Goal: Book appointment/travel/reservation

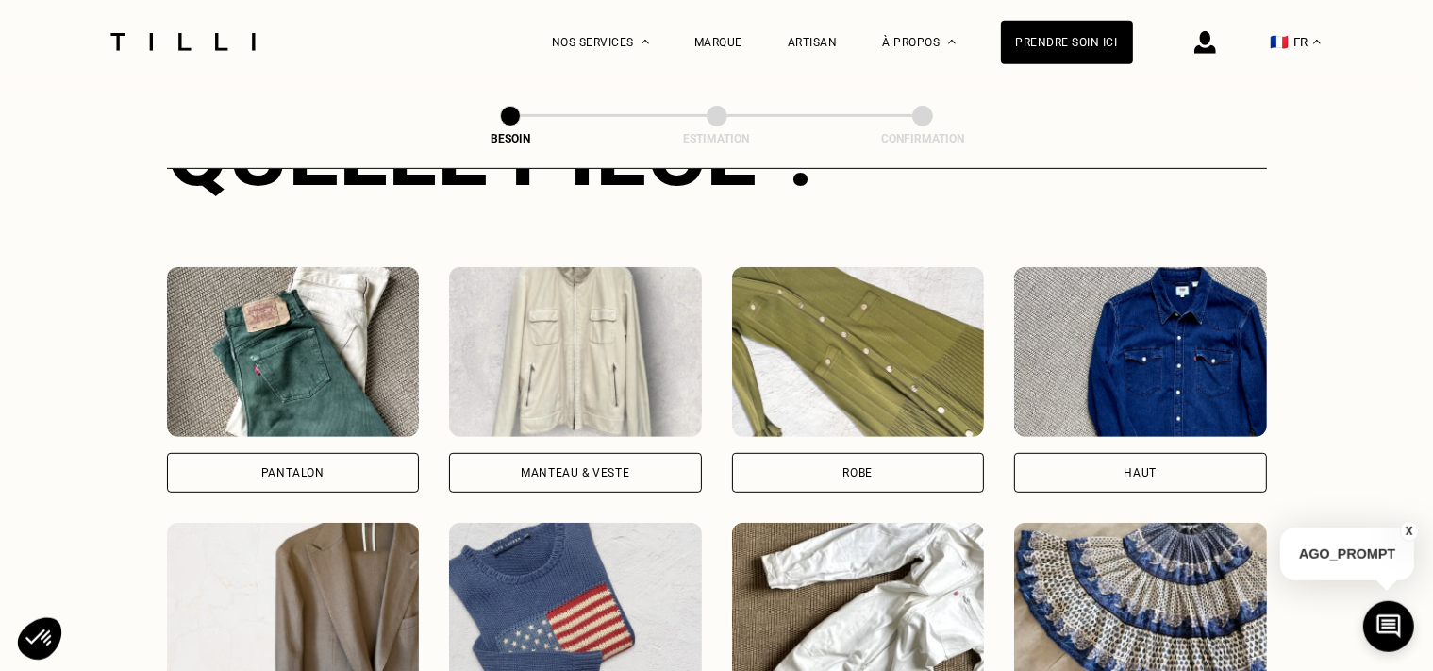
scroll to position [814, 0]
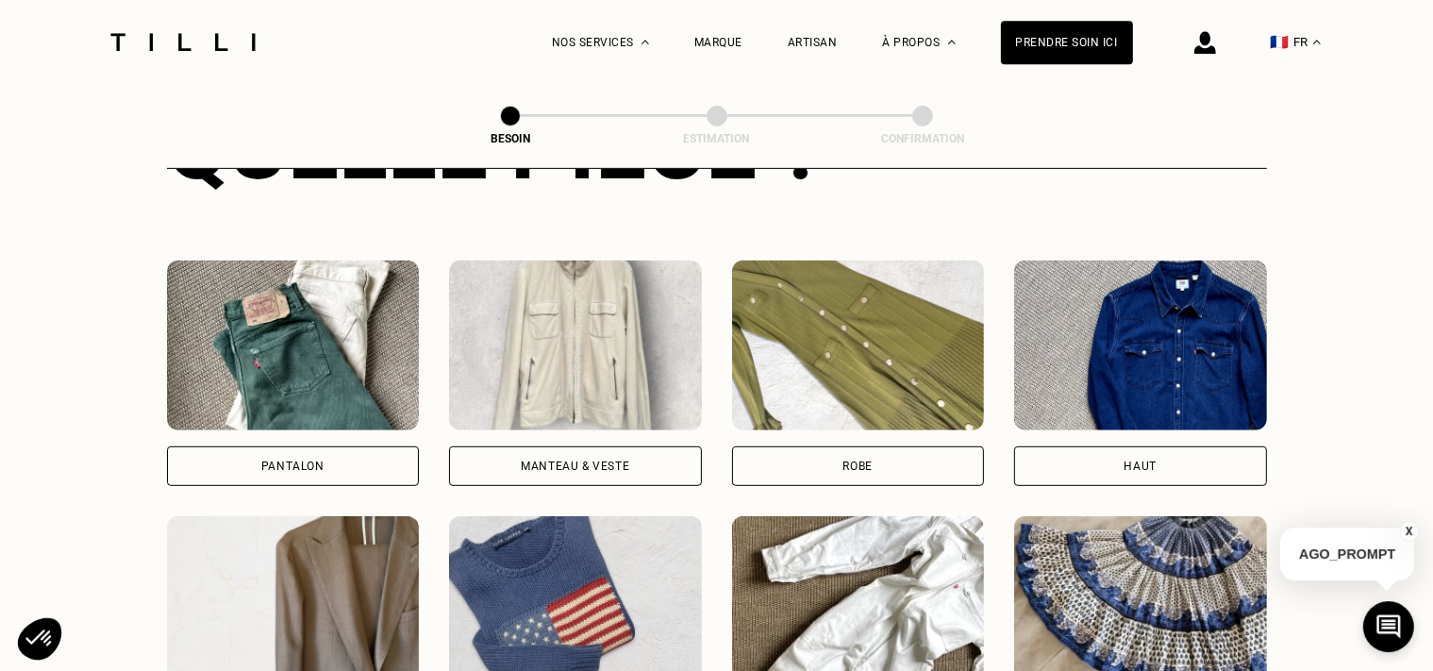
click at [297, 458] on div "Pantalon" at bounding box center [293, 466] width 253 height 40
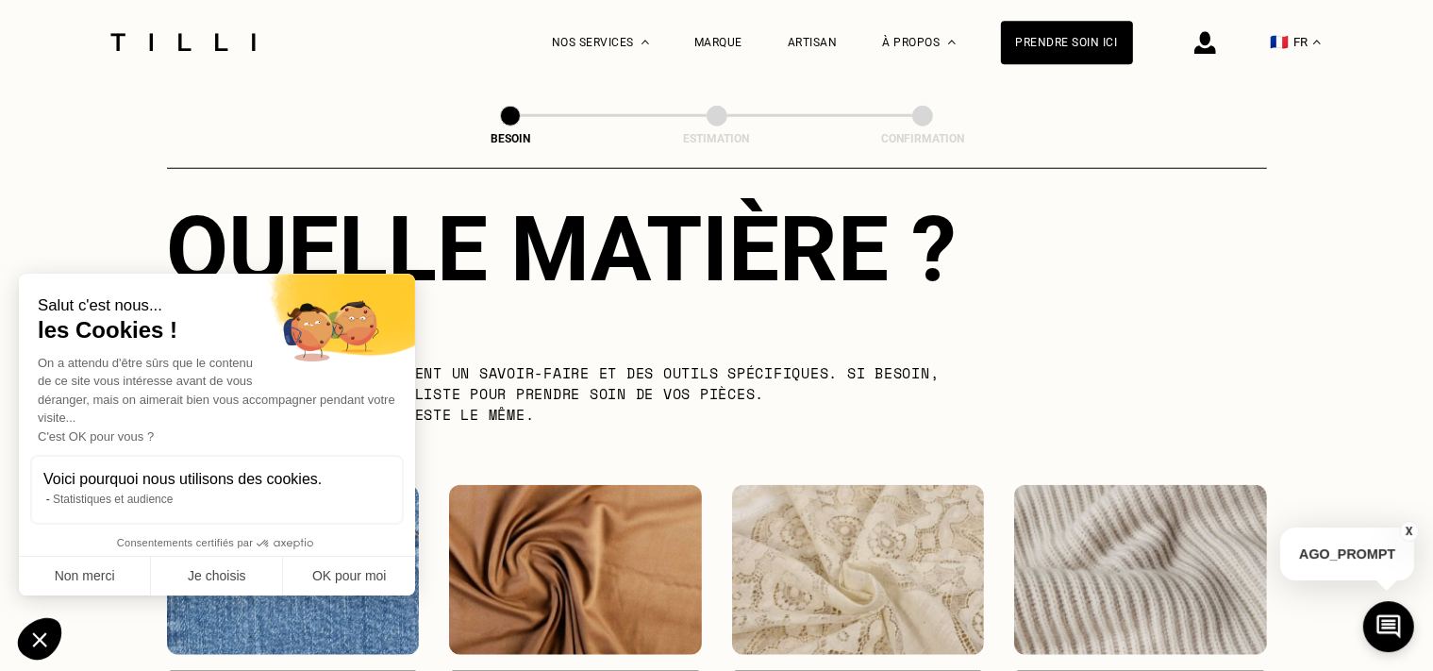
scroll to position [1939, 0]
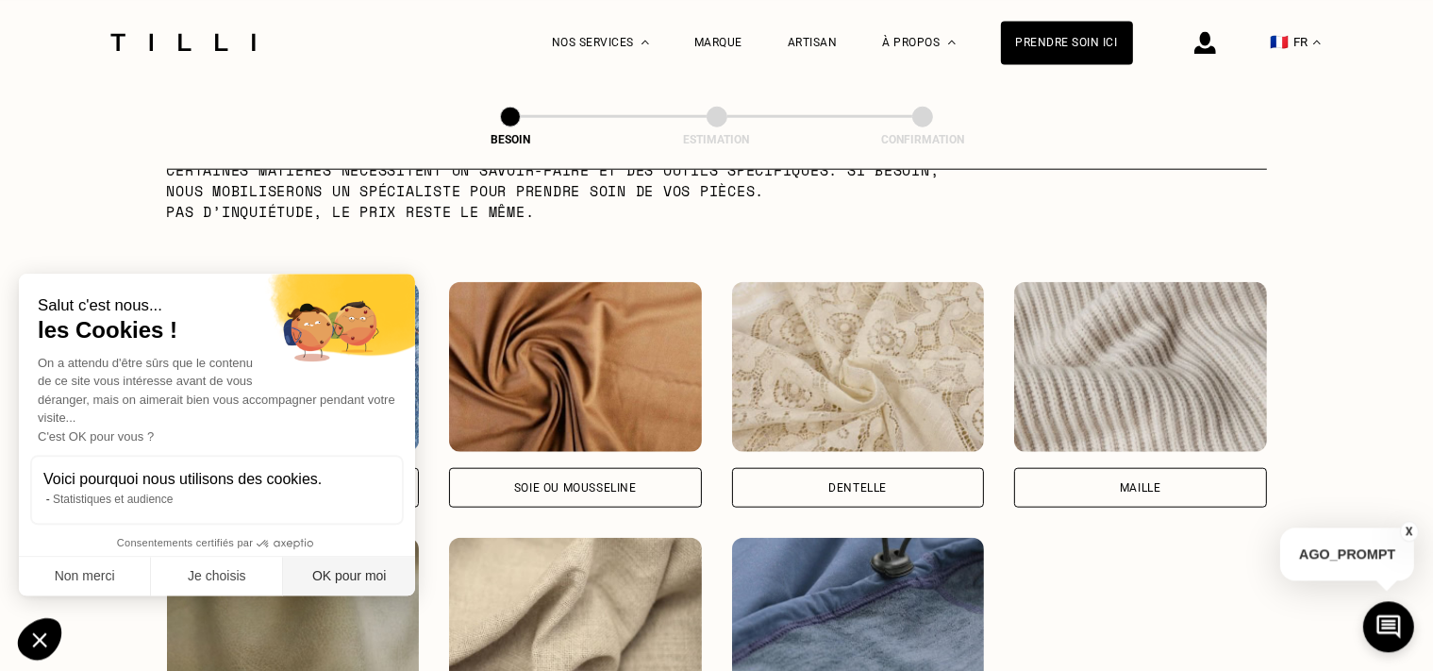
click at [358, 577] on button "OK pour moi" at bounding box center [349, 577] width 132 height 40
checkbox input "true"
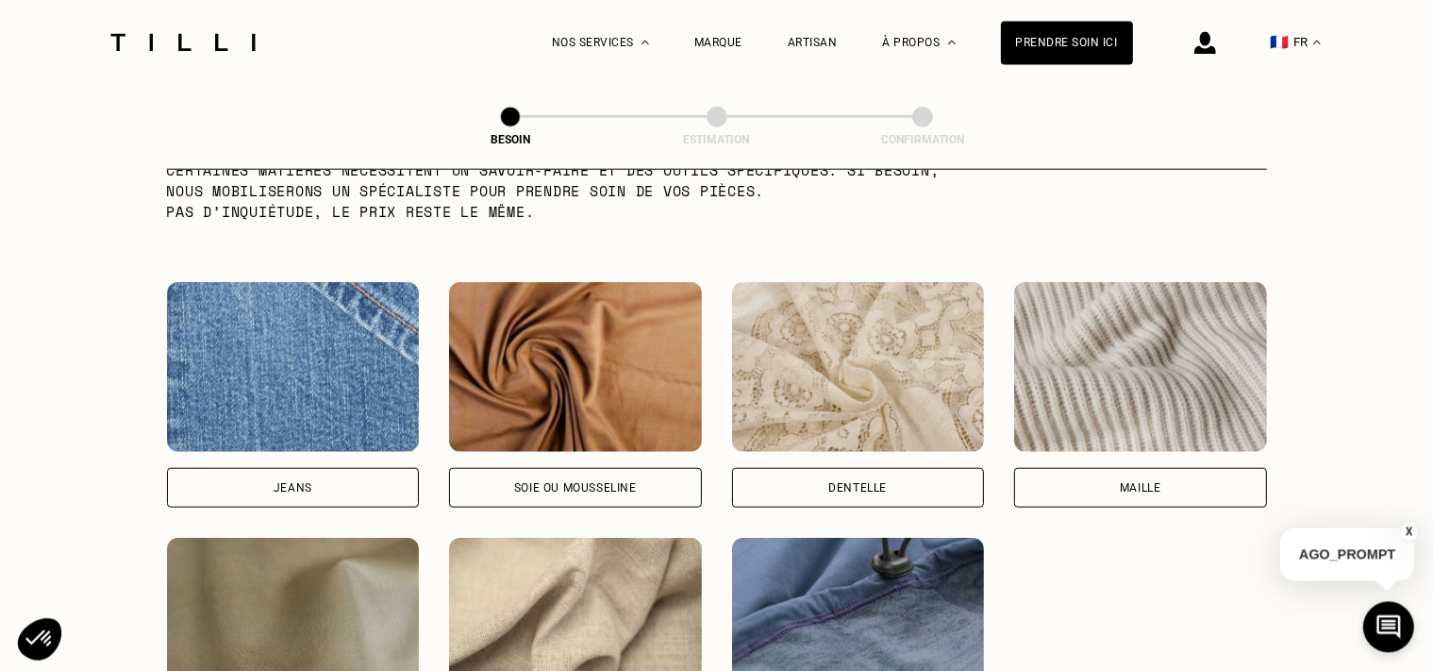
click at [284, 392] on img at bounding box center [293, 366] width 253 height 170
select select "FR"
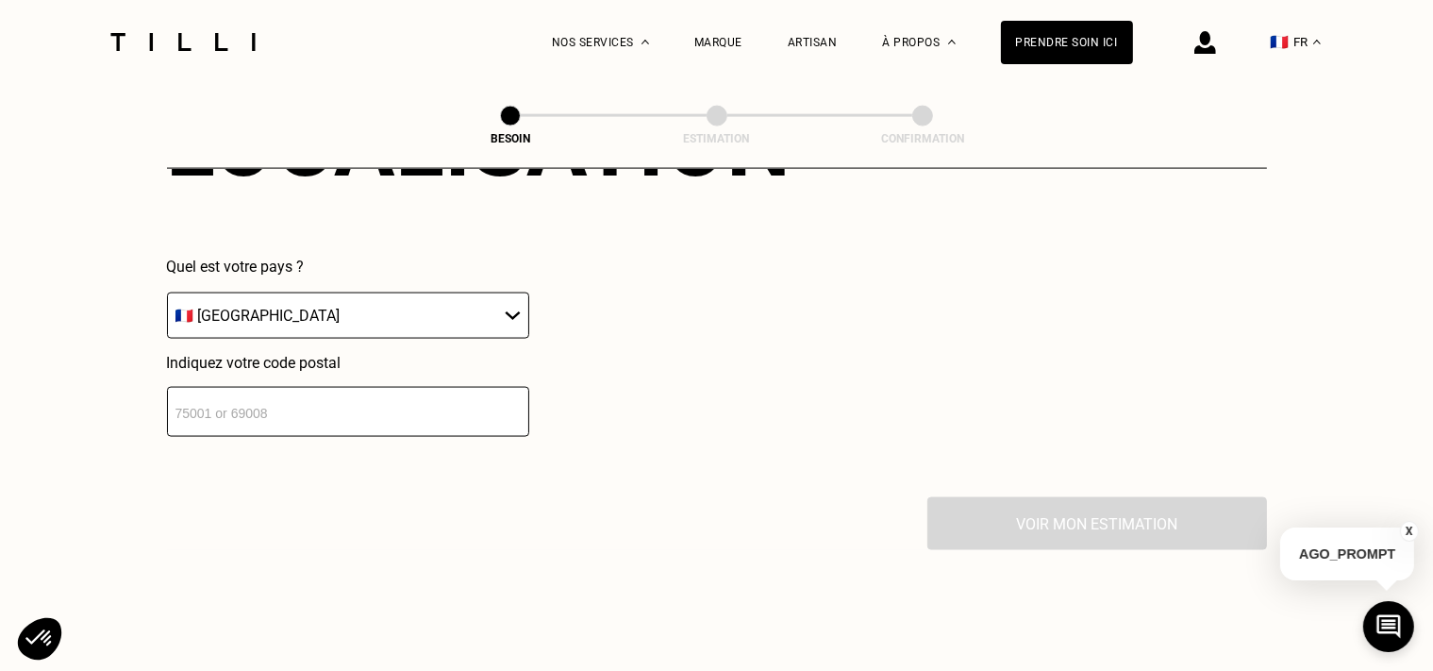
scroll to position [2733, 0]
click at [259, 391] on input "number" at bounding box center [348, 410] width 362 height 50
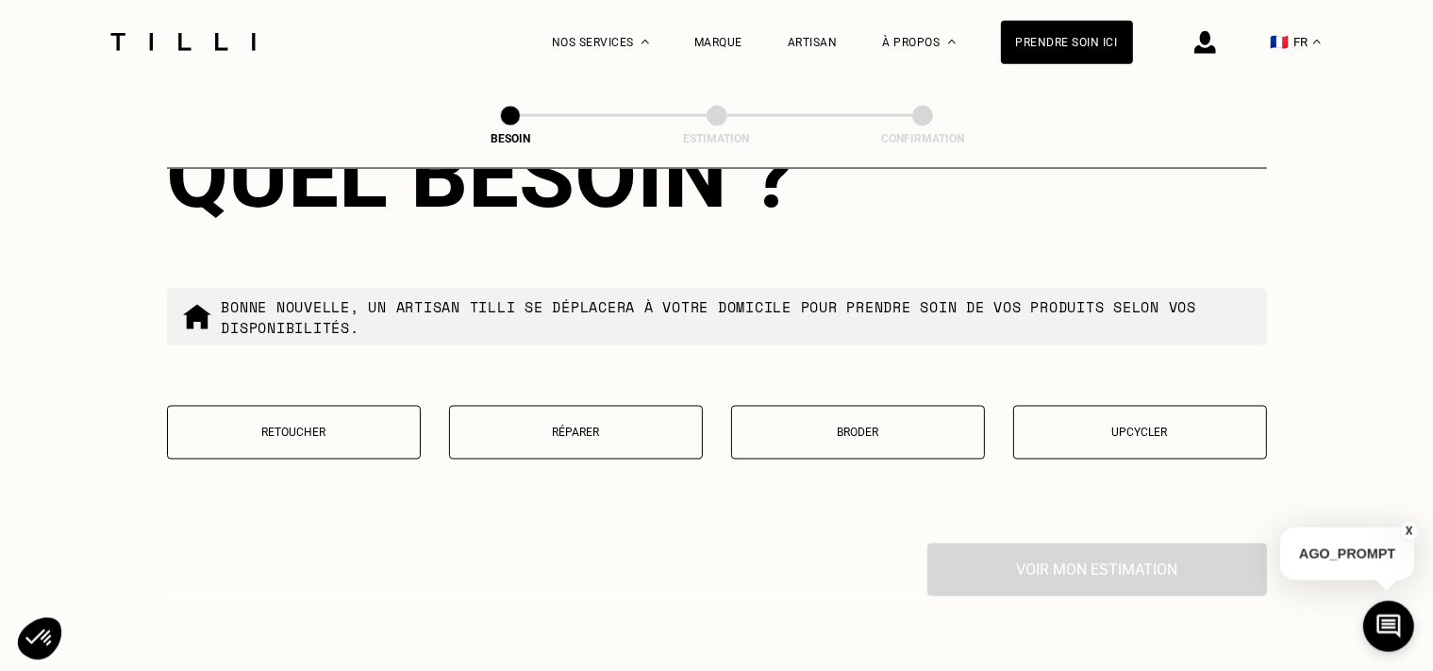
scroll to position [3203, 0]
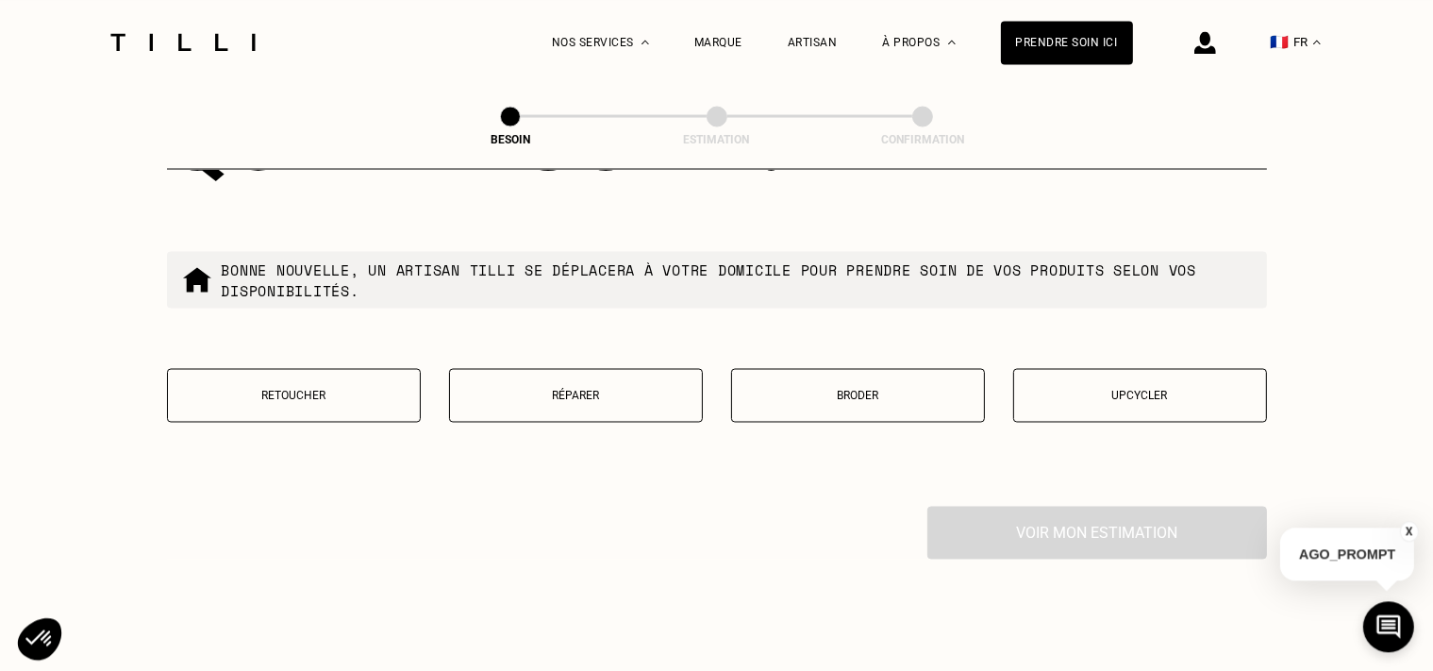
type input "31100"
click at [624, 395] on button "Réparer" at bounding box center [576, 395] width 254 height 54
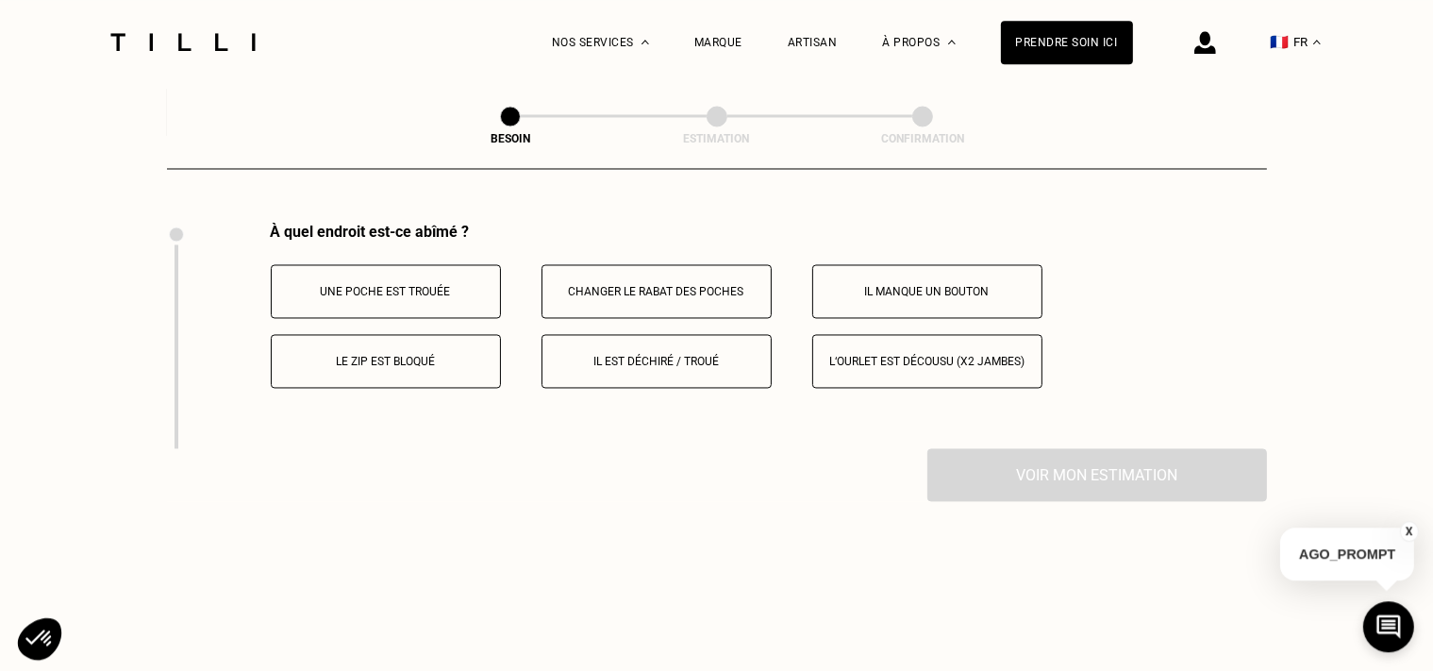
scroll to position [3488, 0]
click at [652, 353] on p "Il est déchiré / troué" at bounding box center [656, 359] width 209 height 13
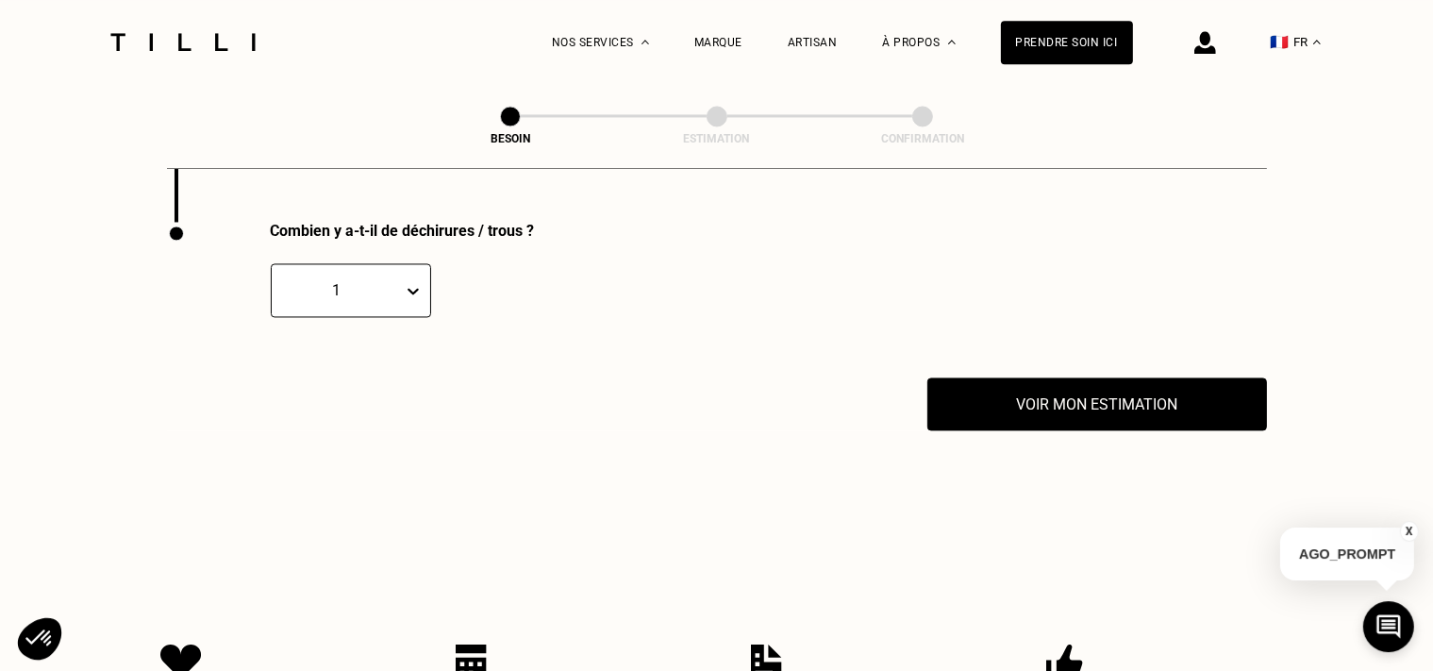
scroll to position [3714, 0]
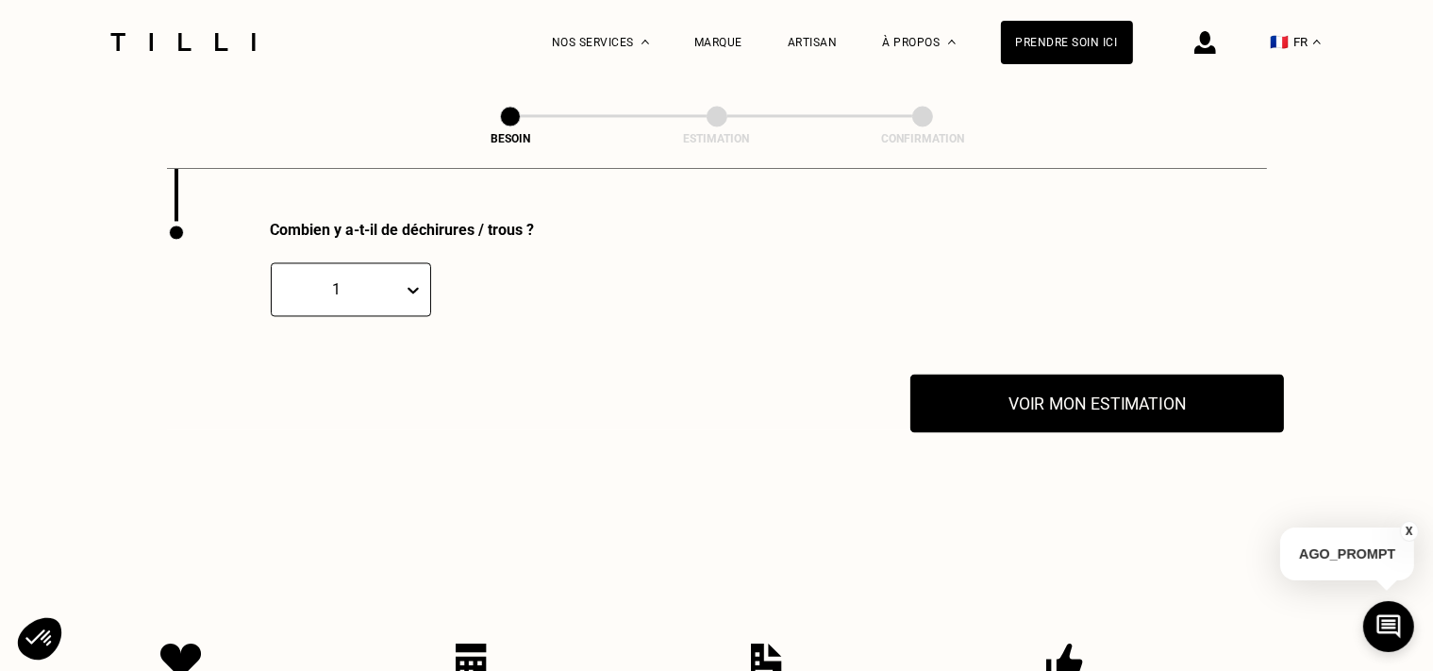
click at [1015, 393] on button "Voir mon estimation" at bounding box center [1097, 403] width 374 height 58
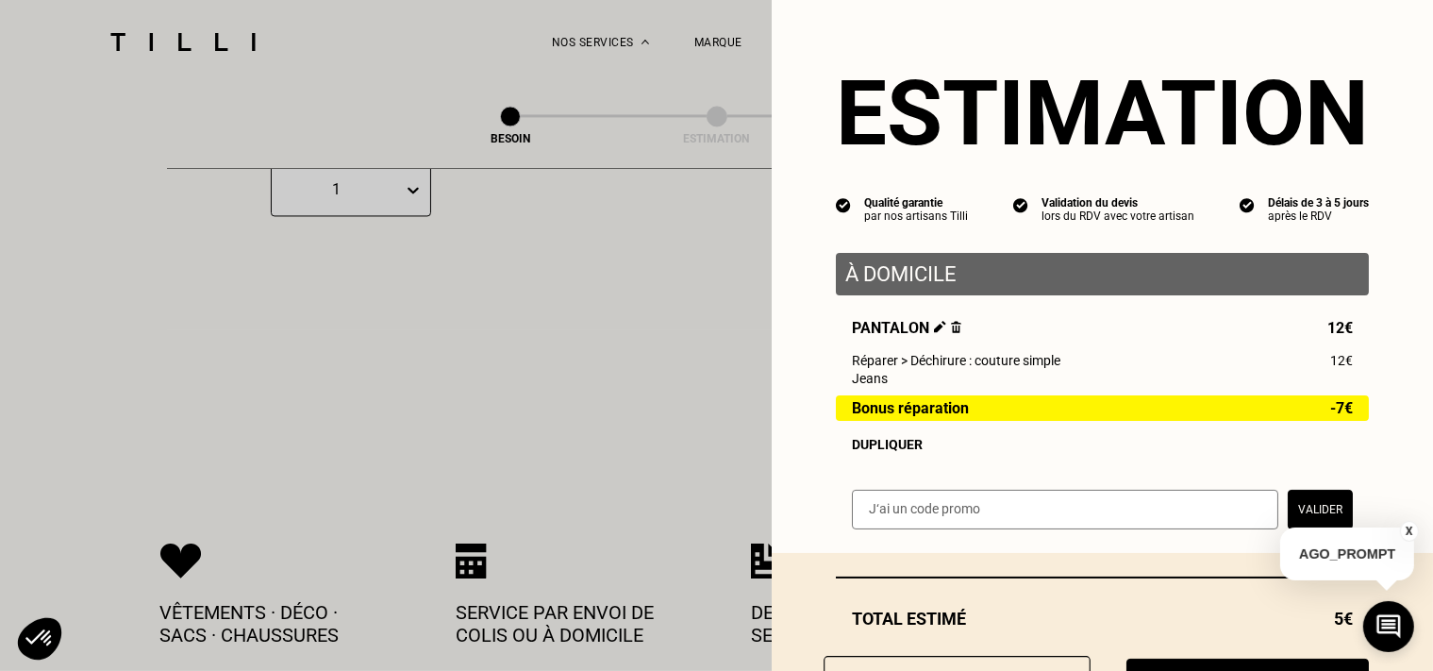
scroll to position [94, 0]
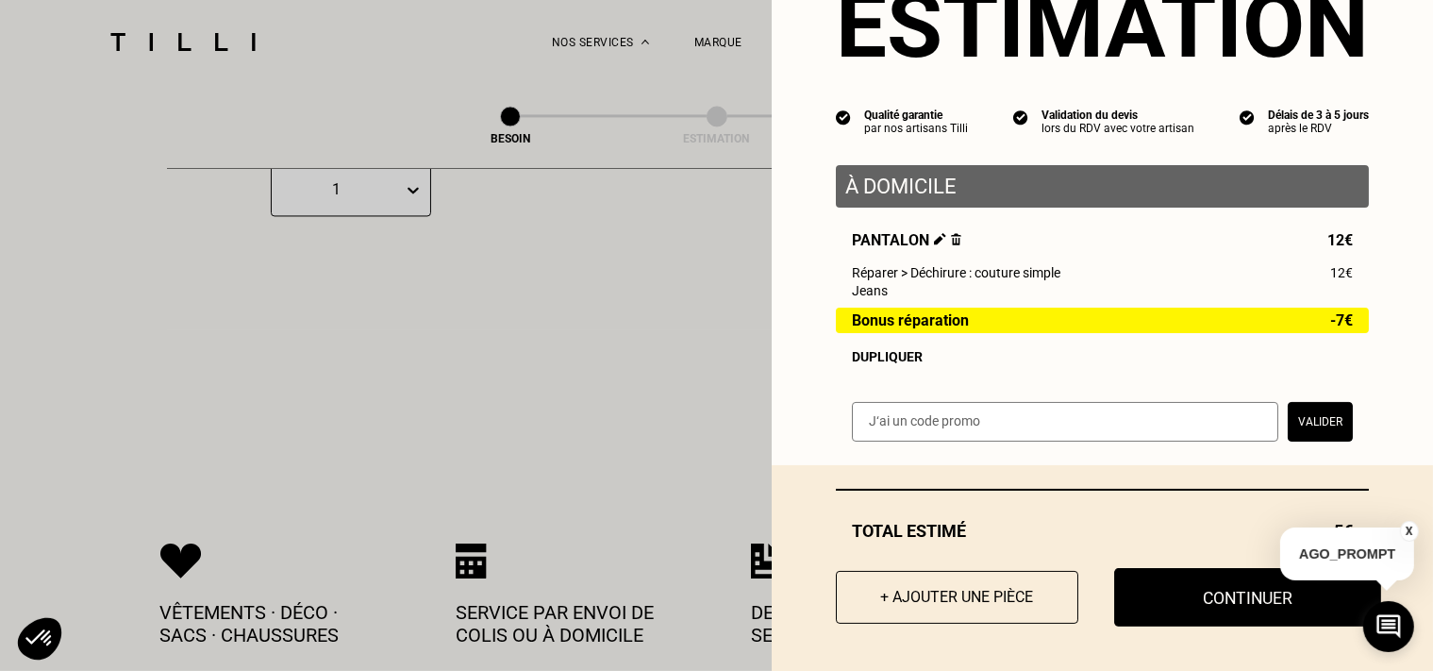
click at [1196, 593] on button "Continuer" at bounding box center [1247, 597] width 267 height 58
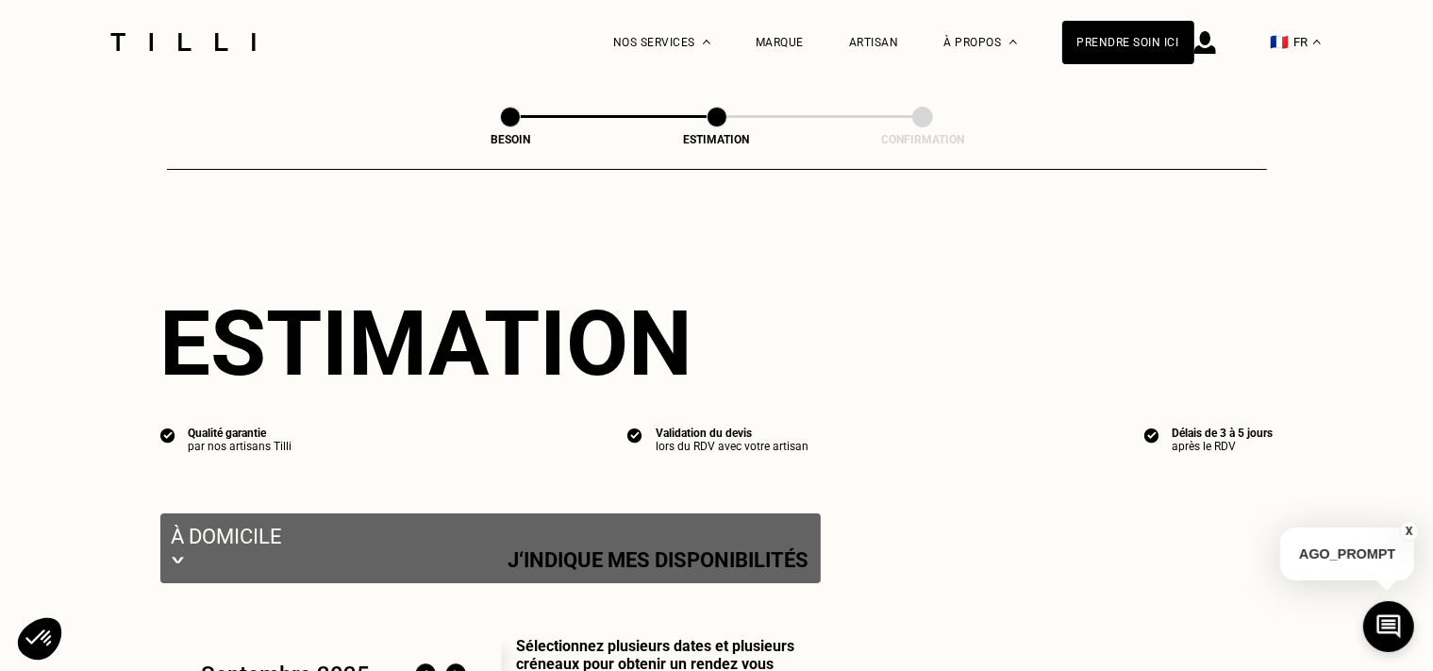
select select "FR"
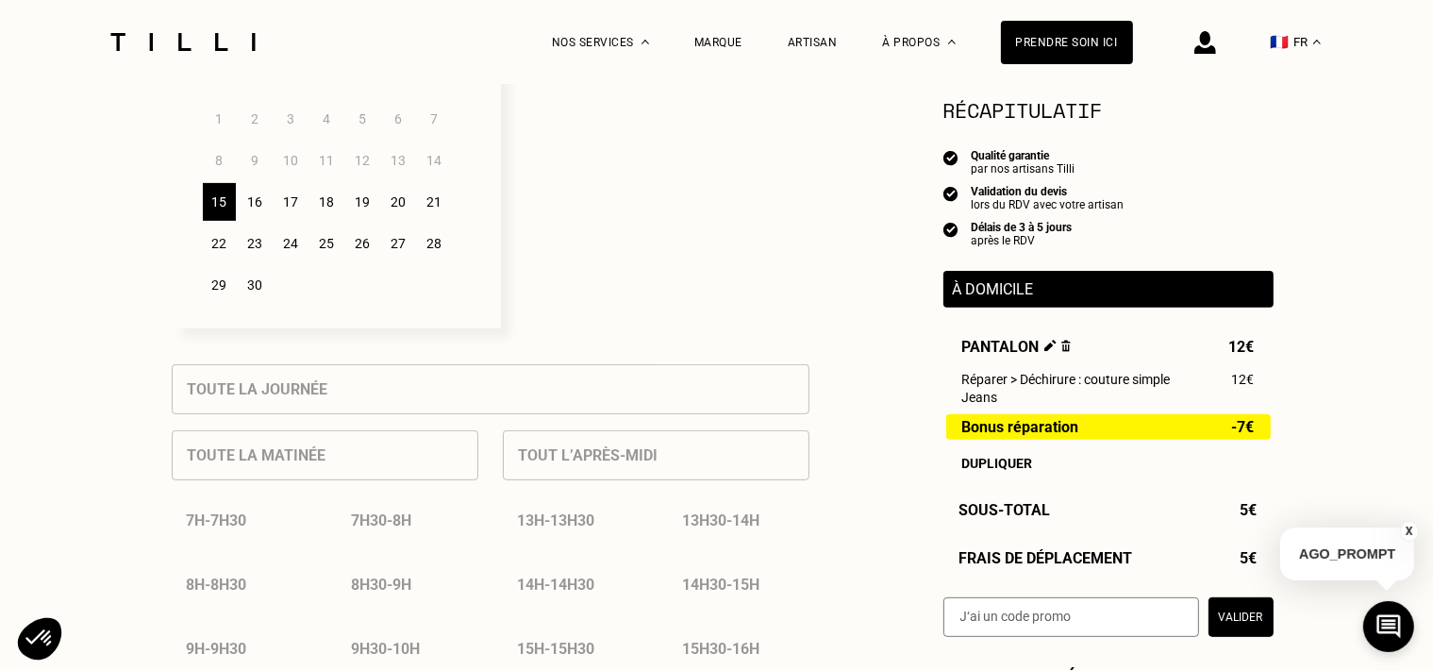
scroll to position [498, 0]
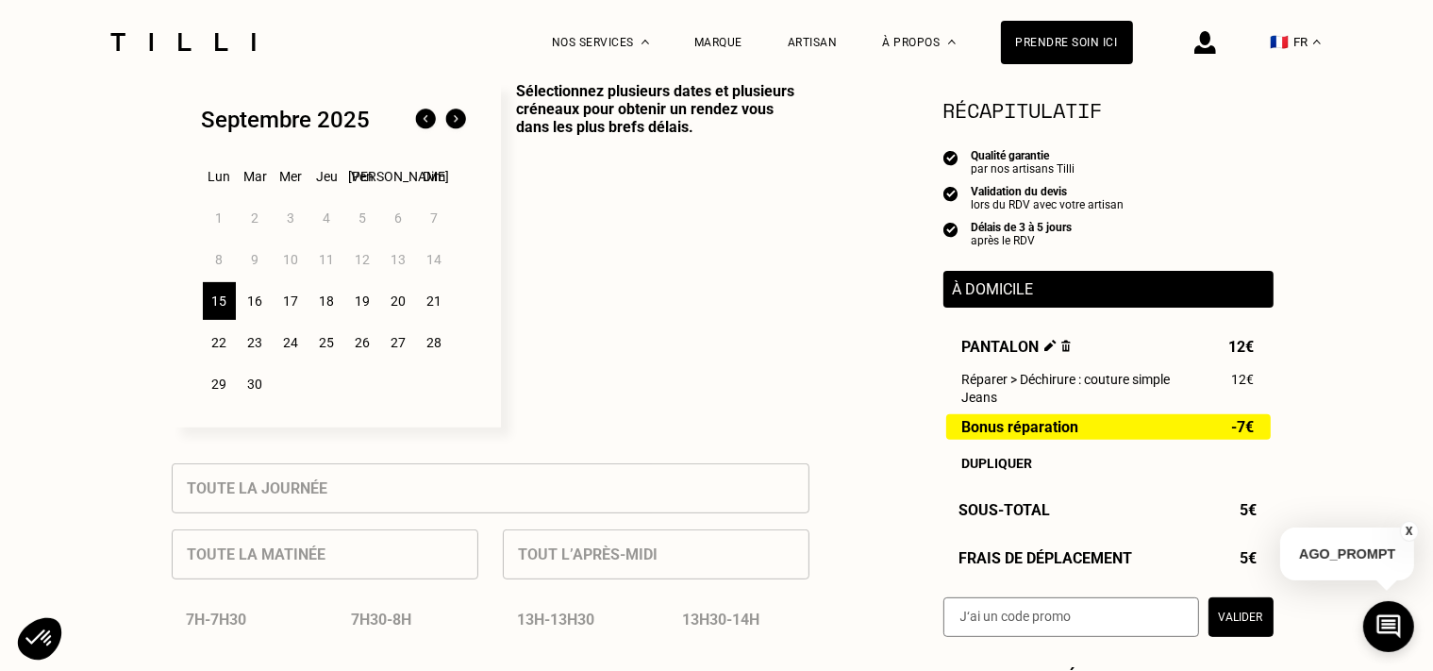
click at [323, 303] on div "18" at bounding box center [326, 301] width 33 height 38
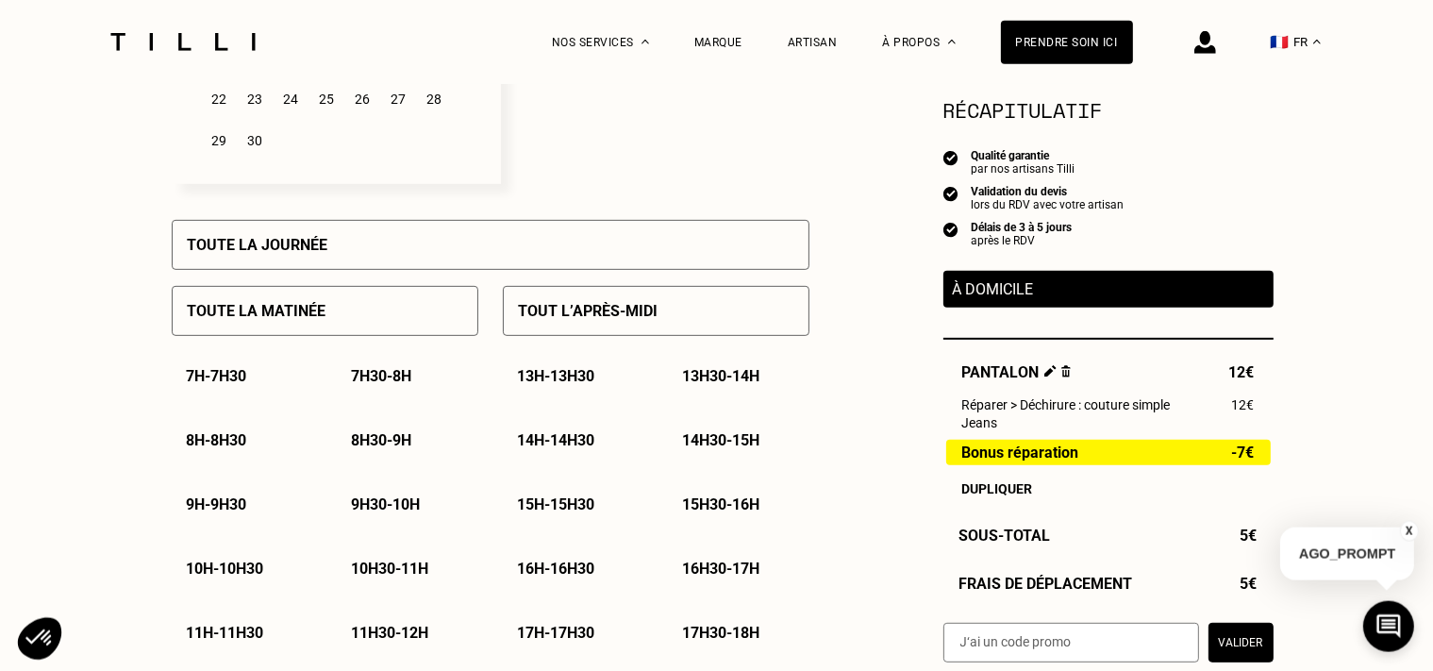
scroll to position [796, 0]
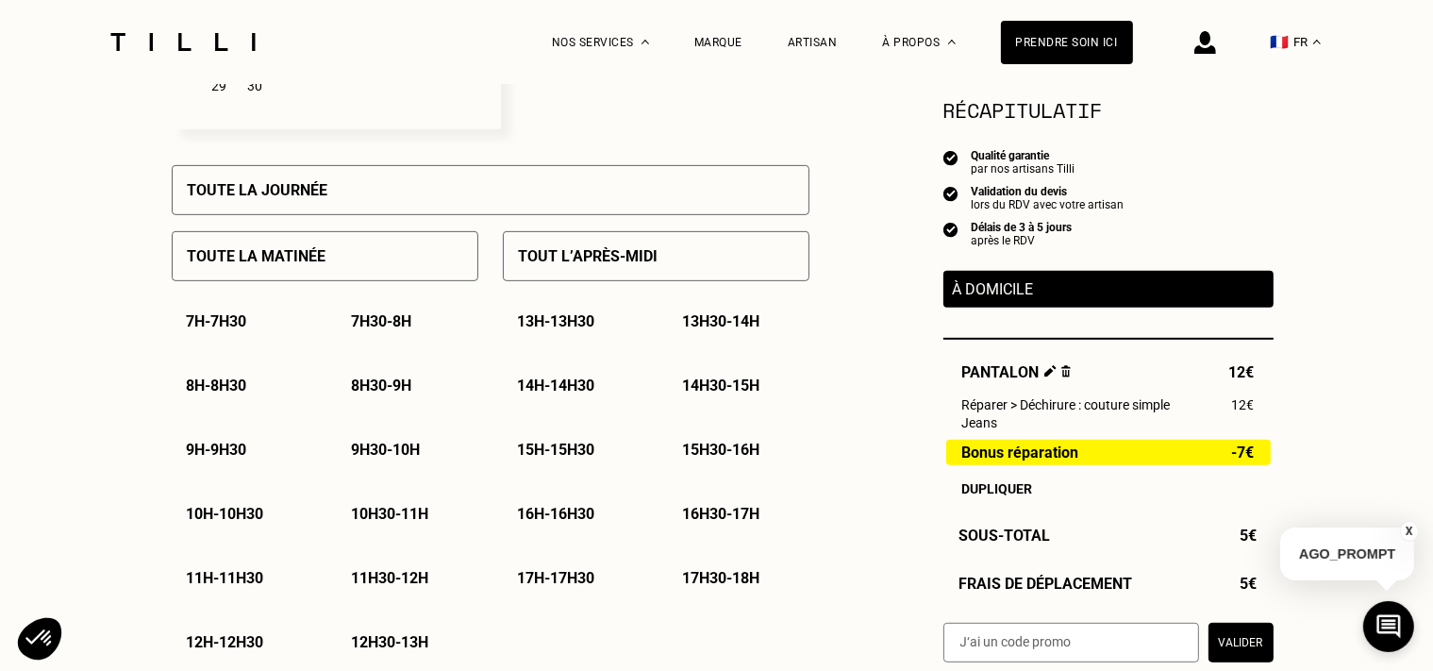
click at [591, 274] on div "Tout l’après-midi" at bounding box center [656, 256] width 307 height 50
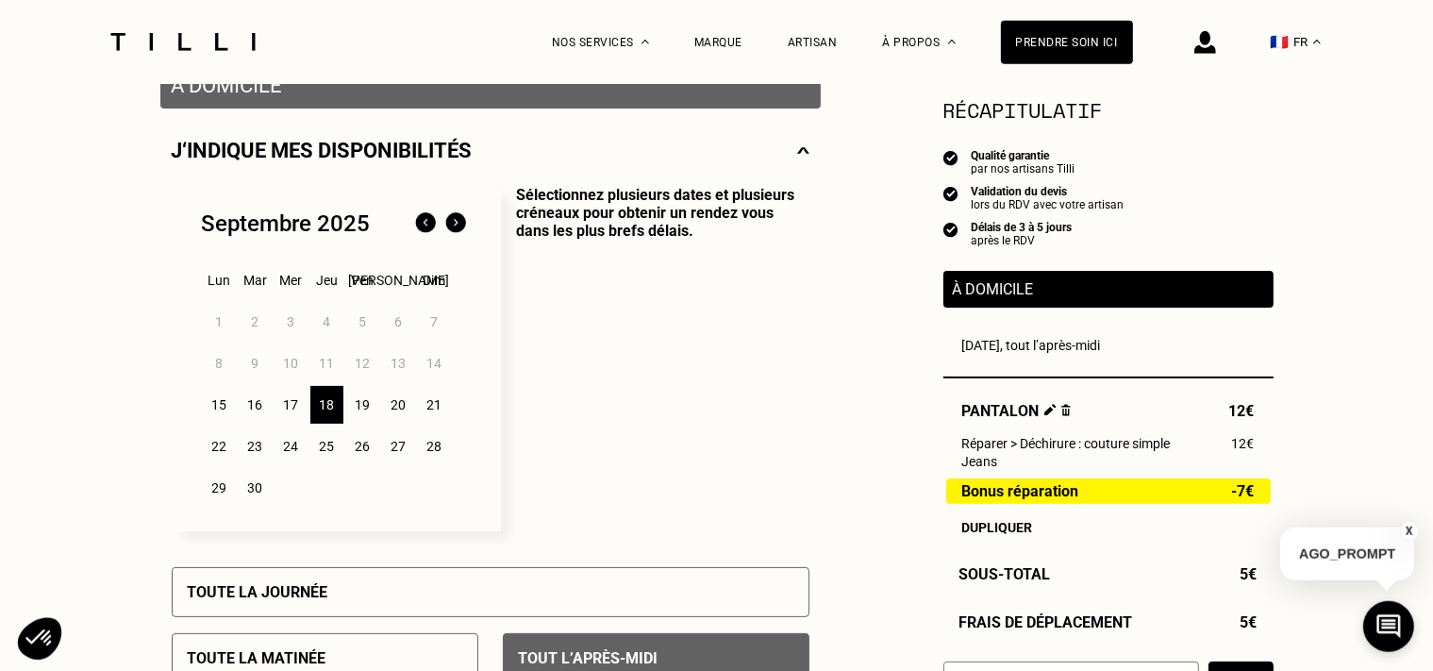
scroll to position [398, 0]
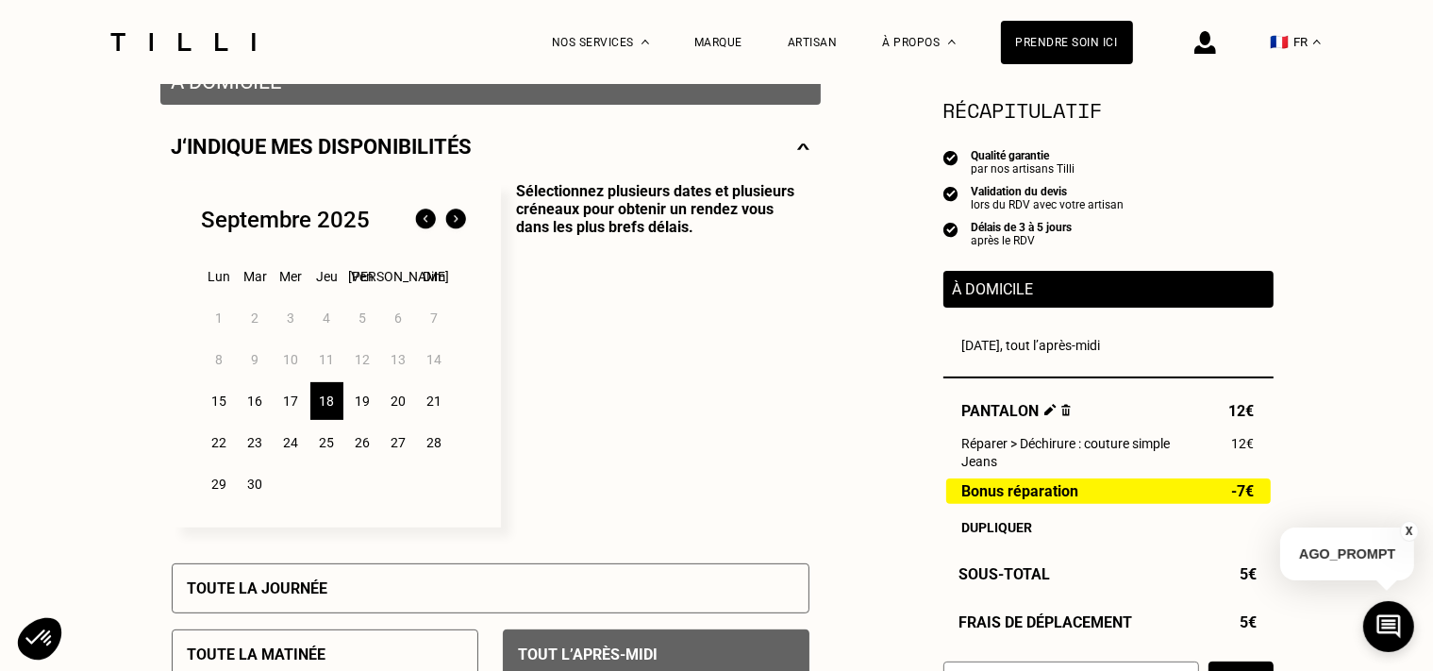
click at [226, 408] on div "15" at bounding box center [219, 401] width 33 height 38
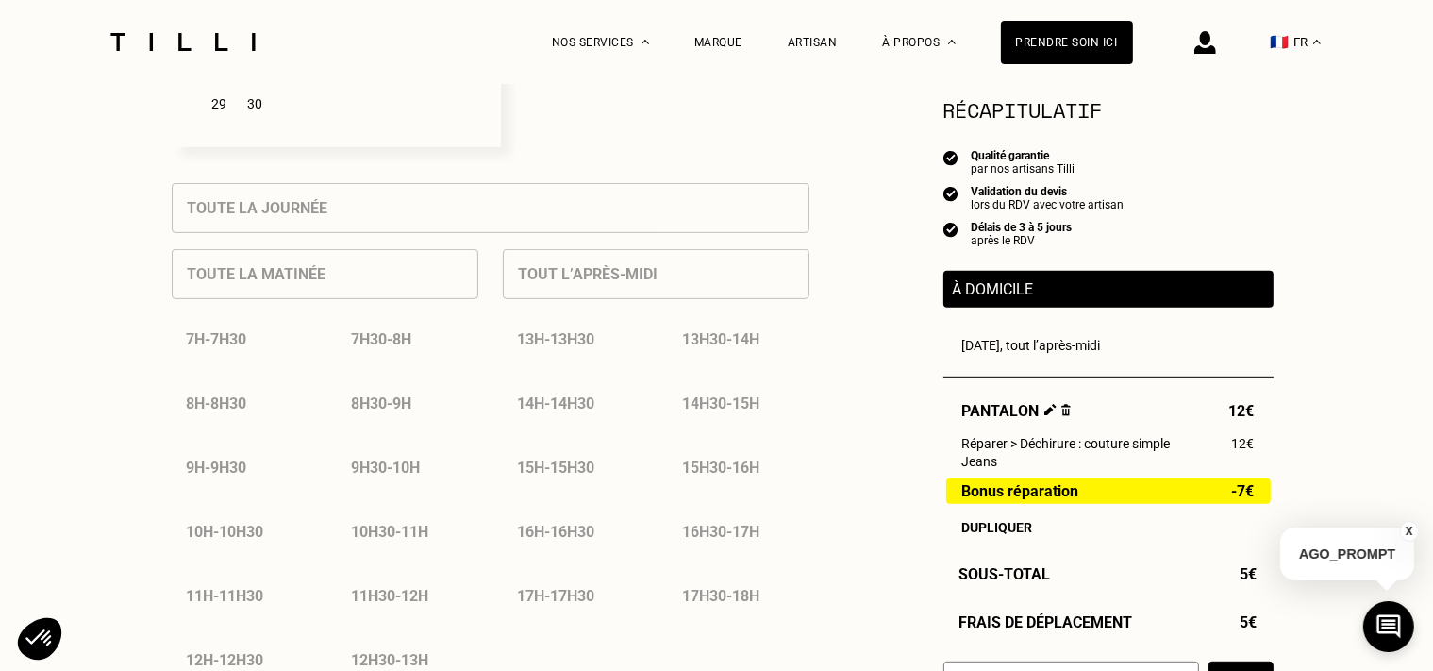
scroll to position [896, 0]
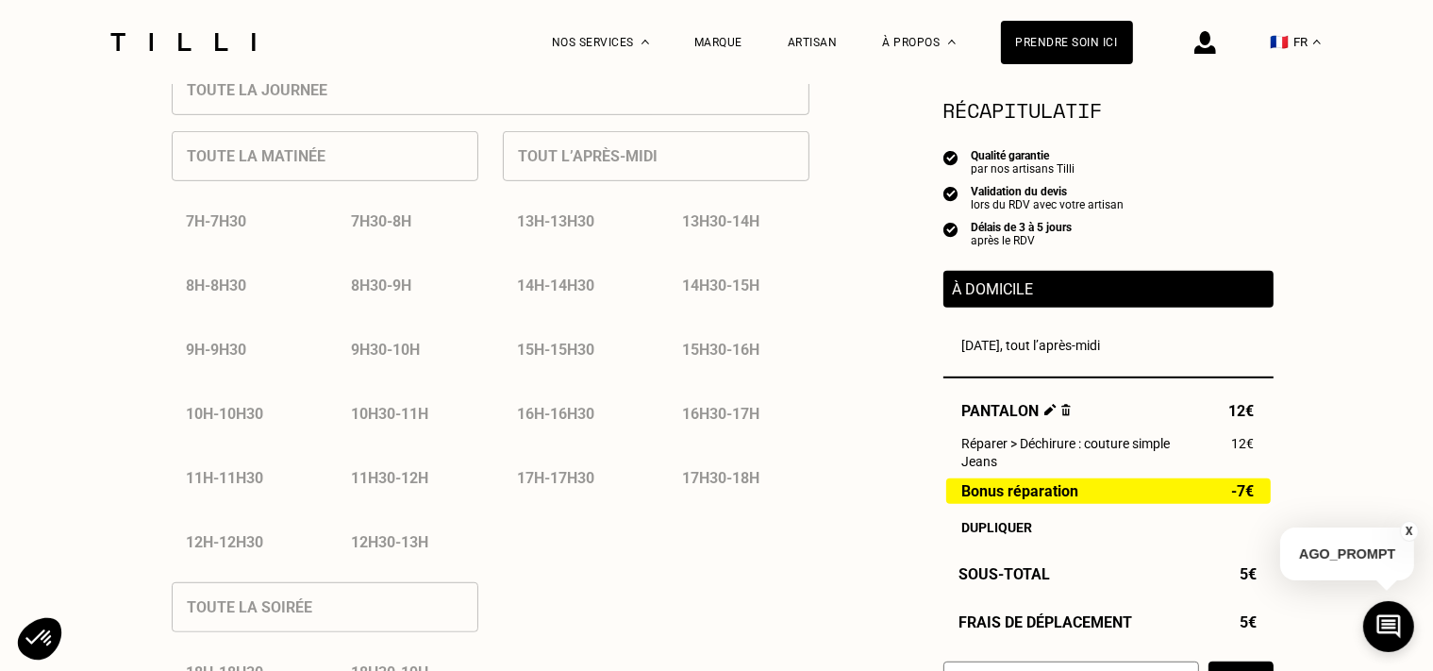
drag, startPoint x: 591, startPoint y: 485, endPoint x: 610, endPoint y: 485, distance: 18.9
click at [591, 485] on div "17h - 17h30" at bounding box center [573, 478] width 141 height 48
drag, startPoint x: 575, startPoint y: 493, endPoint x: 739, endPoint y: 489, distance: 163.3
click at [576, 492] on div "17h - 17h30" at bounding box center [573, 478] width 141 height 48
click at [757, 489] on div "17h30 - 18h" at bounding box center [738, 478] width 141 height 48
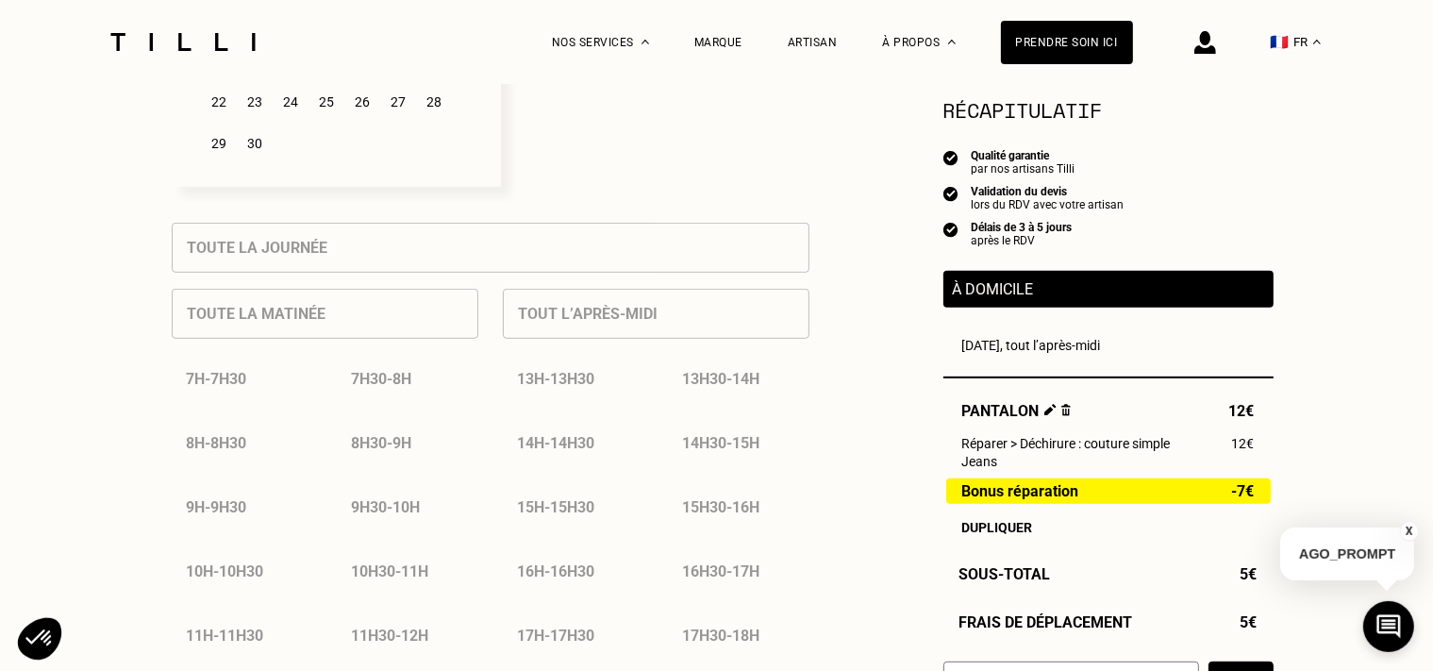
scroll to position [597, 0]
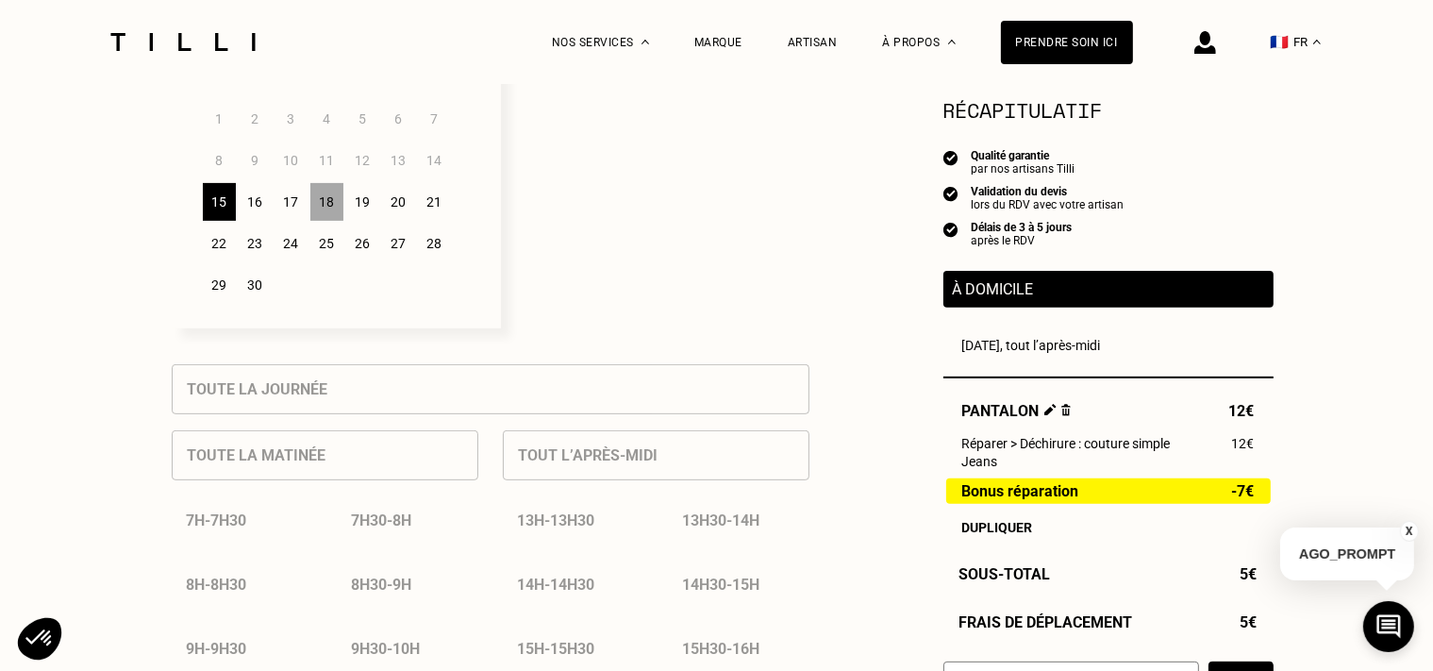
click at [256, 209] on div "16" at bounding box center [255, 202] width 33 height 38
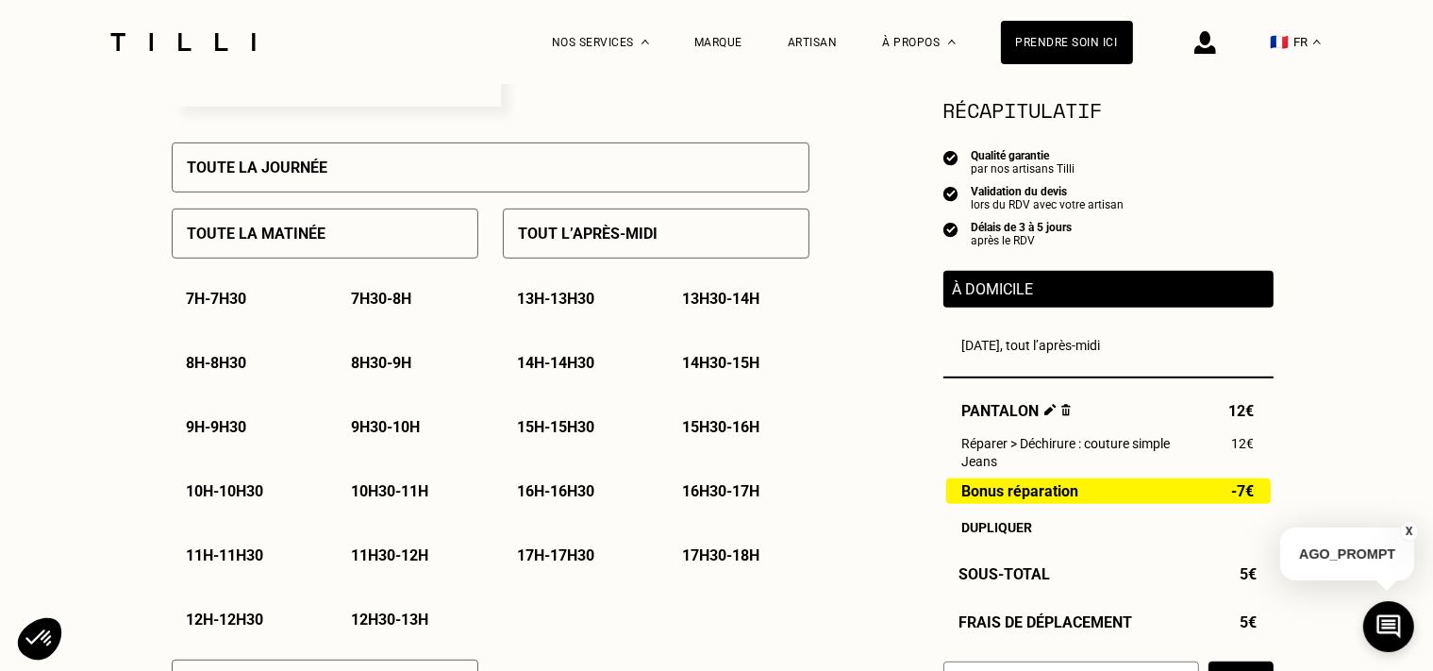
scroll to position [697, 0]
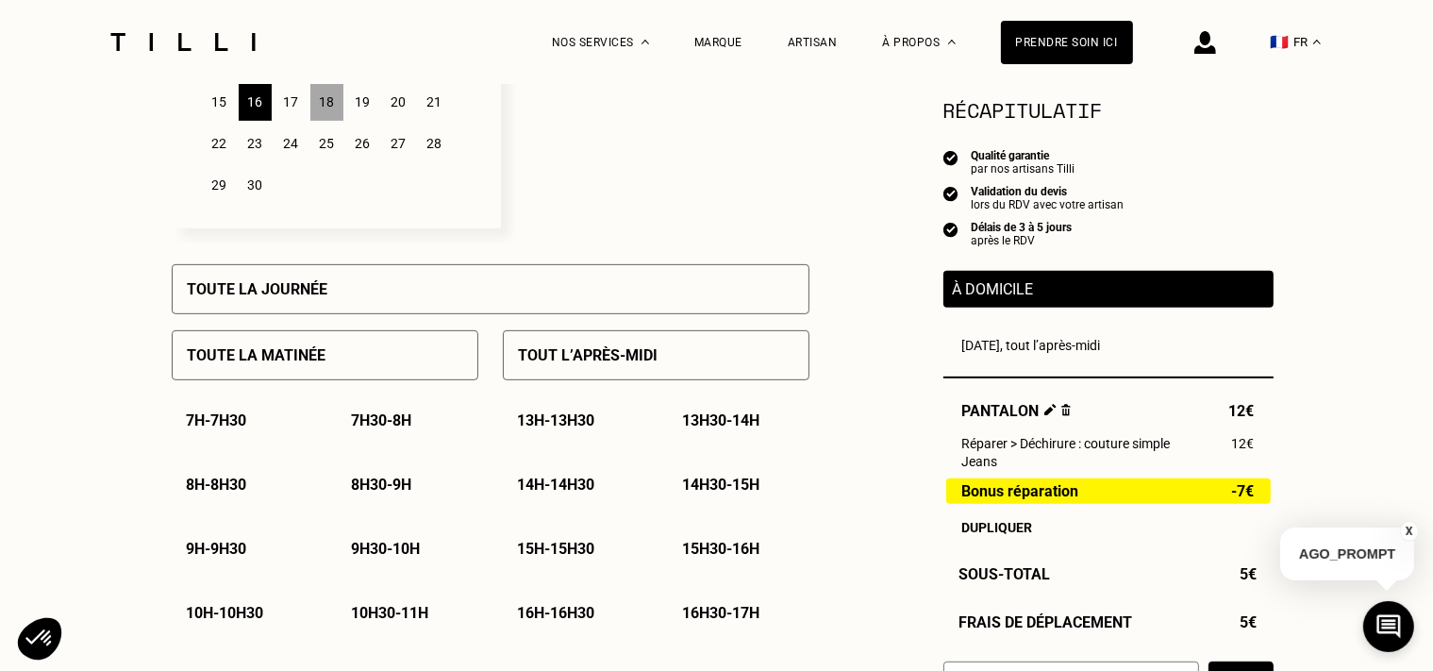
click at [297, 106] on div "17" at bounding box center [291, 102] width 33 height 38
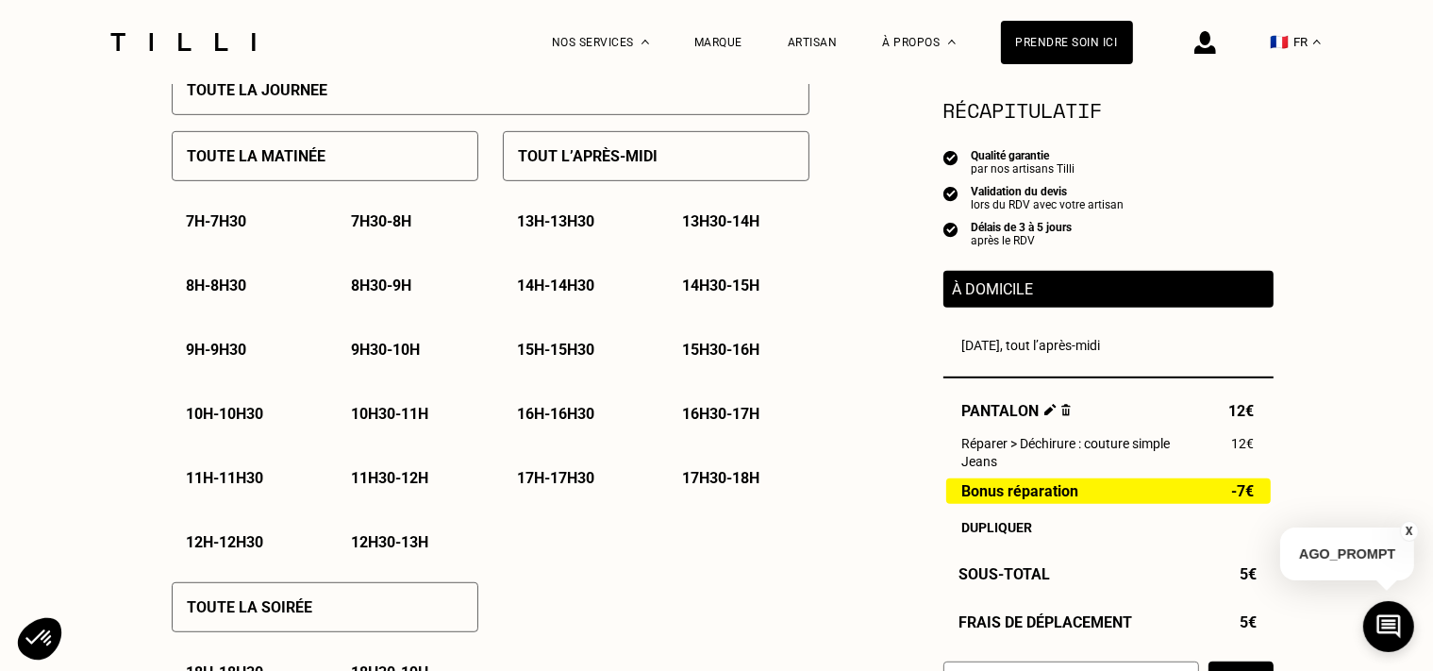
scroll to position [1095, 0]
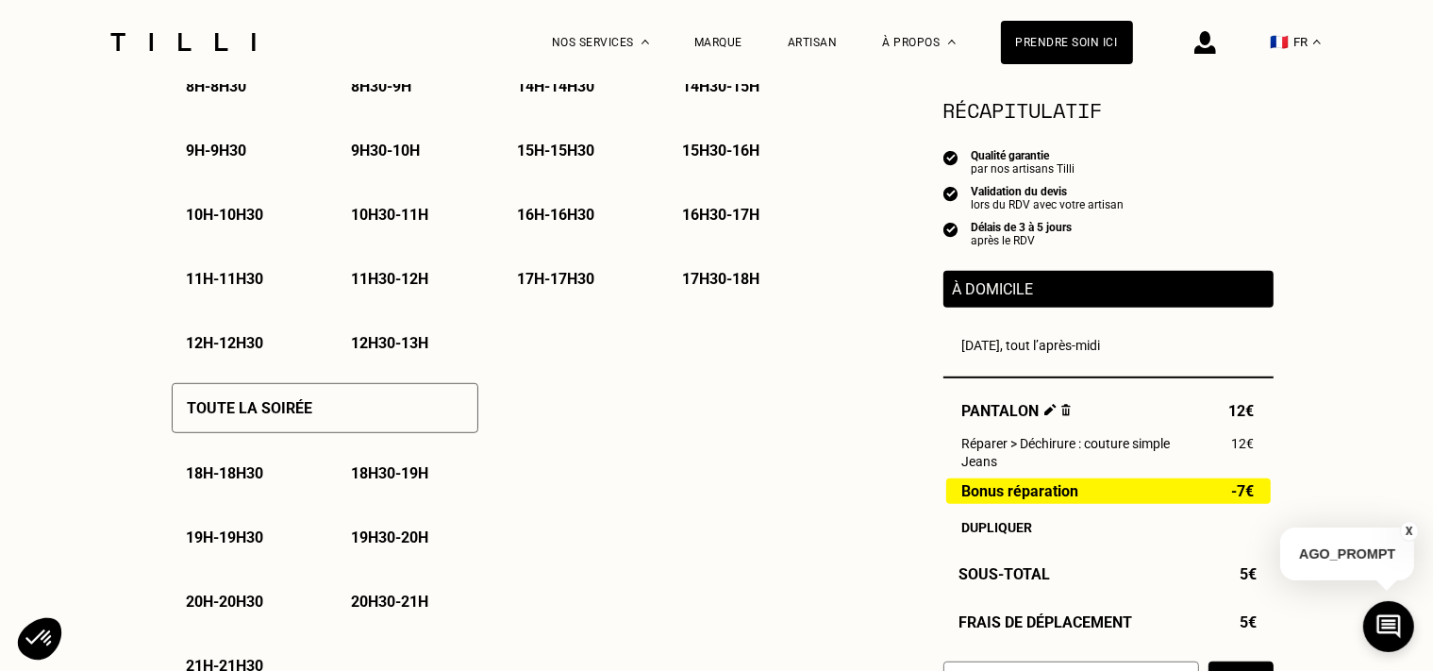
click at [393, 407] on div "Toute la soirée" at bounding box center [325, 408] width 307 height 50
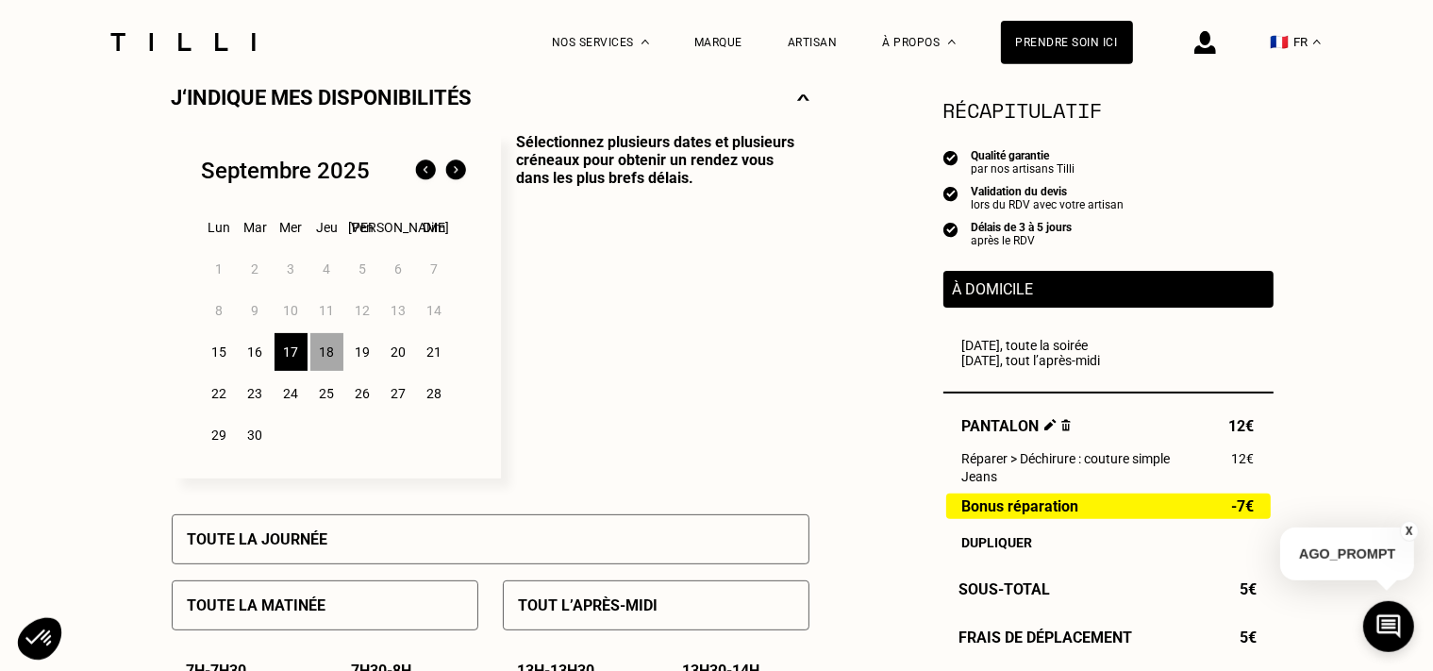
scroll to position [498, 0]
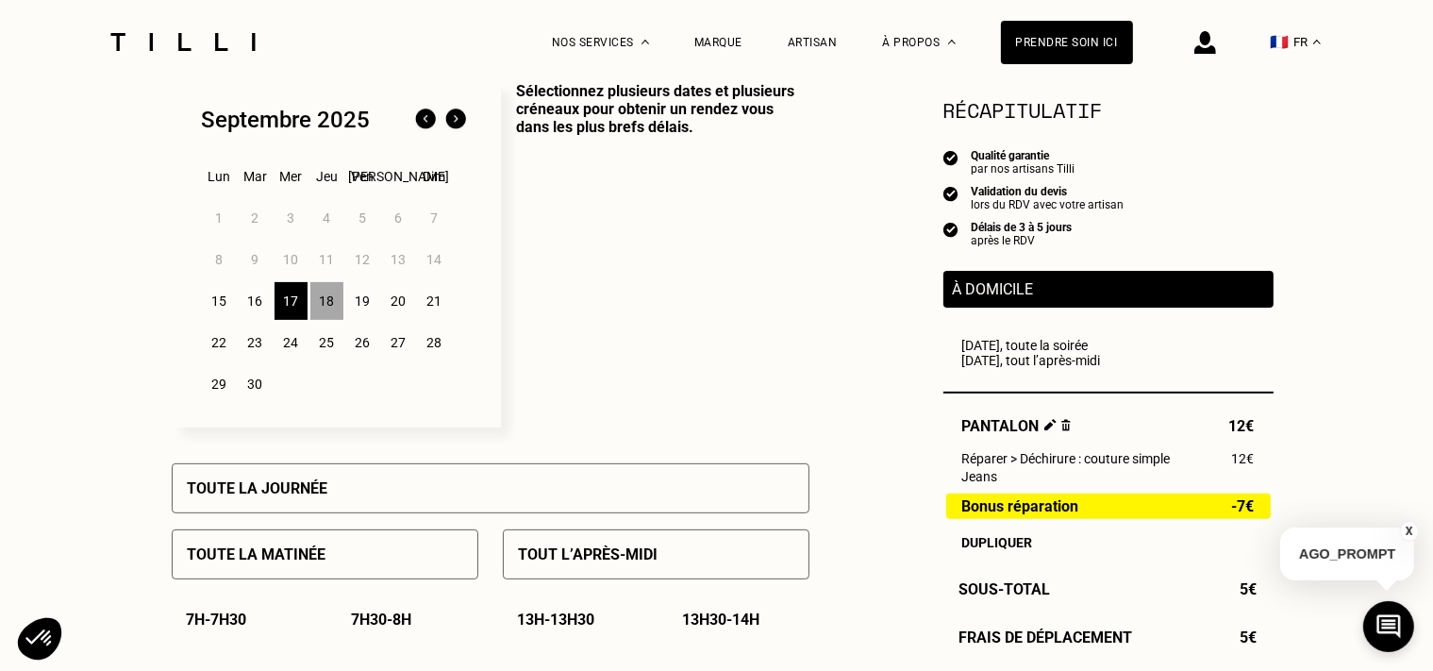
click at [220, 310] on div "15" at bounding box center [219, 301] width 33 height 38
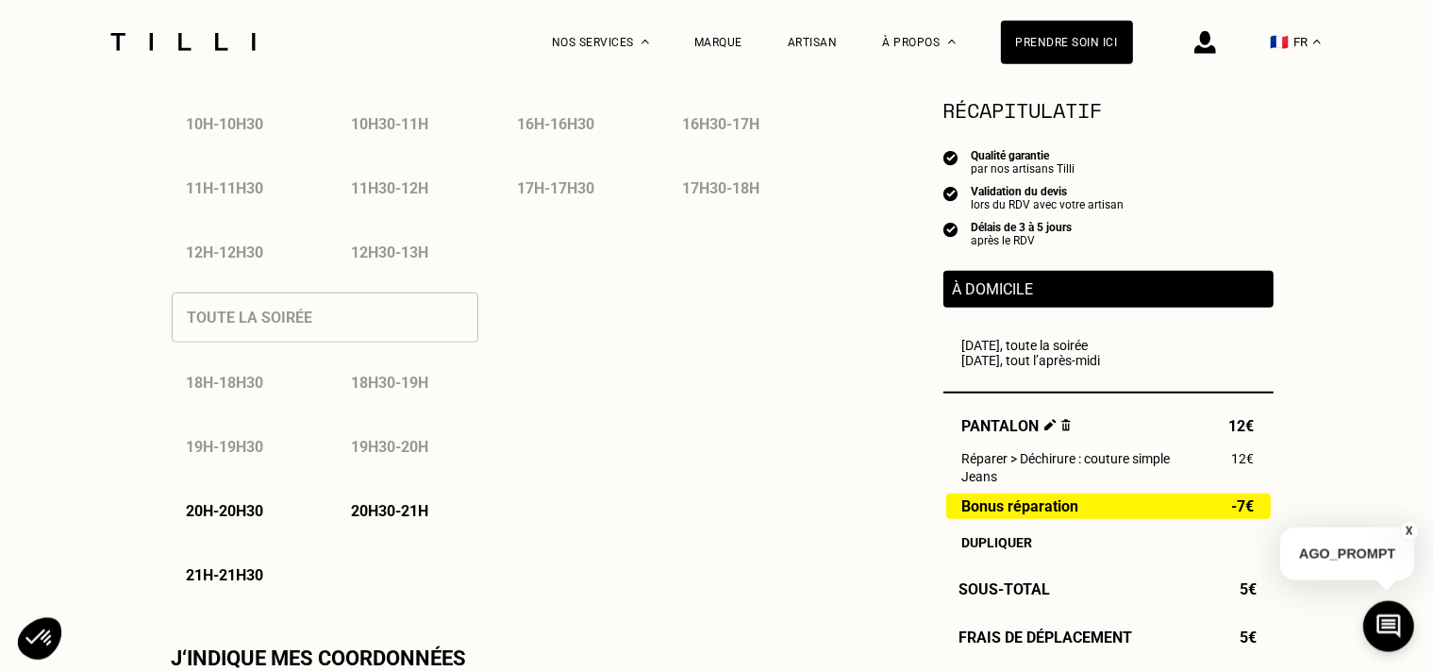
scroll to position [1294, 0]
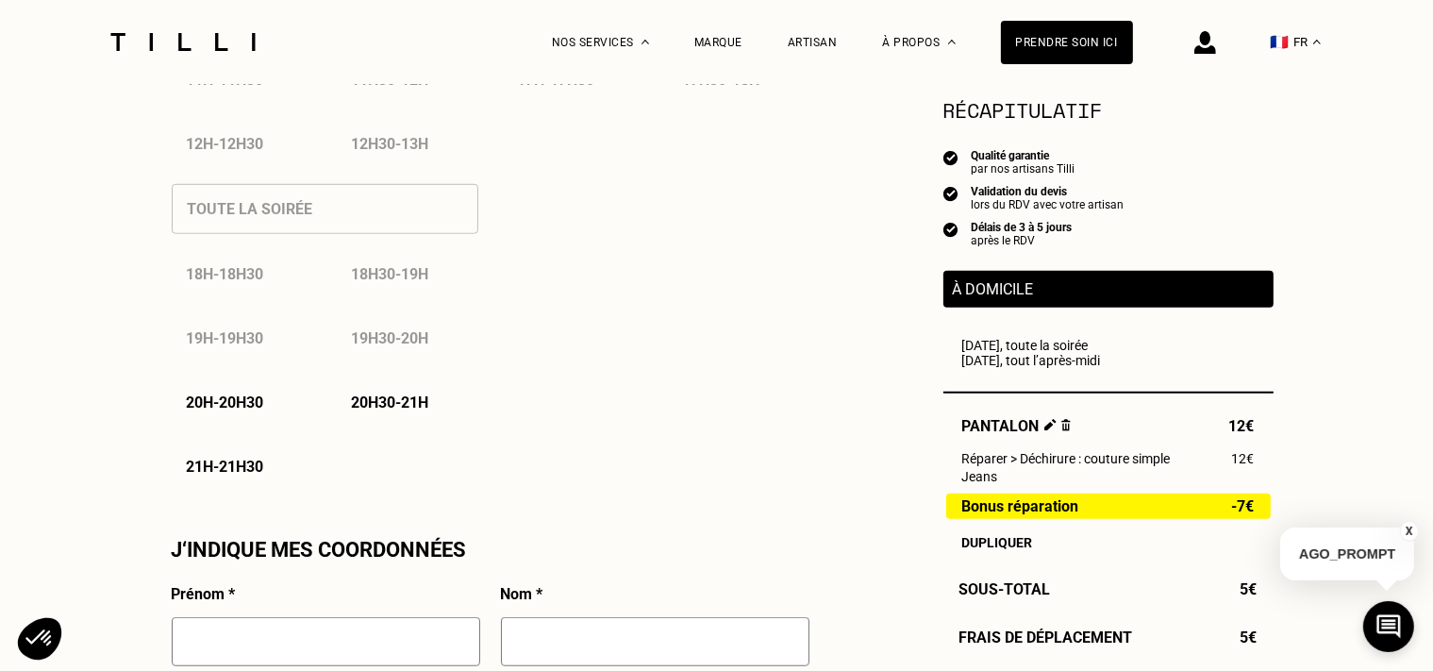
drag, startPoint x: 242, startPoint y: 235, endPoint x: 269, endPoint y: 304, distance: 73.8
click at [243, 234] on div "Toute la soirée 18h - 18h30 18h30 - 19h 19h - 19h30 19h30 - 20h 20h - 20h30 20h…" at bounding box center [325, 329] width 307 height 323
drag, startPoint x: 247, startPoint y: 406, endPoint x: 265, endPoint y: 405, distance: 17.9
click at [249, 406] on p "20h - 20h30" at bounding box center [225, 402] width 77 height 18
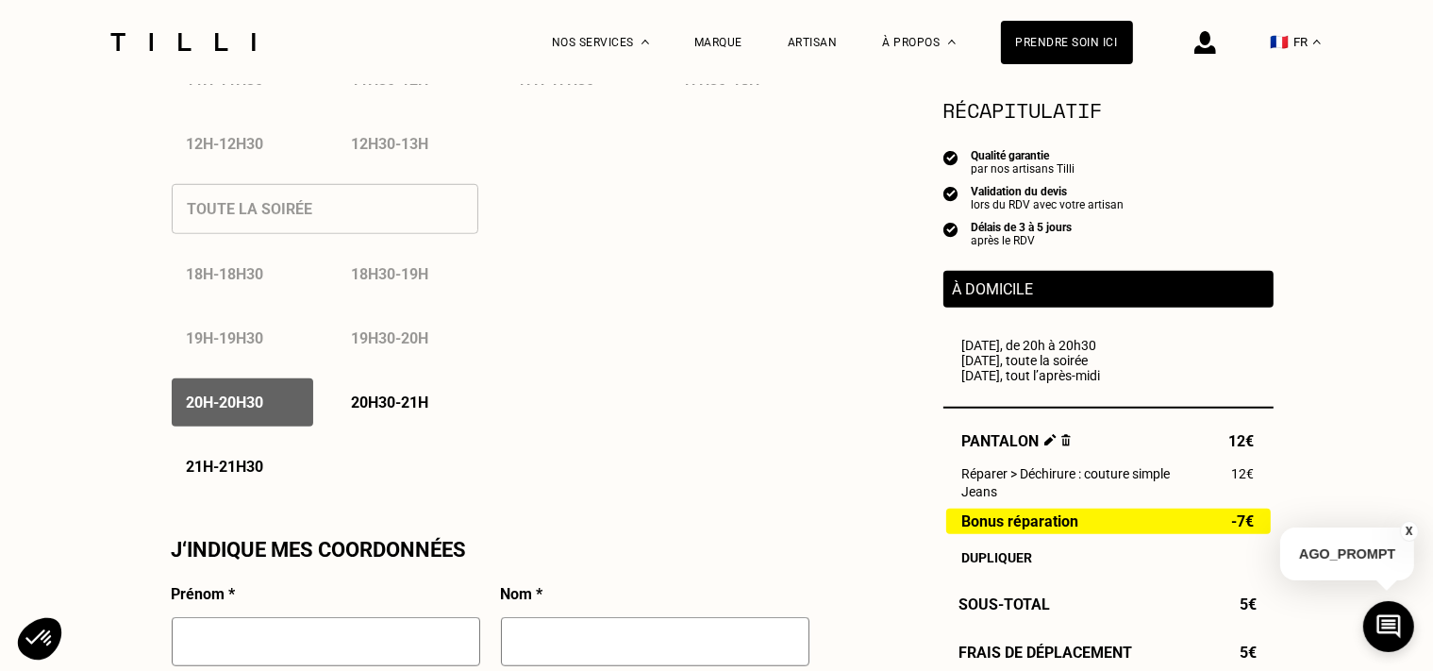
drag, startPoint x: 421, startPoint y: 406, endPoint x: 391, endPoint y: 413, distance: 31.1
click at [420, 406] on p "20h30 - 21h" at bounding box center [390, 402] width 77 height 18
click at [255, 470] on p "21h - 21h30" at bounding box center [225, 467] width 77 height 18
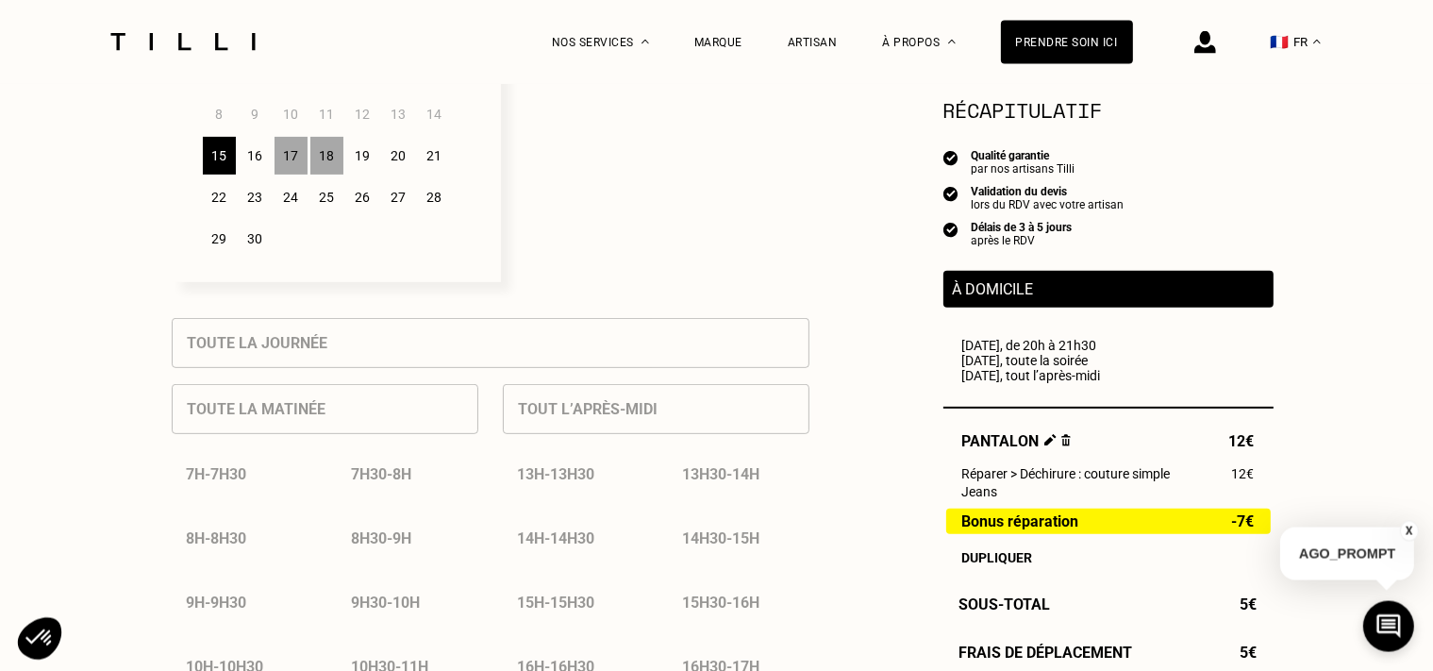
scroll to position [398, 0]
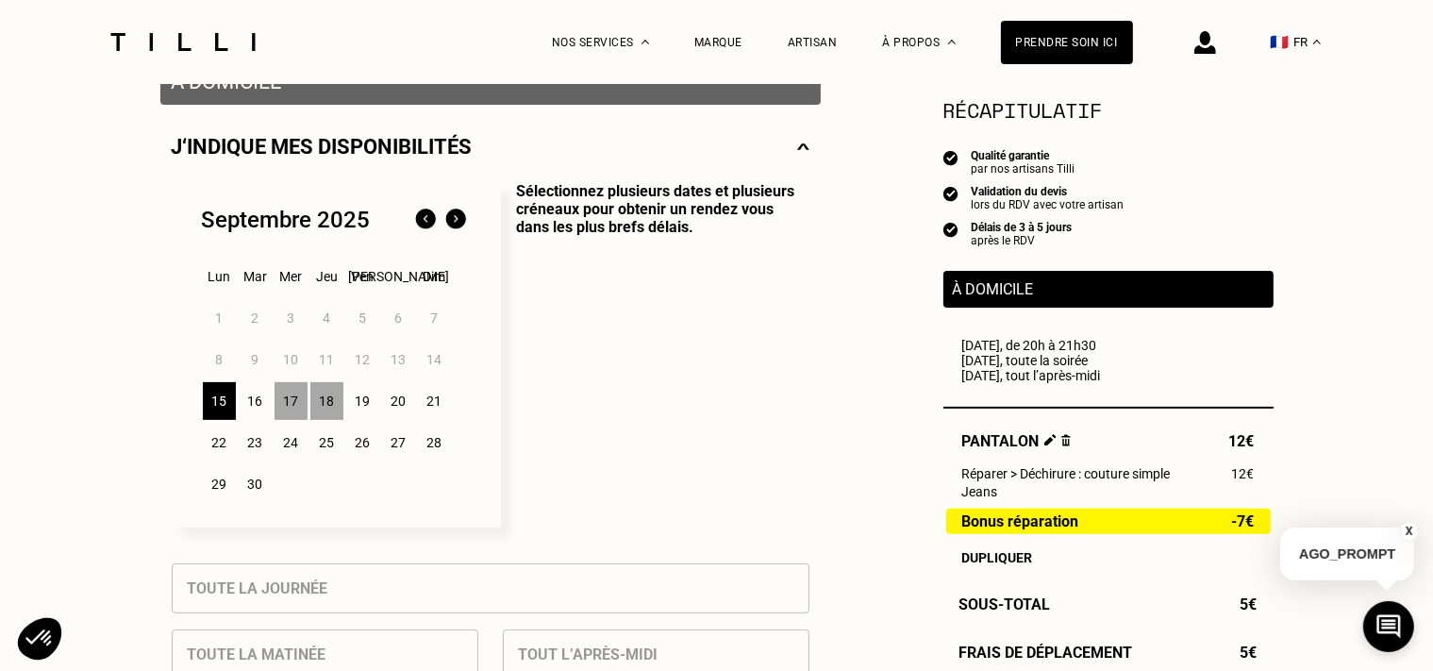
click at [292, 402] on div "17" at bounding box center [291, 401] width 33 height 38
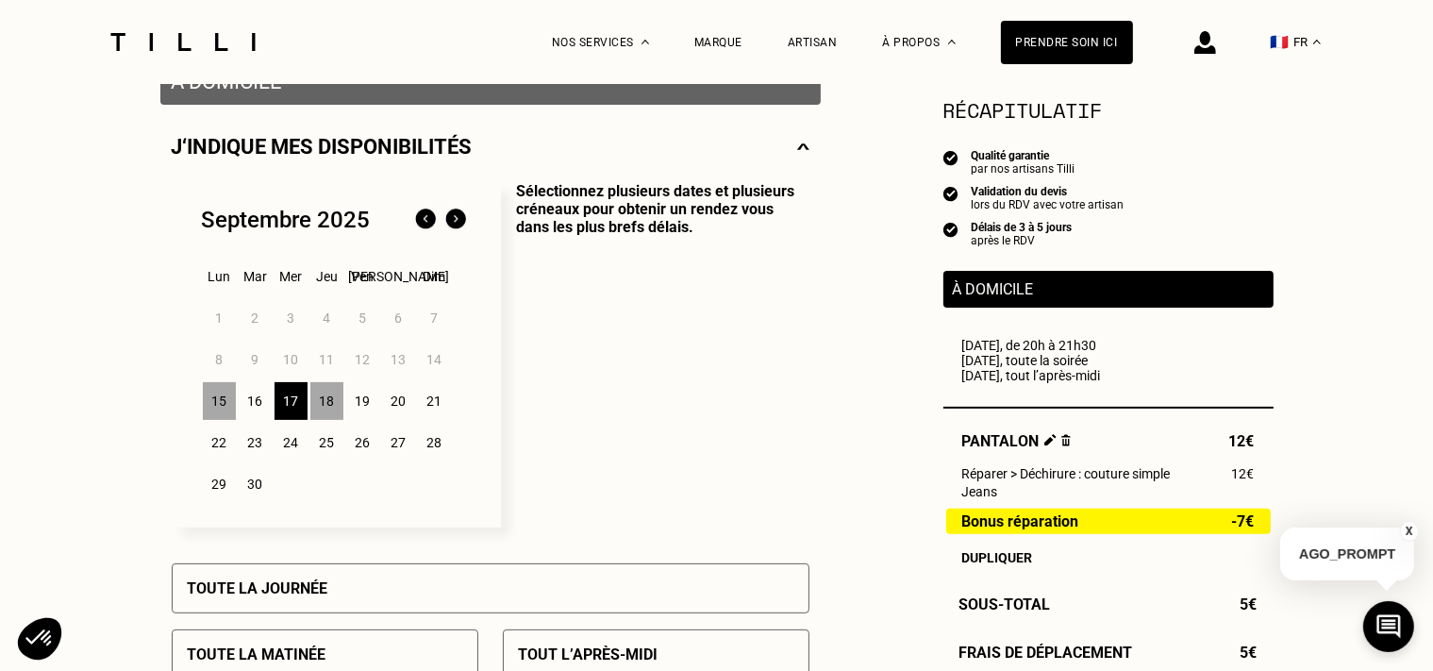
drag, startPoint x: 252, startPoint y: 408, endPoint x: 296, endPoint y: 399, distance: 45.3
click at [253, 408] on div "16" at bounding box center [255, 401] width 33 height 38
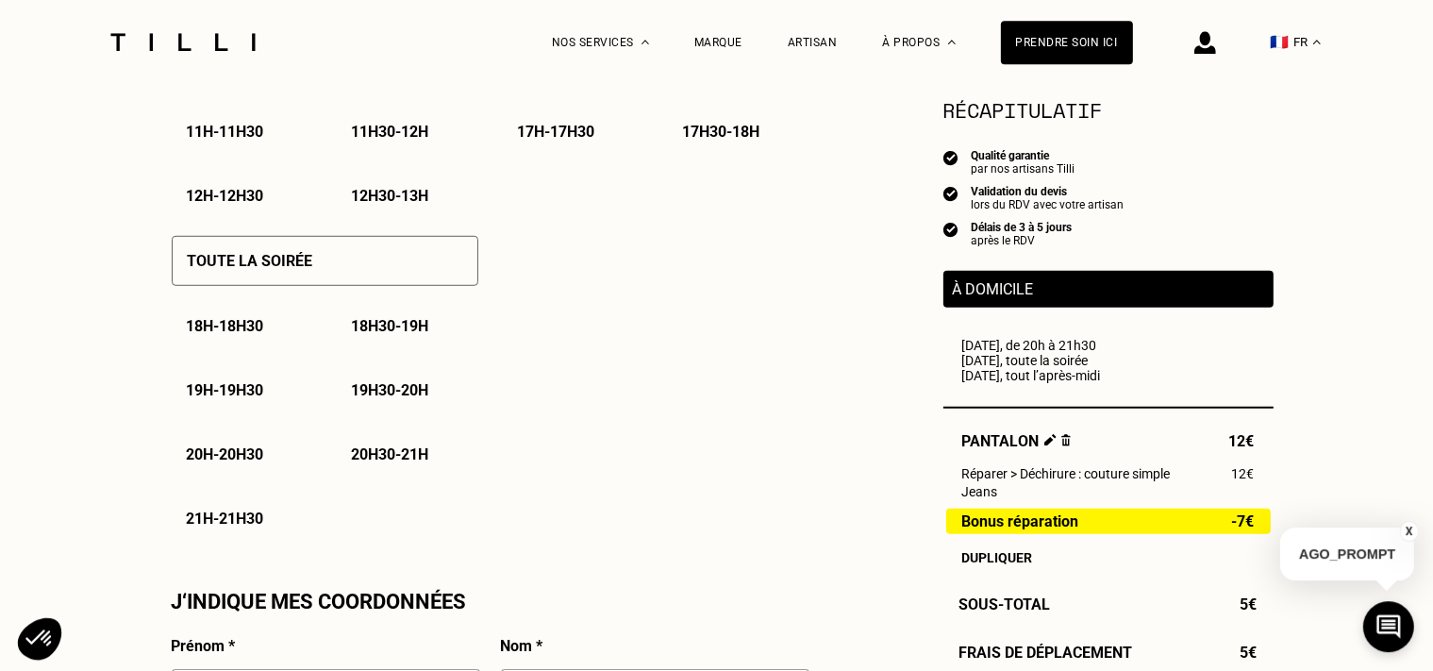
scroll to position [1294, 0]
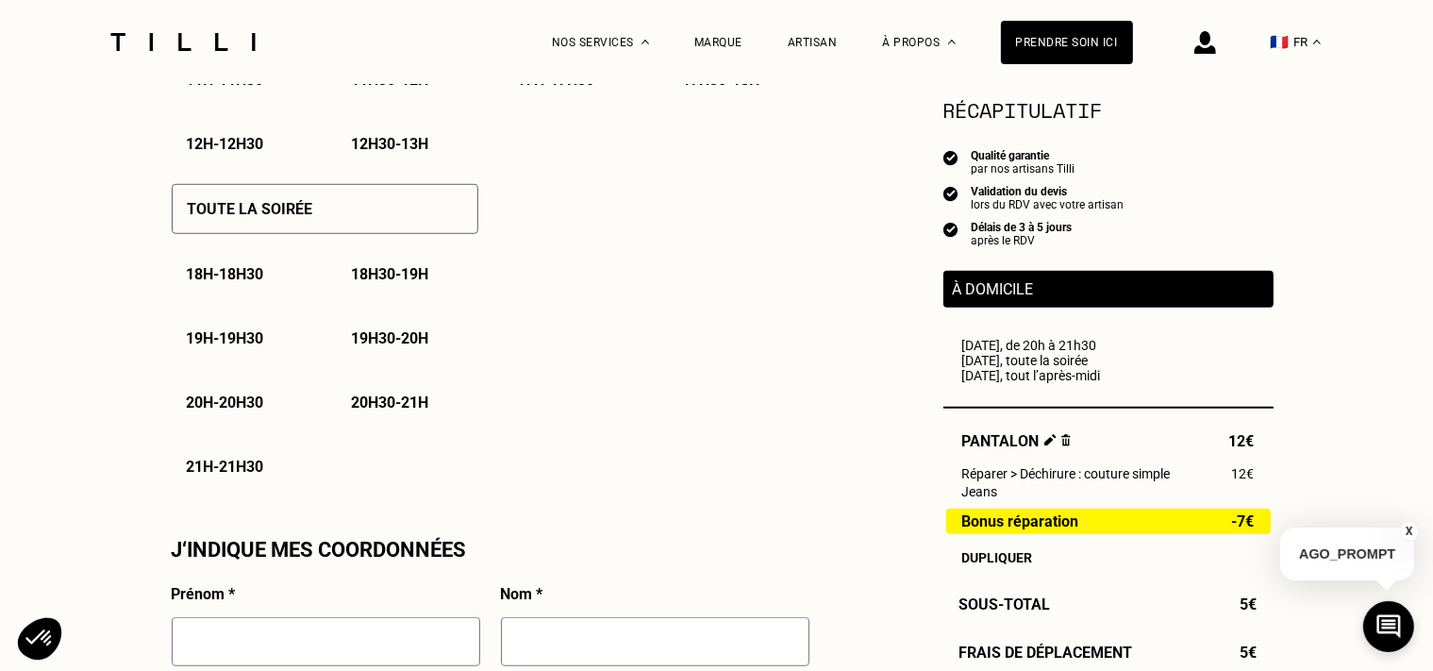
click at [241, 475] on p "21h - 21h30" at bounding box center [225, 467] width 77 height 18
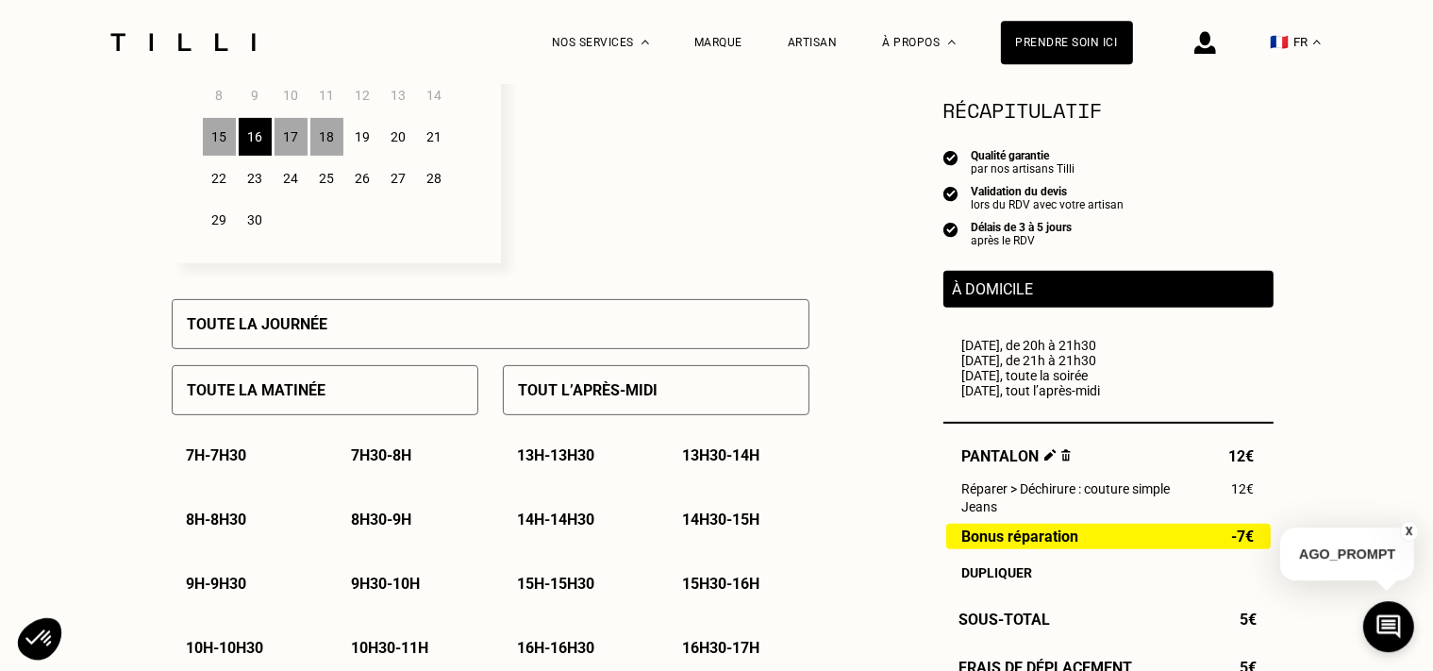
scroll to position [597, 0]
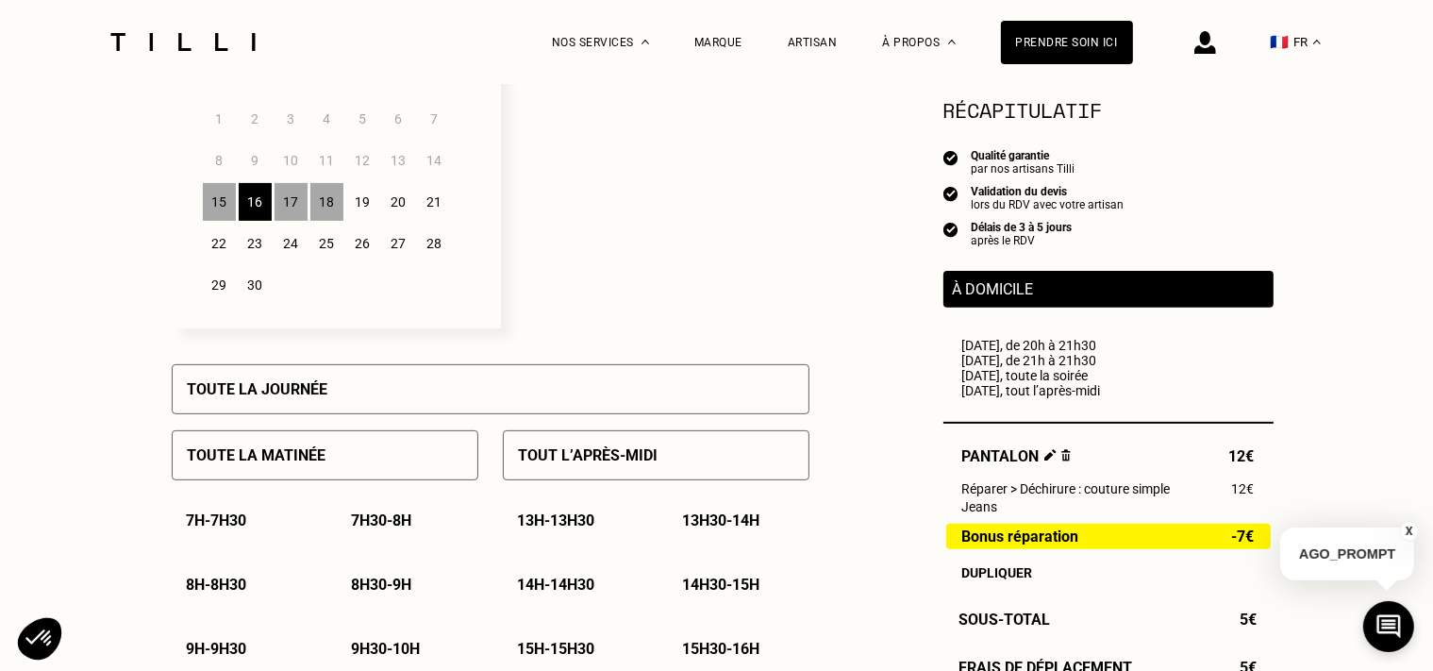
click at [289, 210] on div "17" at bounding box center [291, 202] width 33 height 38
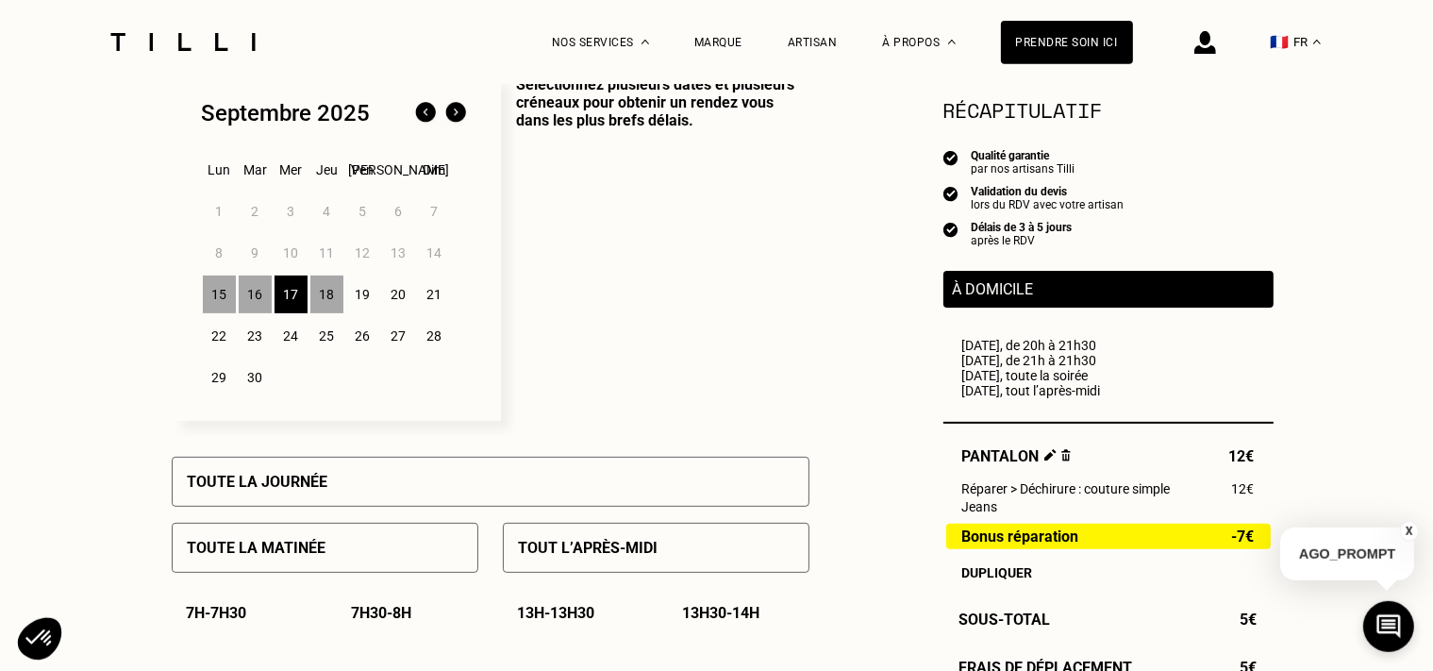
scroll to position [498, 0]
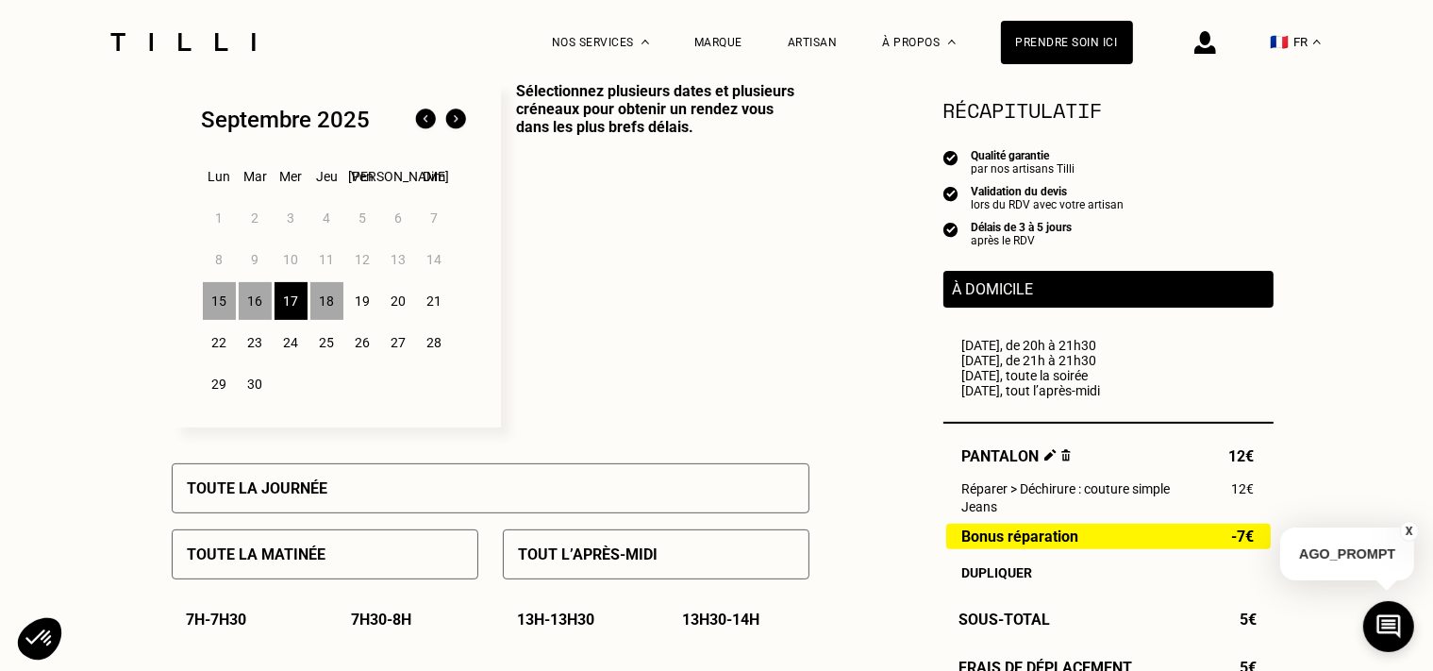
drag, startPoint x: 323, startPoint y: 310, endPoint x: 367, endPoint y: 308, distance: 44.4
click at [324, 311] on div "18" at bounding box center [326, 301] width 33 height 38
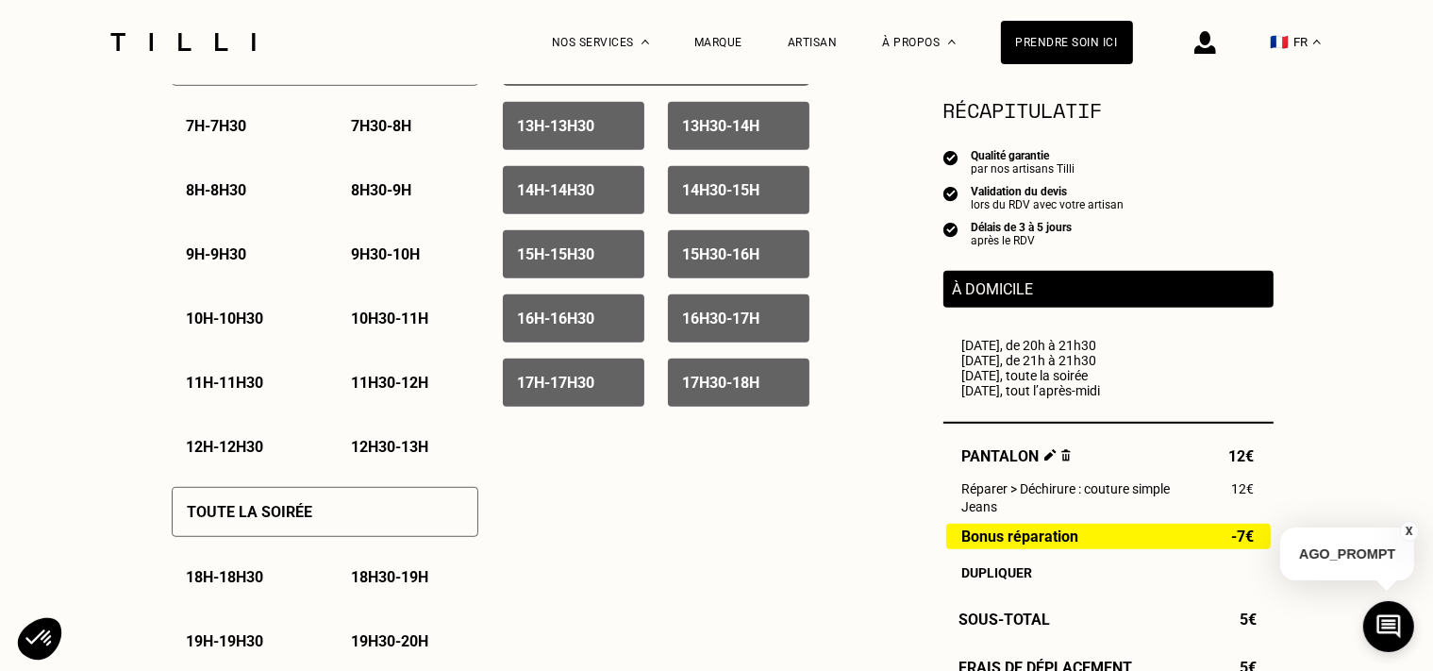
scroll to position [1095, 0]
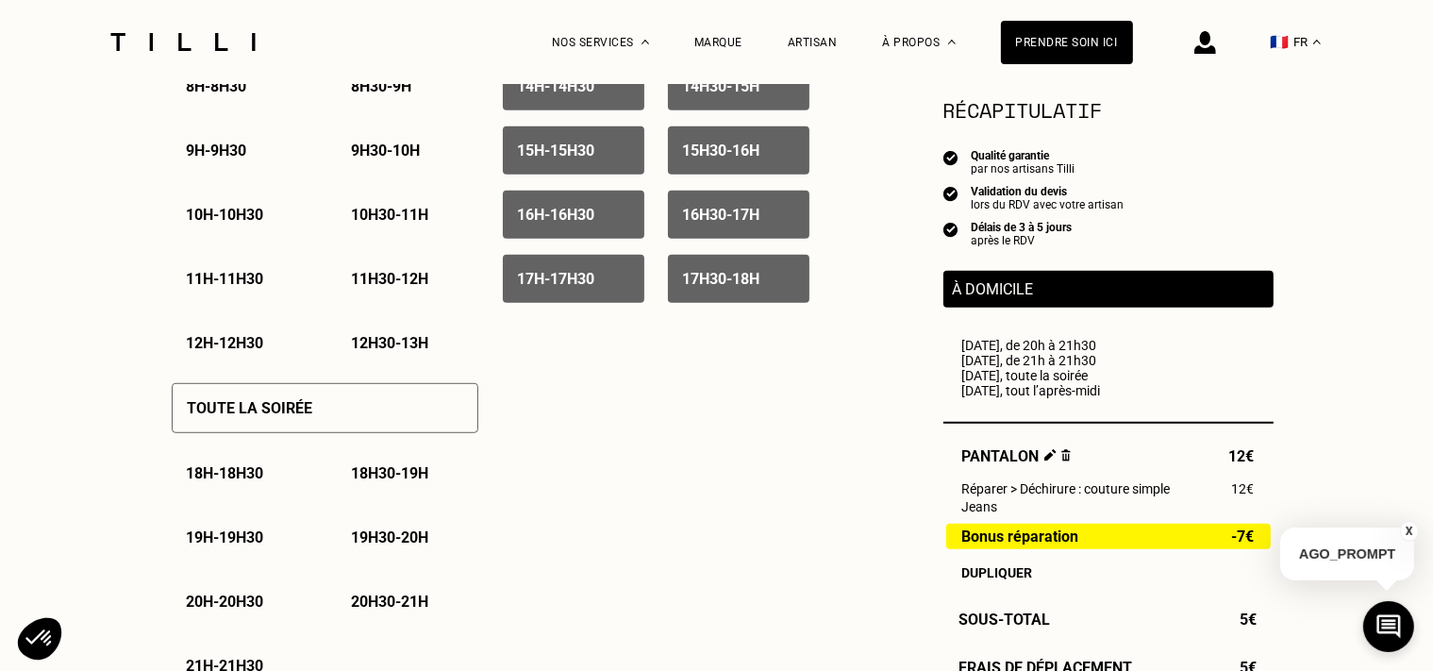
click at [291, 411] on p "Toute la soirée" at bounding box center [250, 408] width 125 height 18
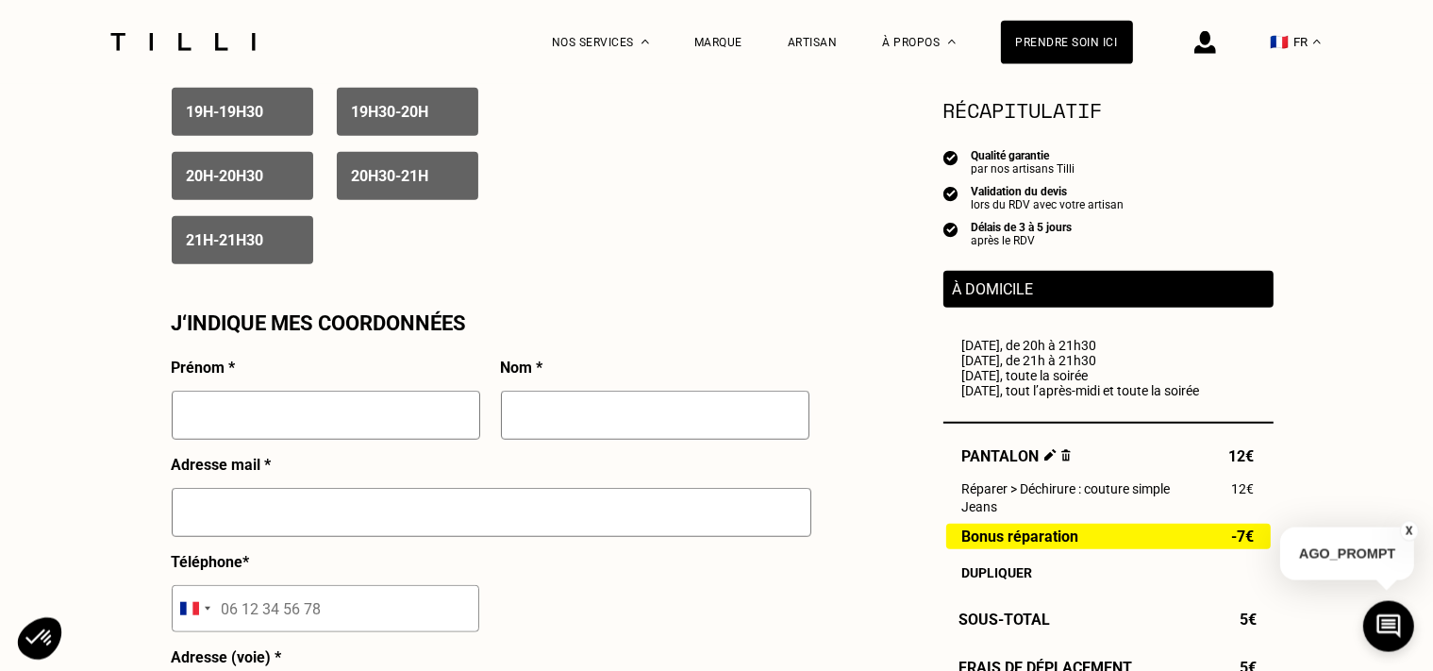
scroll to position [1693, 0]
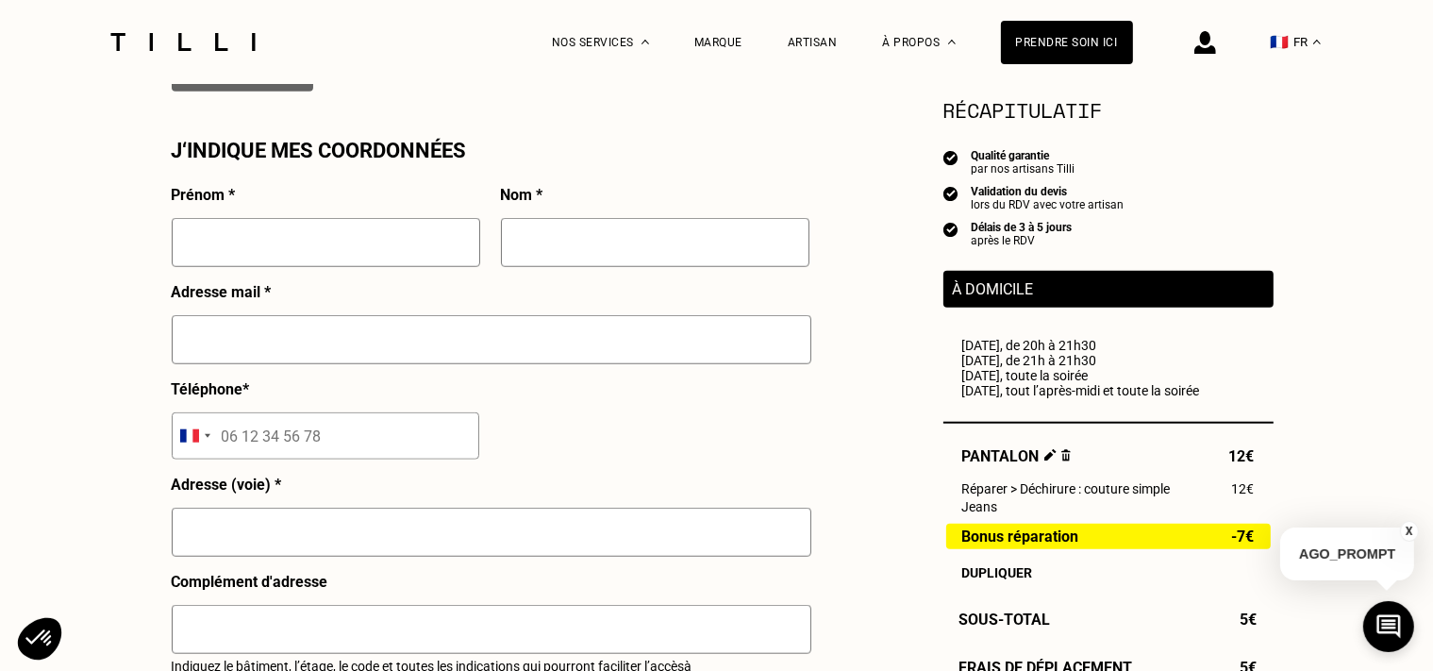
click at [238, 245] on input "text" at bounding box center [326, 242] width 308 height 49
type input "[PERSON_NAME]"
click at [681, 253] on input "text" at bounding box center [655, 242] width 308 height 49
type input "DELCROIX DAUBRESSE"
click at [277, 357] on input "text" at bounding box center [492, 339] width 640 height 49
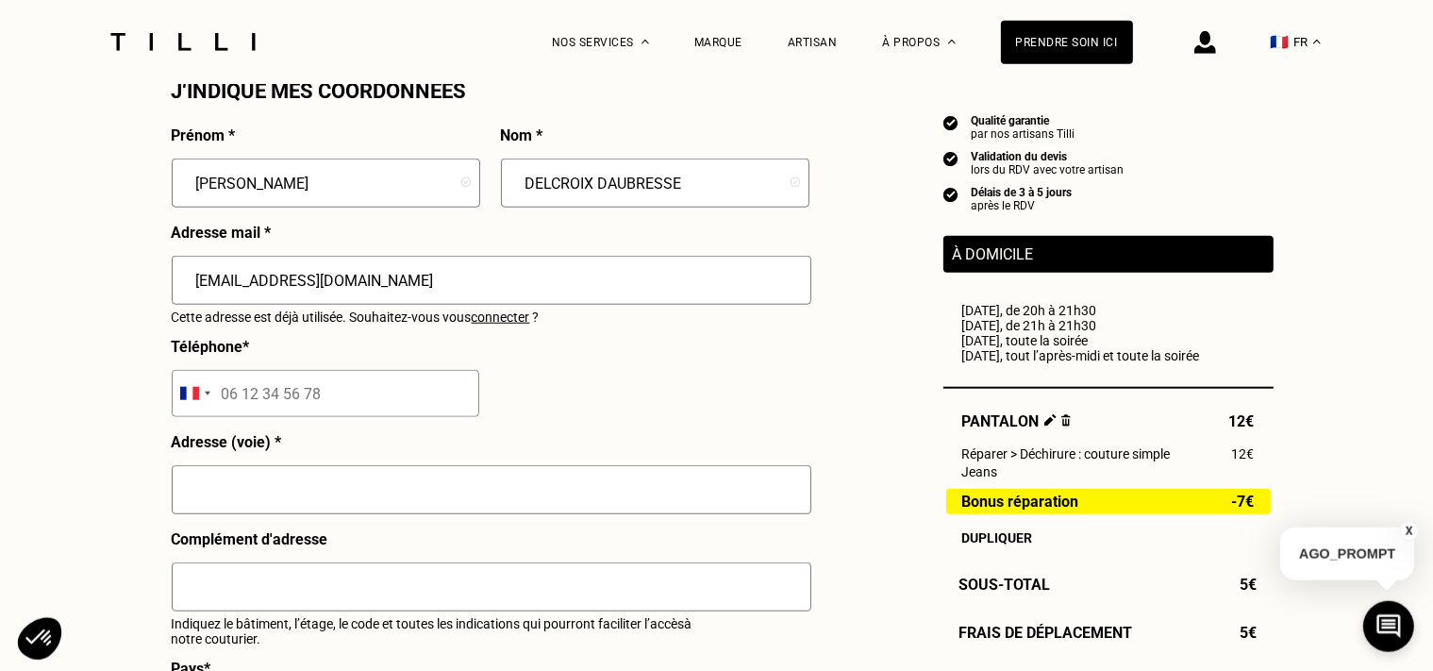
scroll to position [1792, 0]
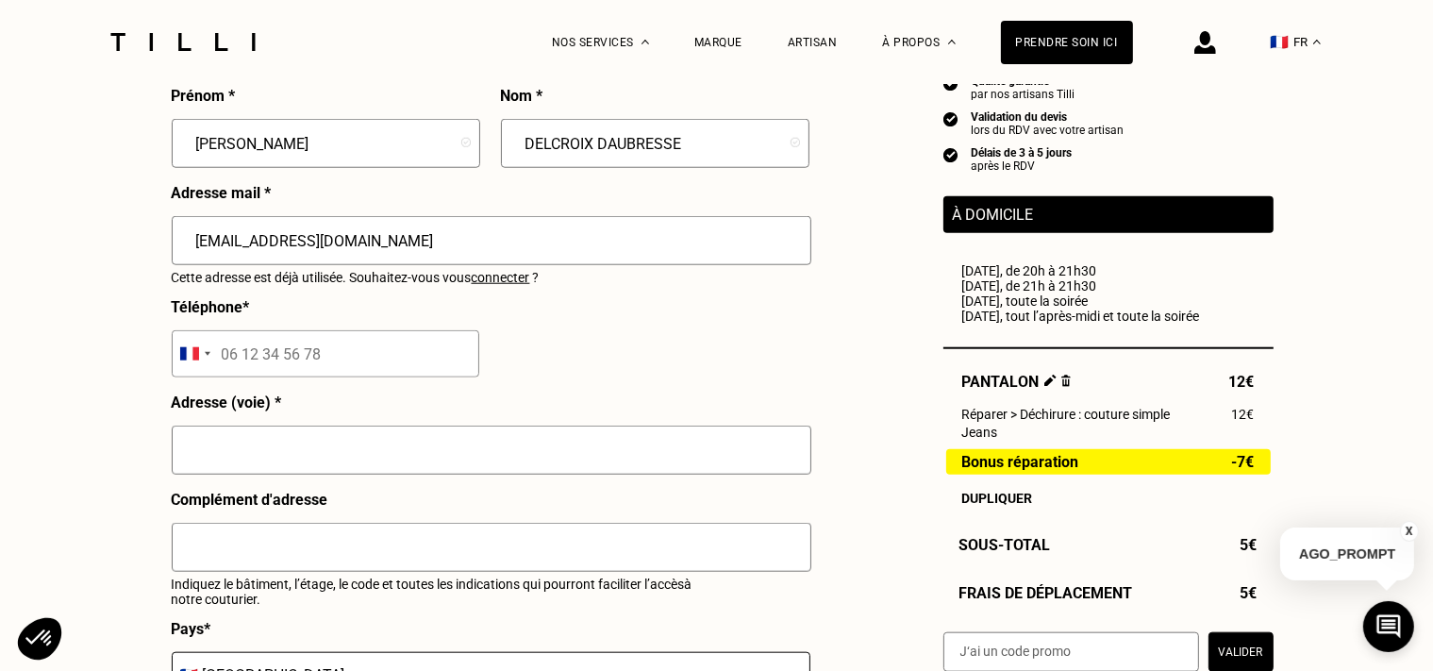
type input "[EMAIL_ADDRESS][DOMAIN_NAME]"
click at [256, 453] on input "text" at bounding box center [492, 449] width 640 height 49
type input "[STREET_ADDRESS]"
click at [202, 568] on input "text" at bounding box center [492, 547] width 640 height 49
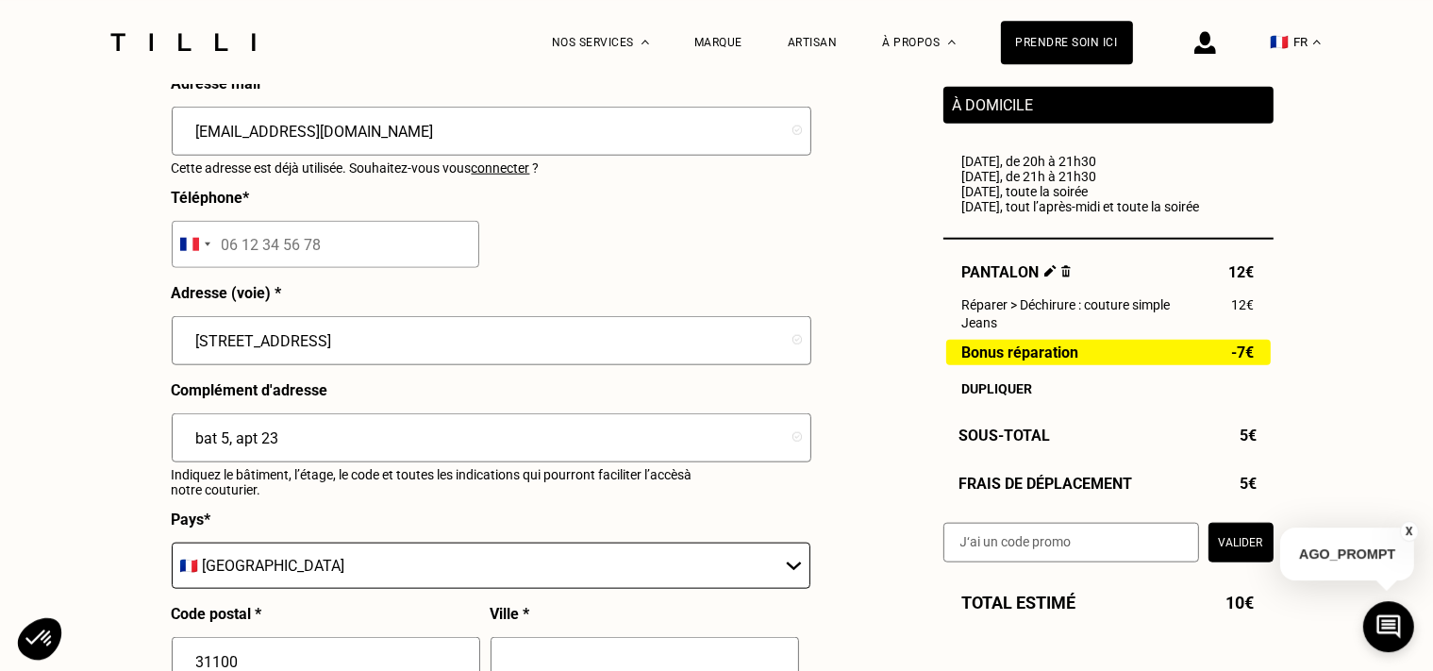
scroll to position [2091, 0]
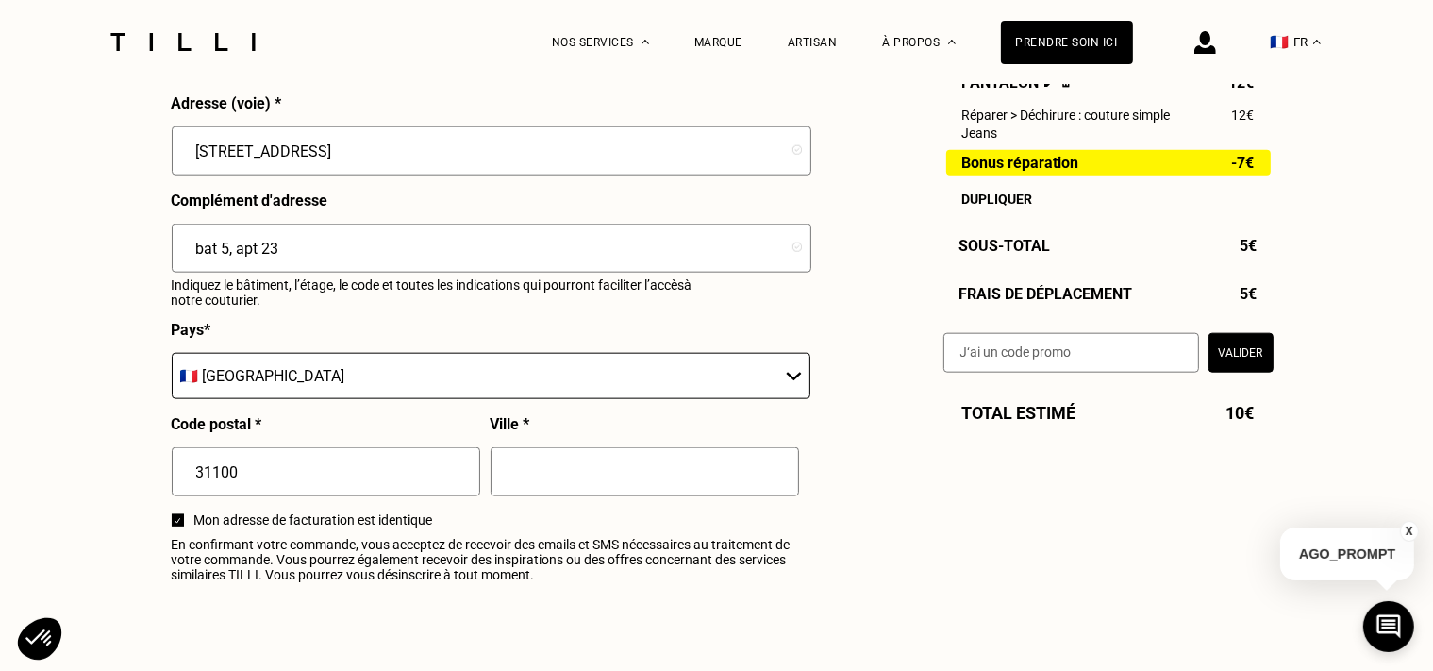
type input "bat 5, apt 23"
click at [529, 466] on input "text" at bounding box center [645, 471] width 308 height 49
type input "[GEOGRAPHIC_DATA]"
click at [696, 496] on input "[GEOGRAPHIC_DATA]" at bounding box center [645, 471] width 308 height 49
drag, startPoint x: 617, startPoint y: 488, endPoint x: 455, endPoint y: 487, distance: 162.3
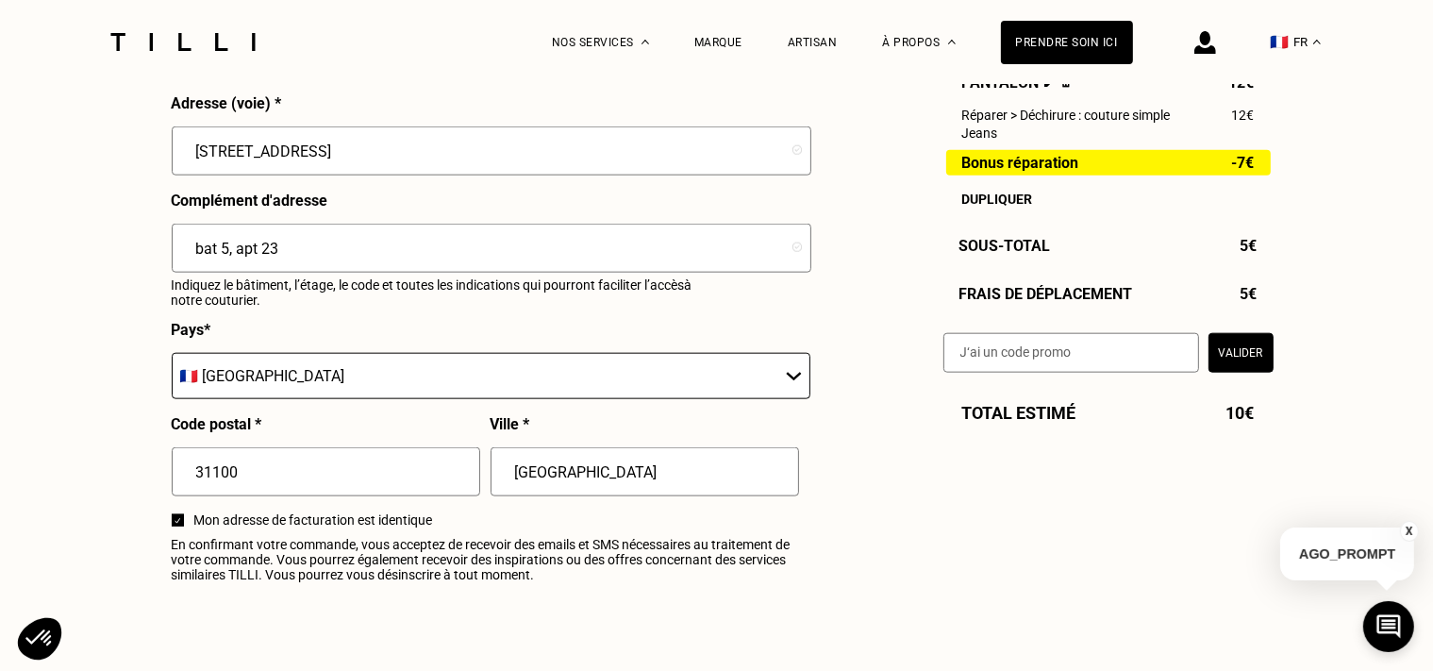
click at [491, 487] on input "[GEOGRAPHIC_DATA]" at bounding box center [645, 471] width 308 height 49
type input "[GEOGRAPHIC_DATA]"
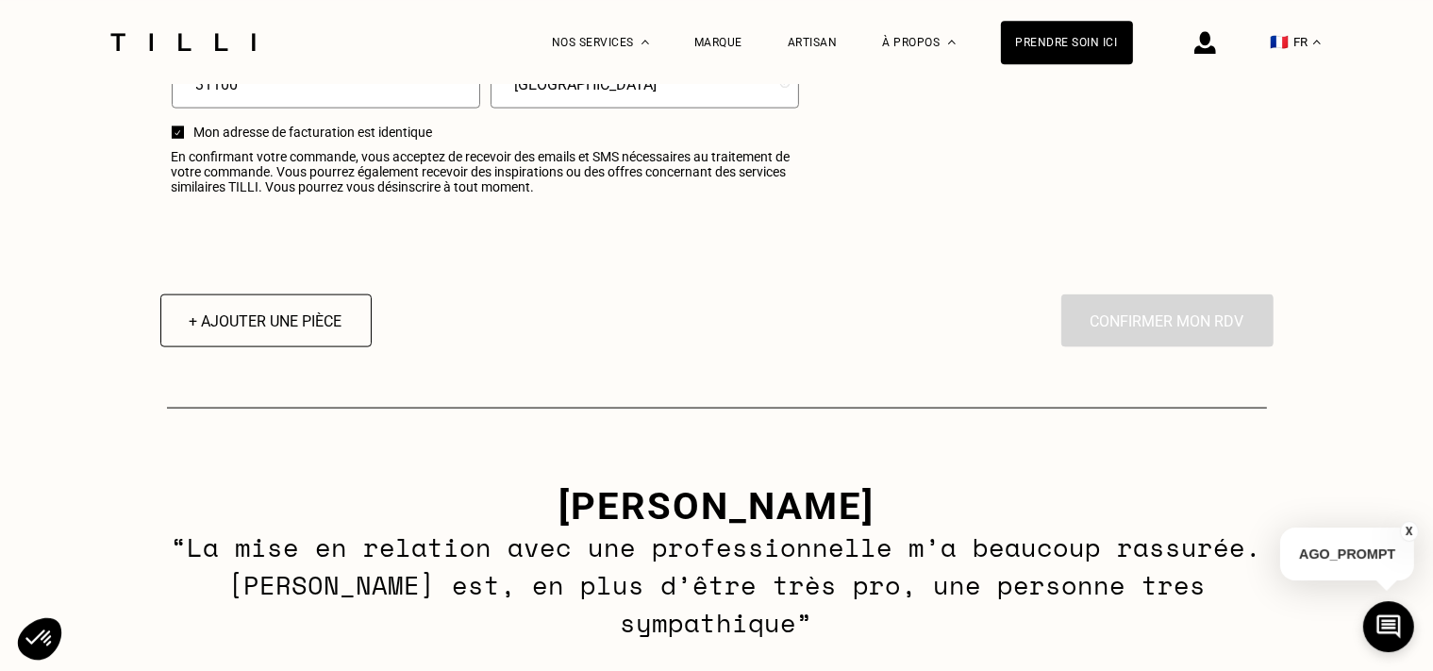
scroll to position [2490, 0]
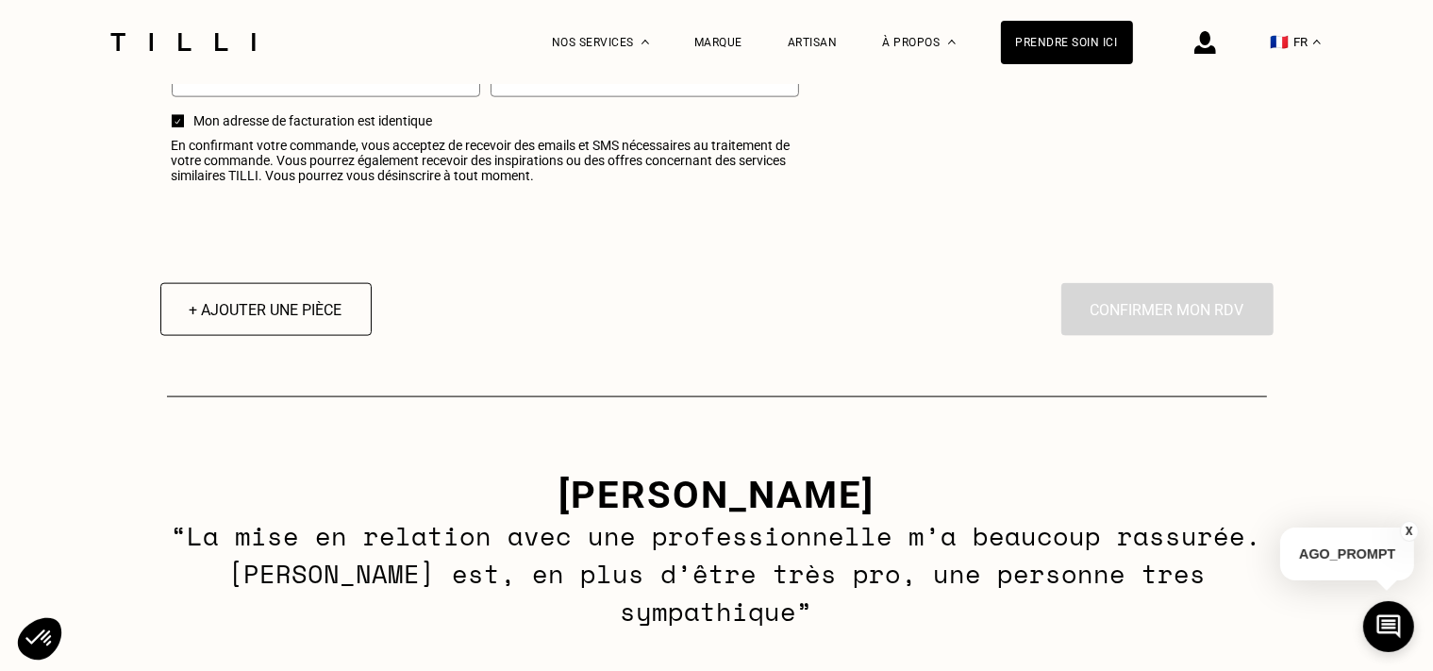
click at [1172, 325] on div "En cliquant sur “Confirmer”, vous déclenchez l’intervention de l’un des nos art…" at bounding box center [1167, 309] width 212 height 53
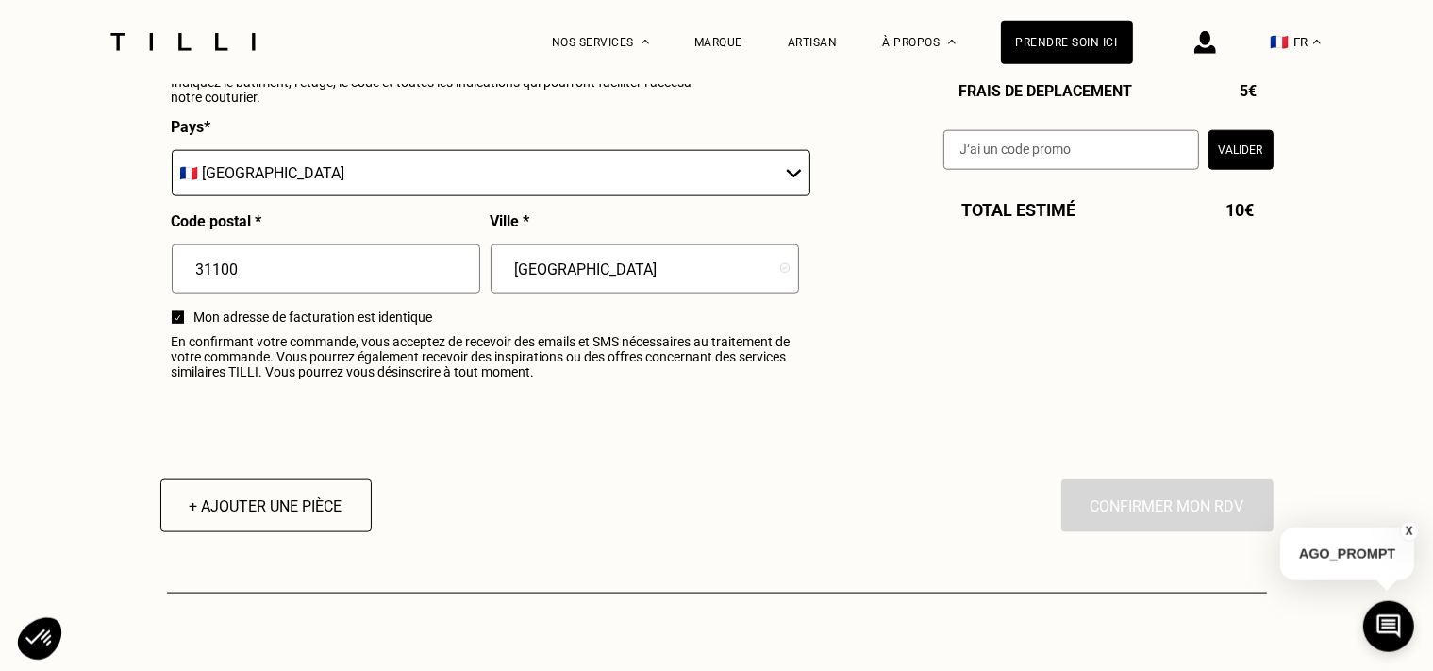
scroll to position [2290, 0]
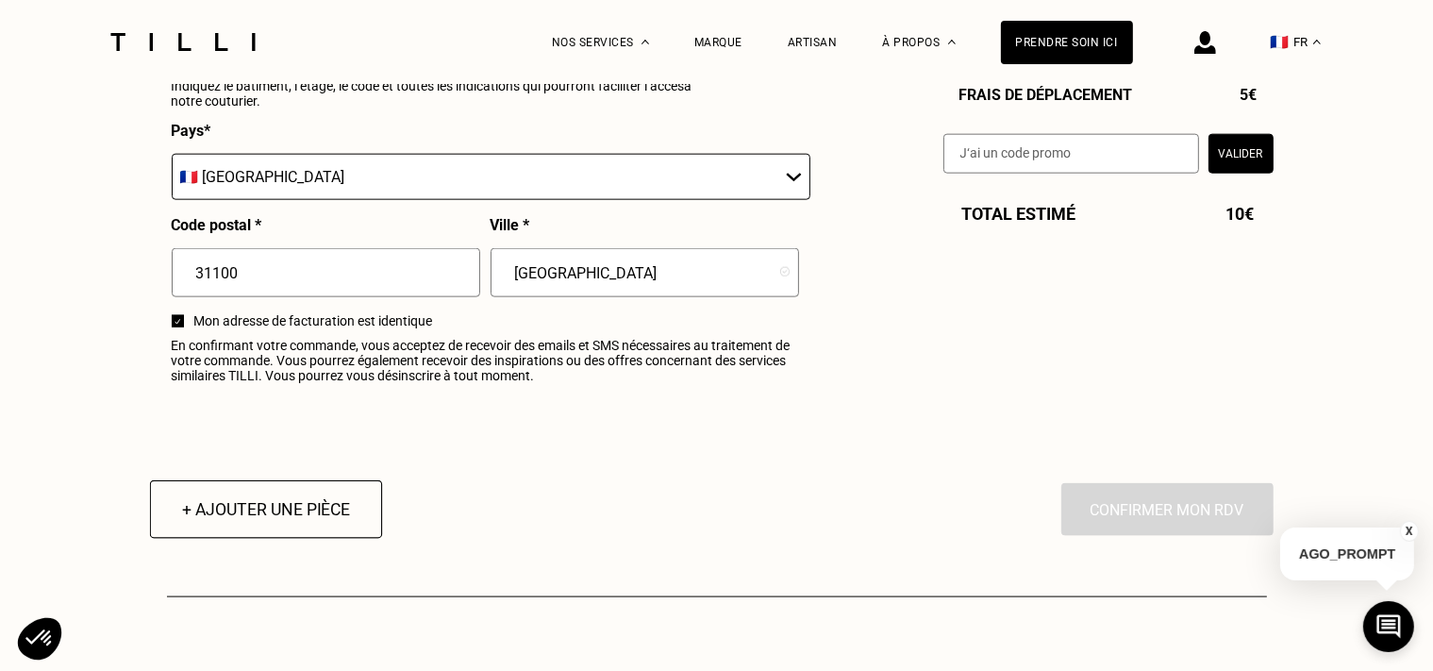
click at [290, 524] on button "+ Ajouter une pièce" at bounding box center [265, 509] width 232 height 58
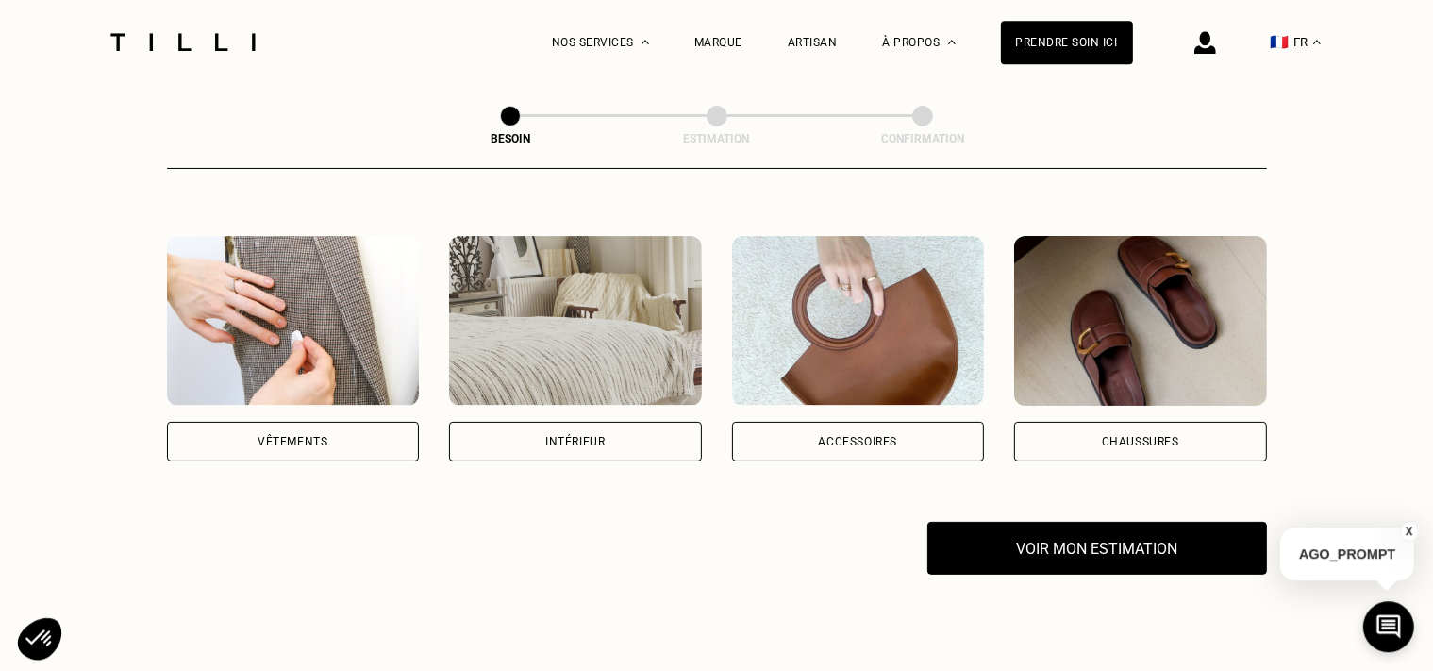
scroll to position [398, 0]
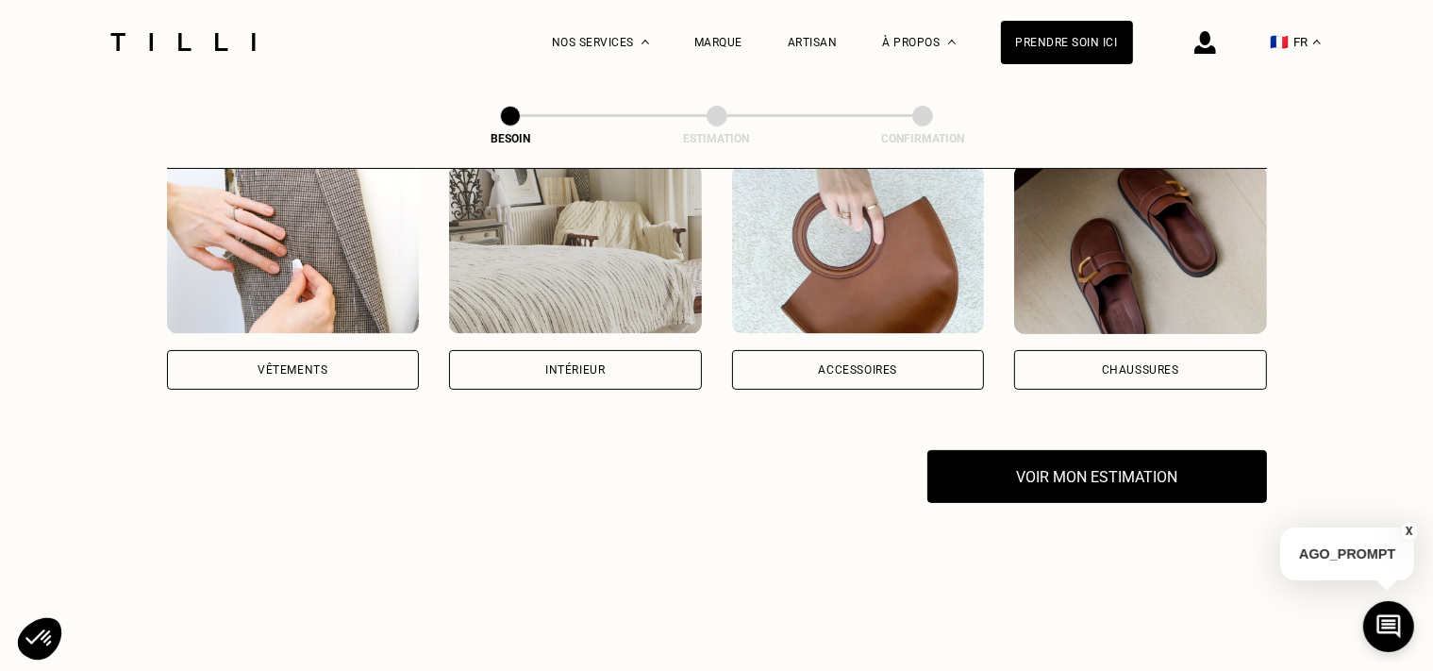
click at [311, 296] on img at bounding box center [293, 249] width 253 height 170
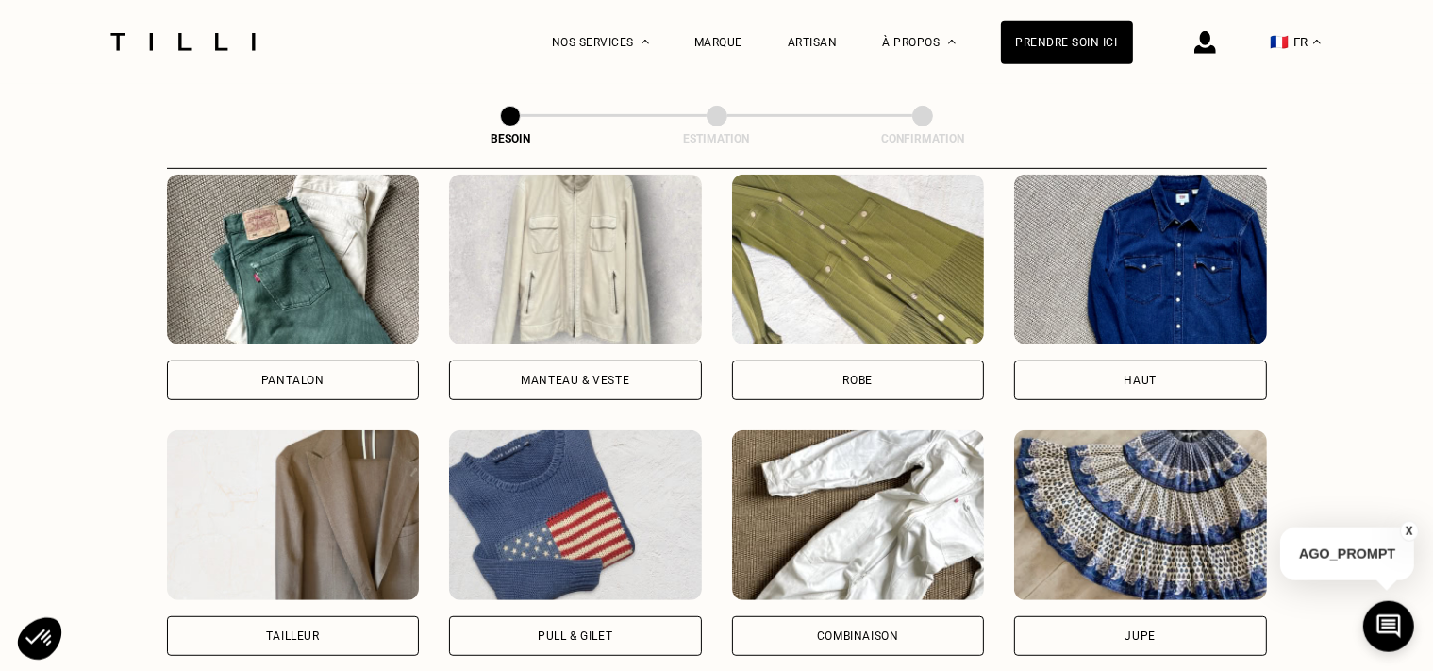
scroll to position [912, 0]
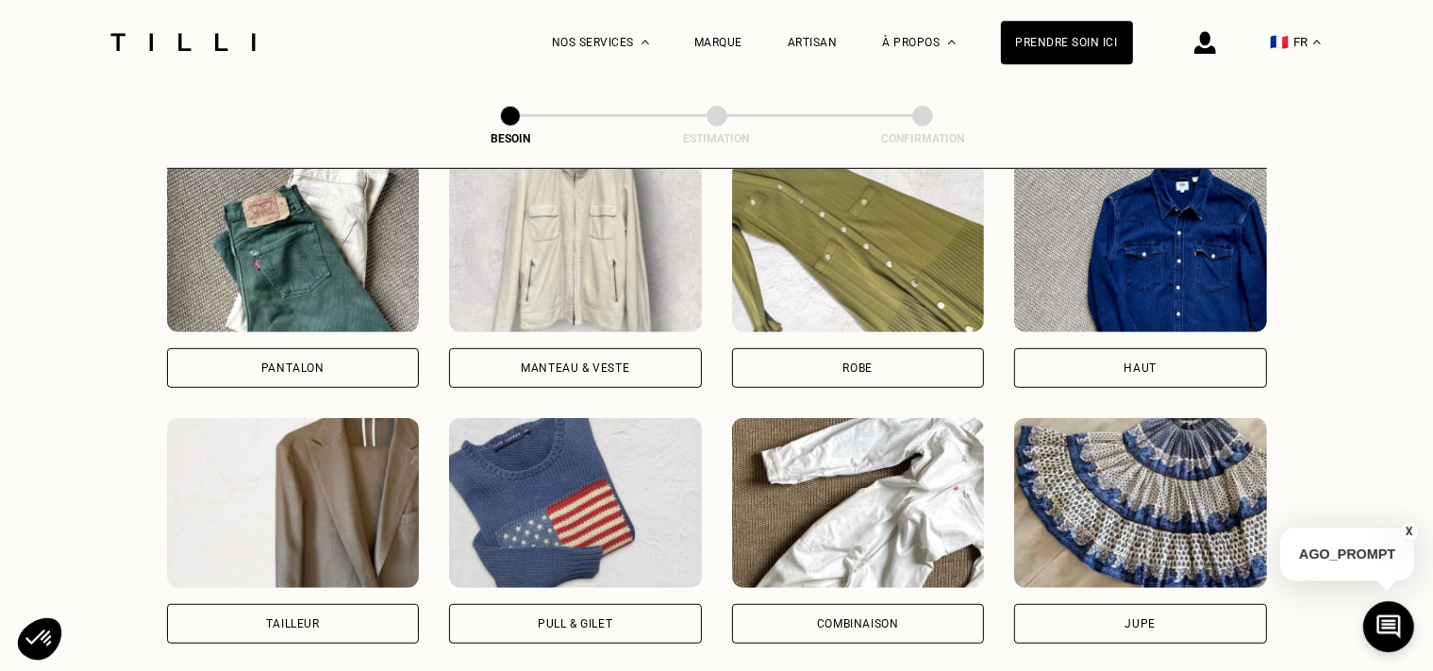
click at [307, 326] on div "Pantalon" at bounding box center [293, 274] width 253 height 225
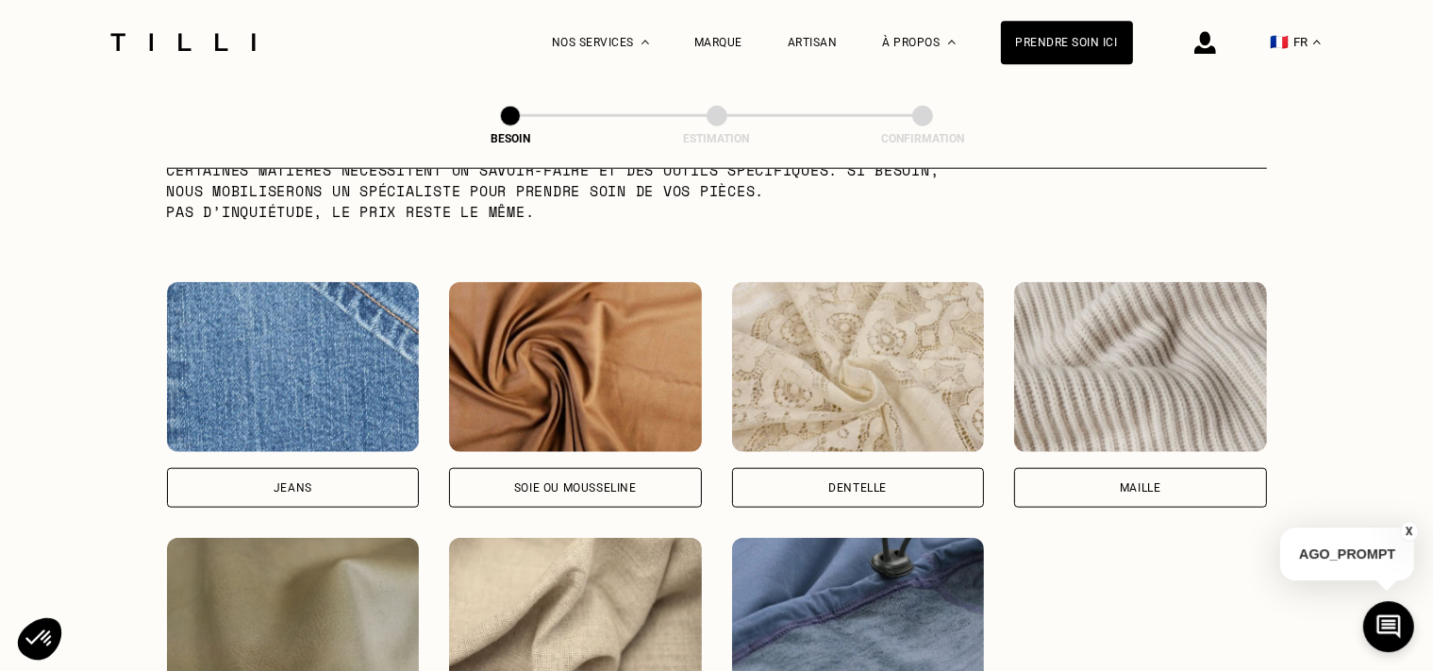
scroll to position [1939, 0]
click at [312, 423] on img at bounding box center [293, 366] width 253 height 170
select select "FR"
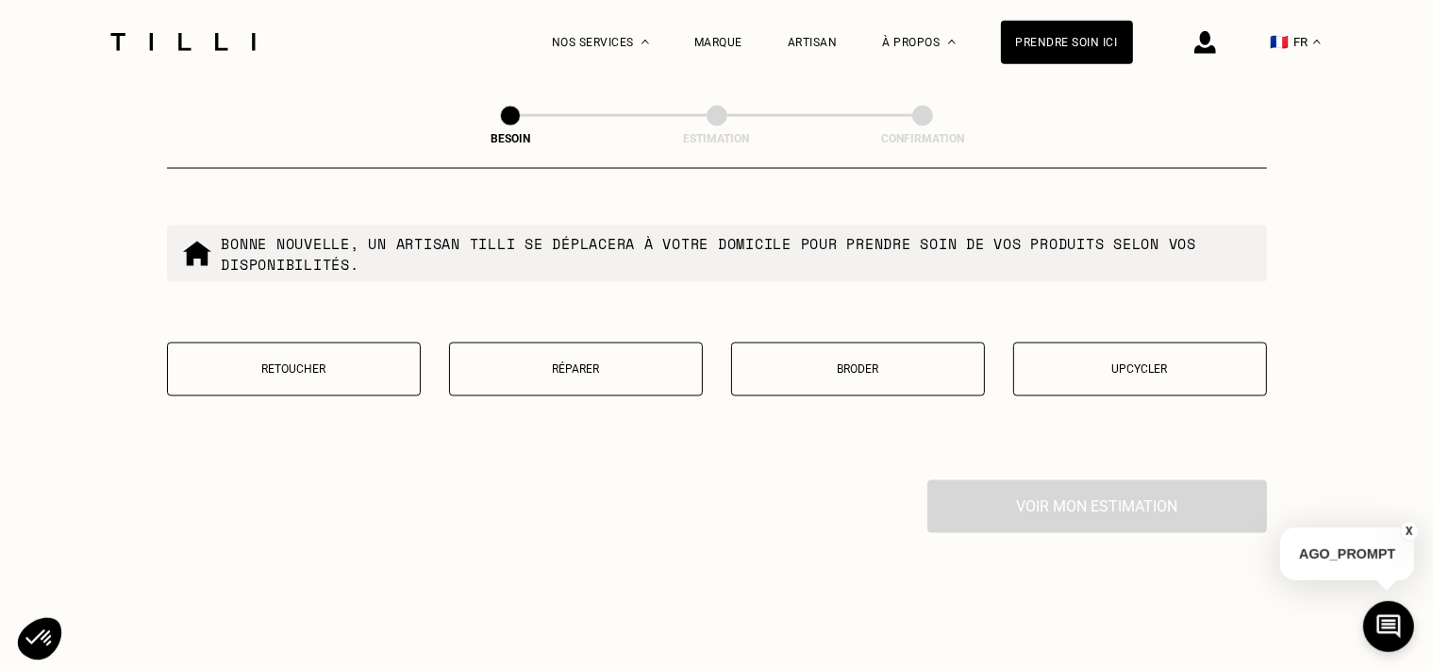
scroll to position [3231, 0]
click at [643, 366] on button "Réparer" at bounding box center [576, 368] width 254 height 54
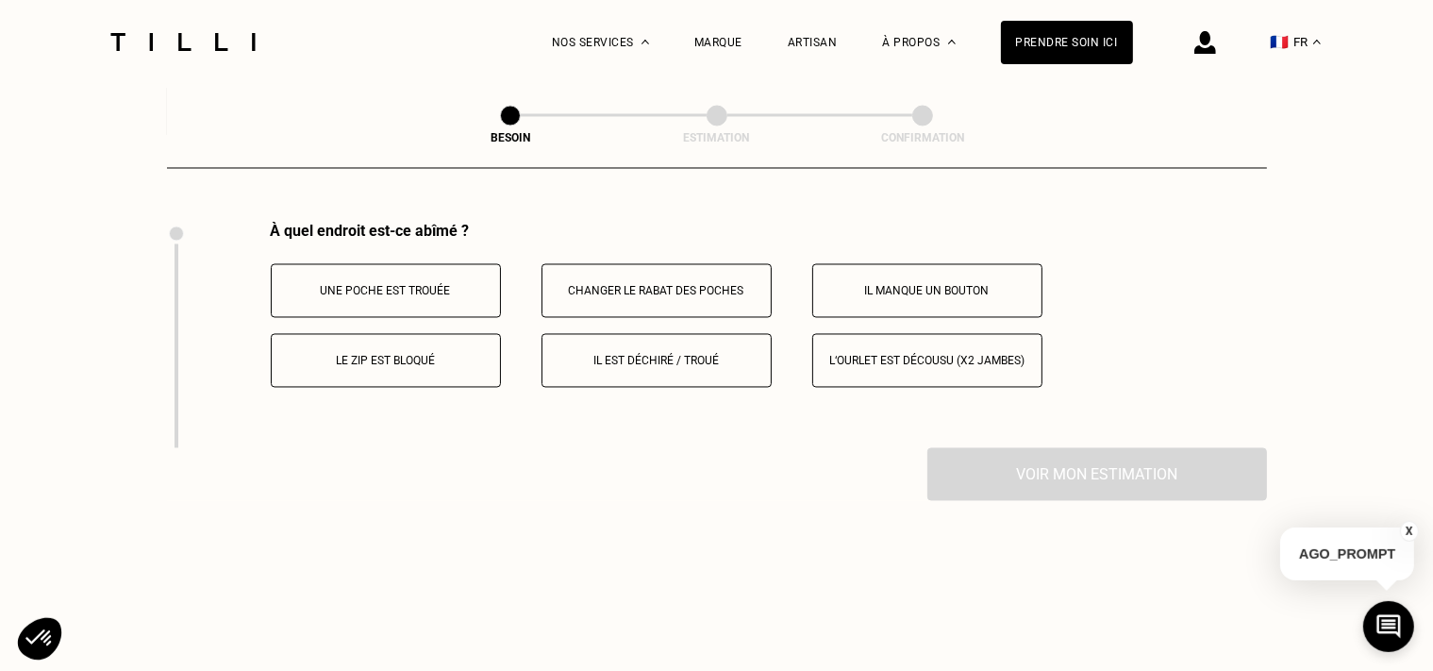
scroll to position [3488, 0]
click at [387, 359] on button "Le zip est bloqué" at bounding box center [386, 359] width 230 height 54
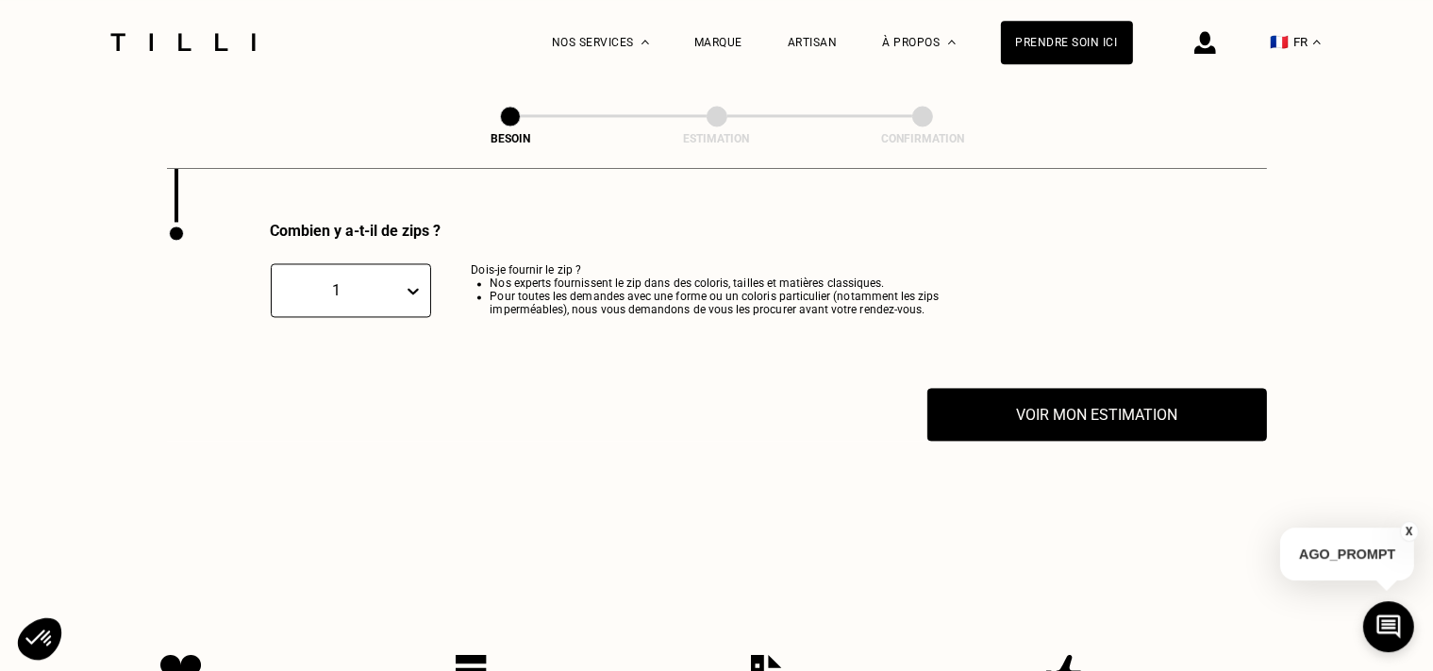
scroll to position [3714, 0]
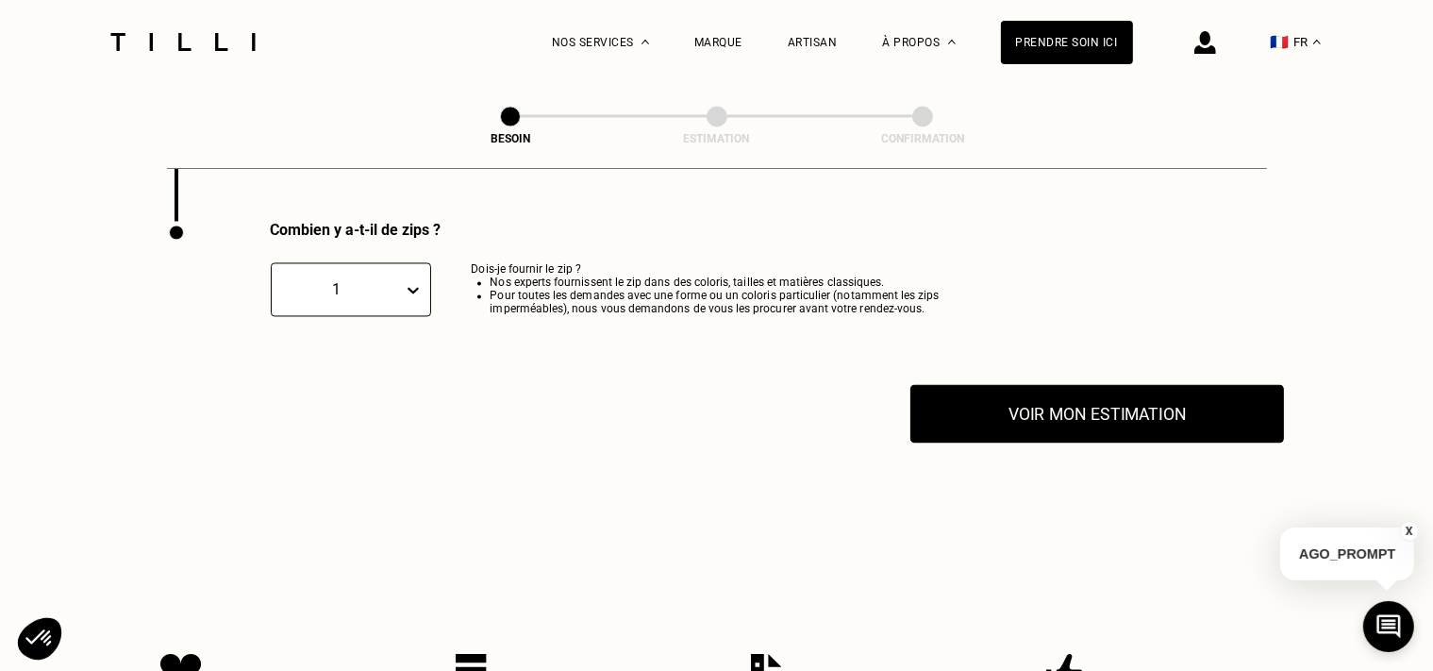
click at [1053, 401] on button "Voir mon estimation" at bounding box center [1097, 413] width 374 height 58
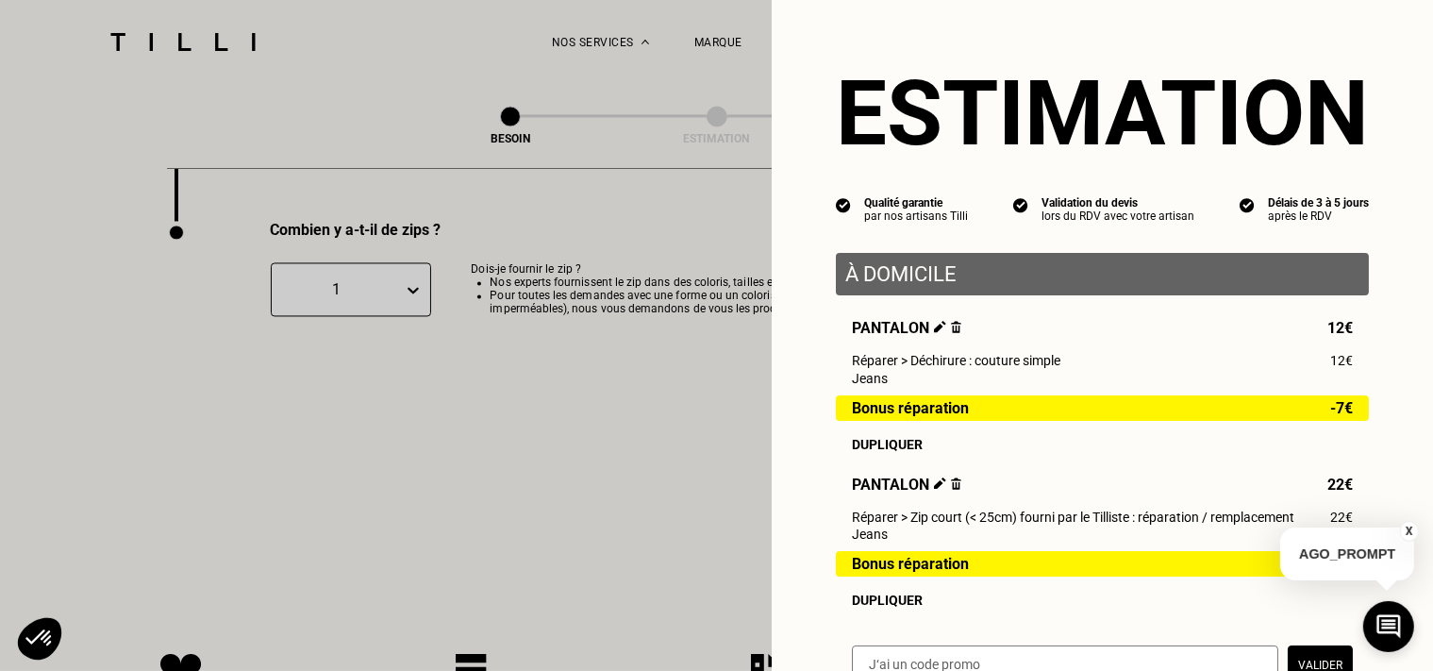
click at [1409, 527] on button "X" at bounding box center [1409, 531] width 19 height 21
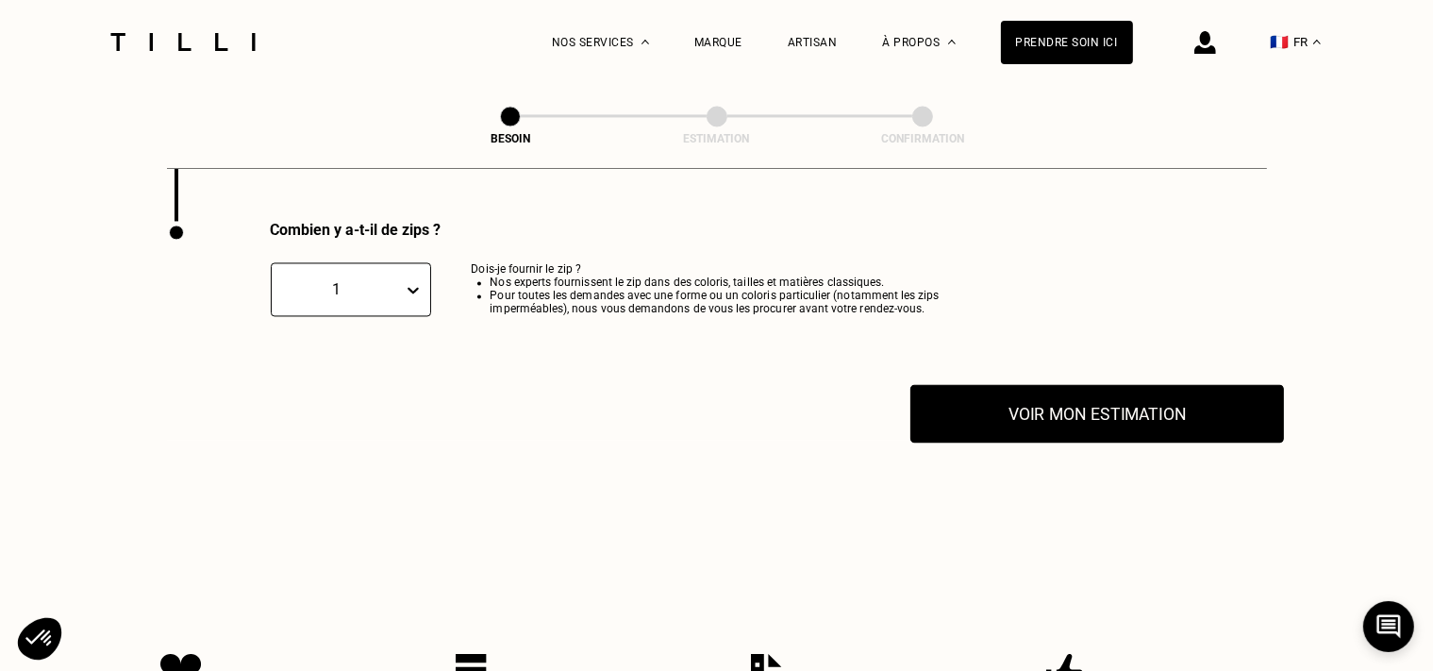
click at [1126, 424] on button "Voir mon estimation" at bounding box center [1097, 413] width 374 height 58
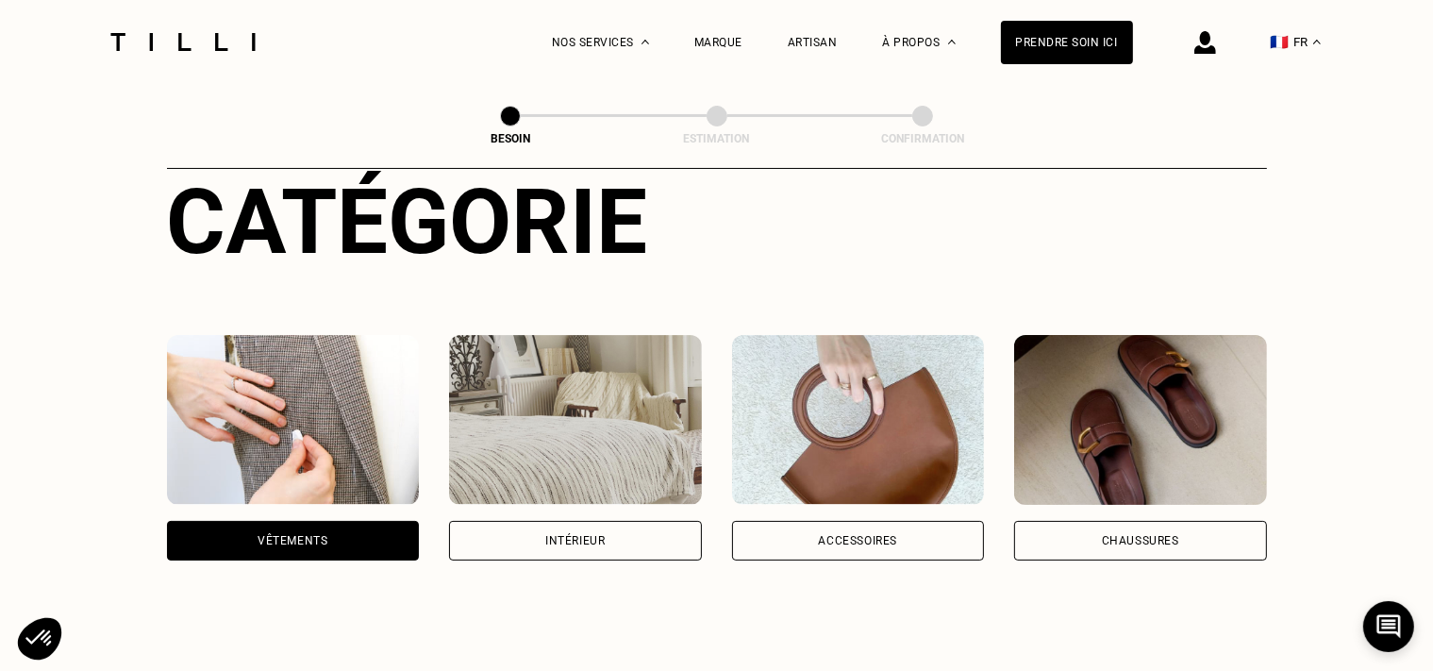
scroll to position [0, 0]
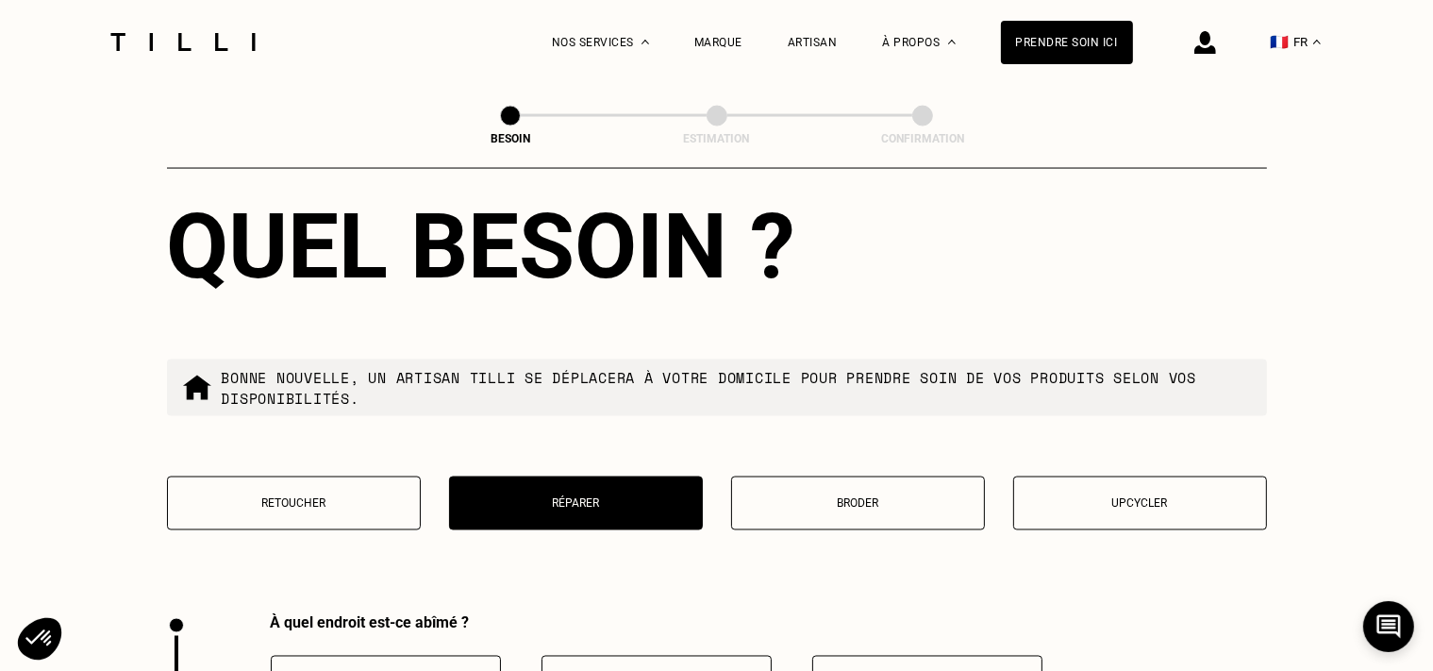
select select "FR"
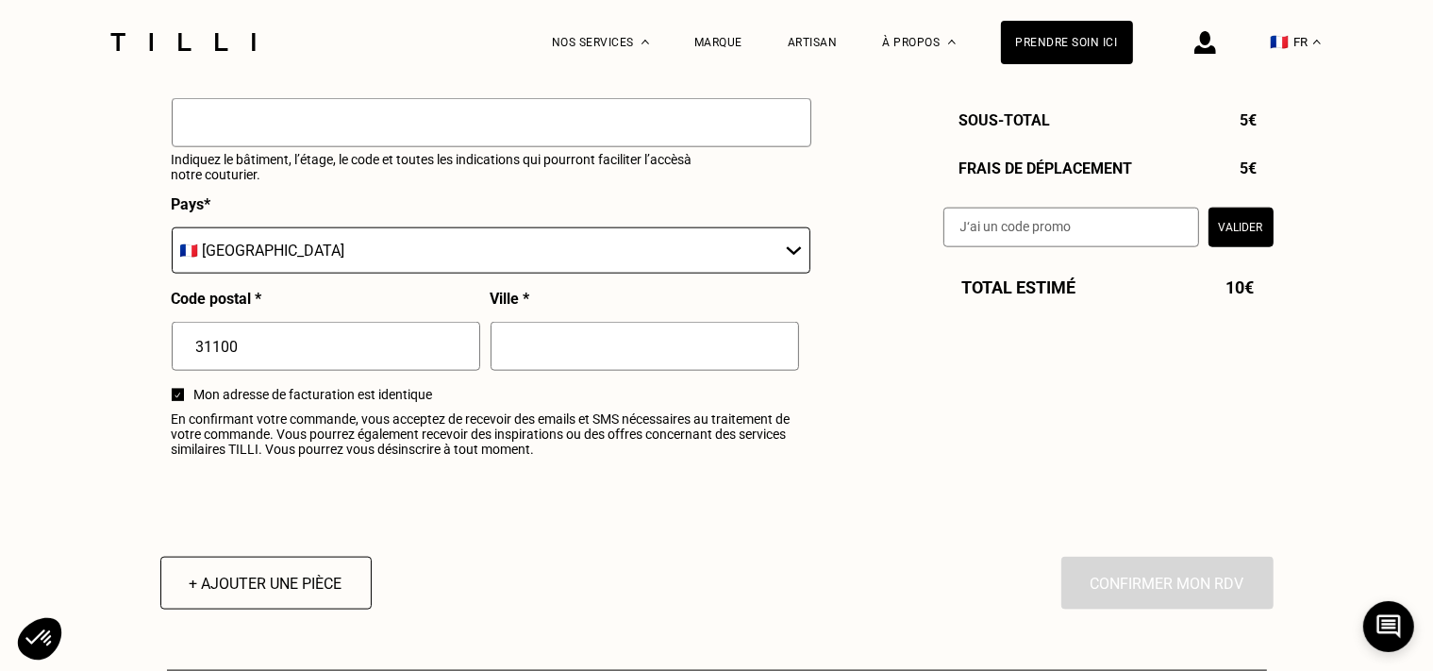
scroll to position [2299, 0]
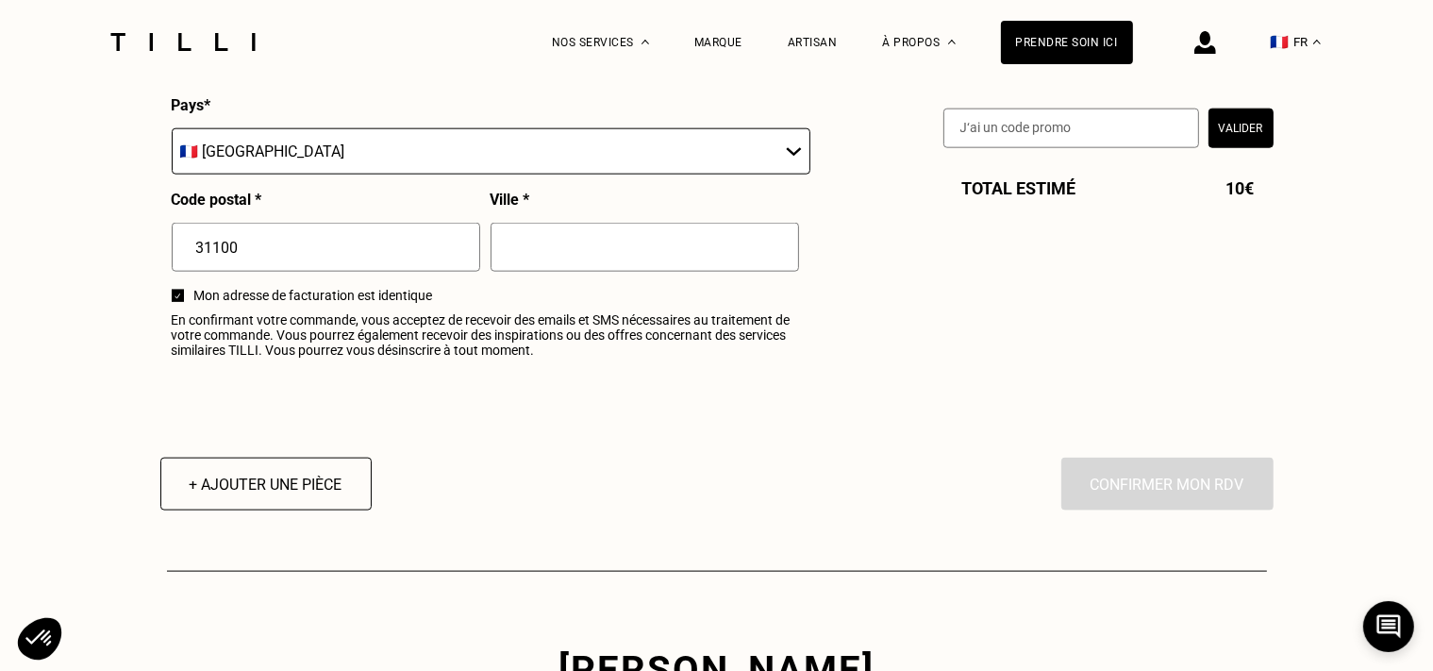
click at [531, 254] on input "text" at bounding box center [645, 247] width 308 height 49
type input "[GEOGRAPHIC_DATA]"
click at [243, 258] on input "31100" at bounding box center [326, 247] width 308 height 49
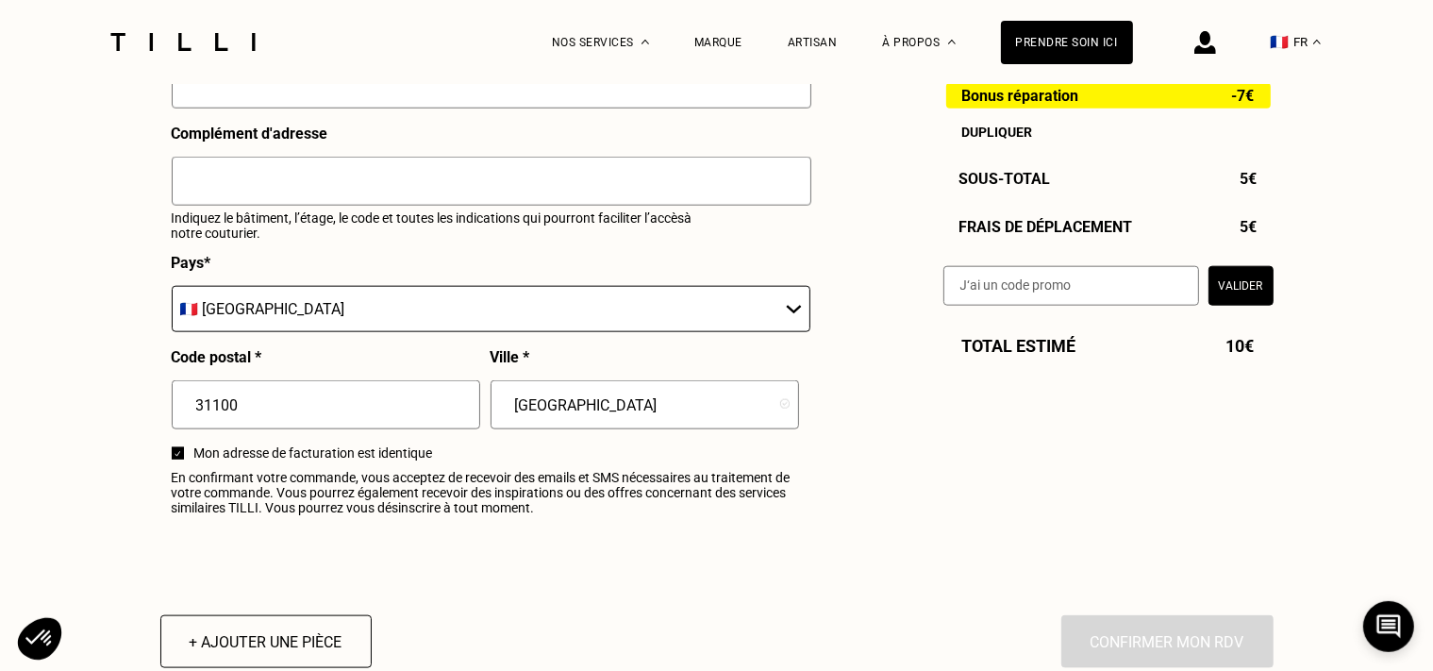
scroll to position [1901, 0]
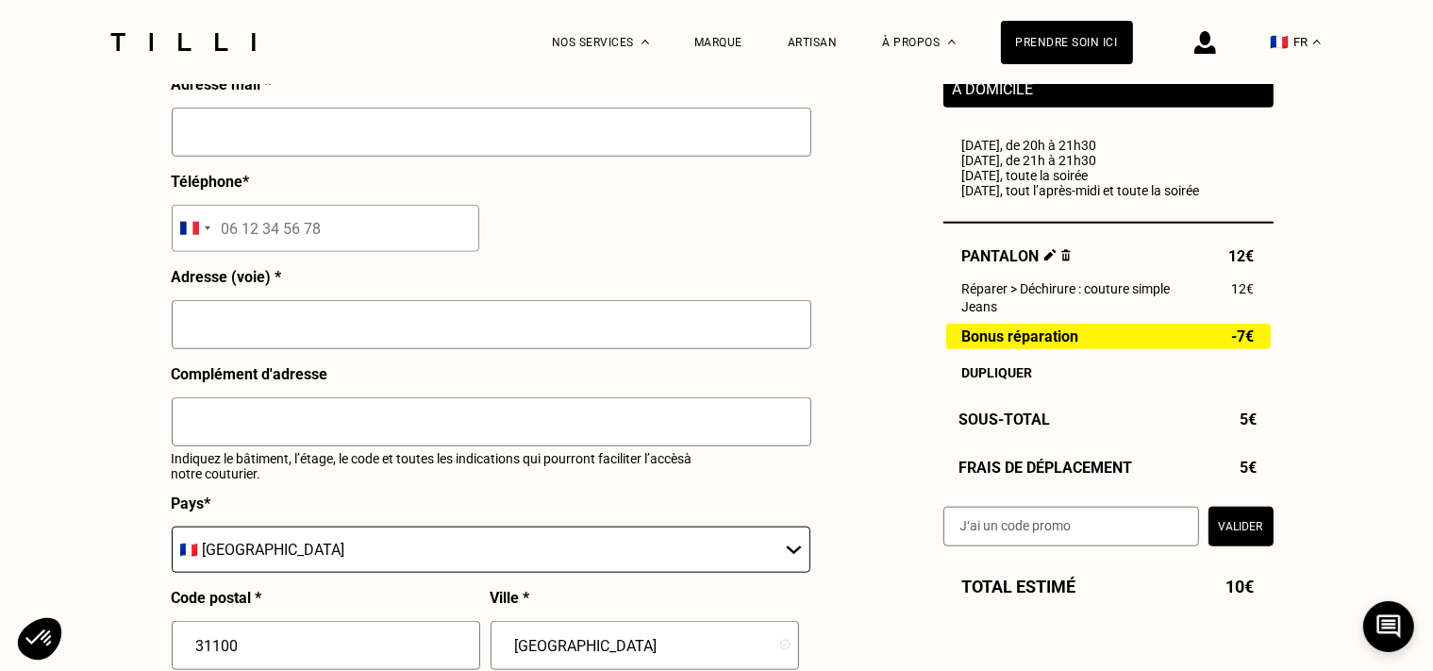
click at [301, 324] on input "text" at bounding box center [492, 324] width 640 height 49
type input "[STREET_ADDRESS]"
click at [212, 424] on input "text" at bounding box center [492, 421] width 640 height 49
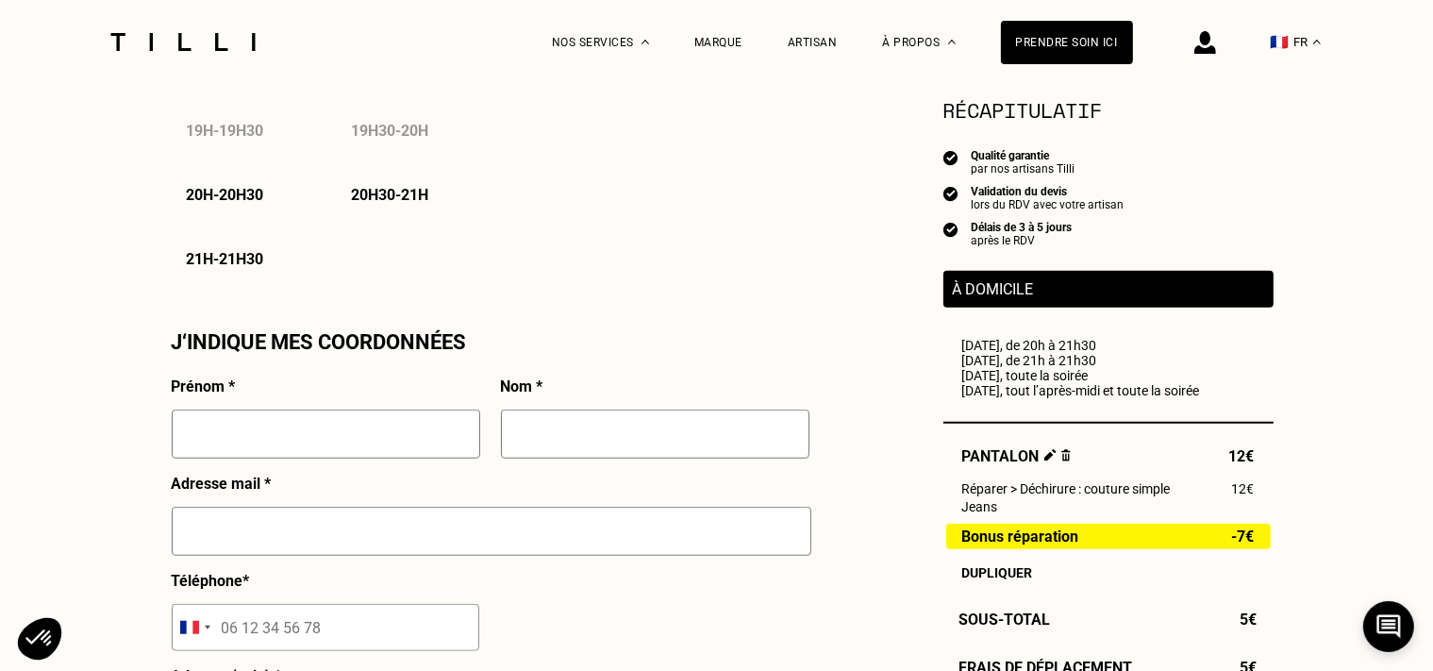
type input "apt 23, bat 5"
click at [204, 414] on div "Prénom *" at bounding box center [326, 425] width 308 height 97
click at [195, 443] on input "text" at bounding box center [326, 433] width 308 height 49
type input "[PERSON_NAME]"
click at [575, 458] on input "text" at bounding box center [655, 433] width 308 height 49
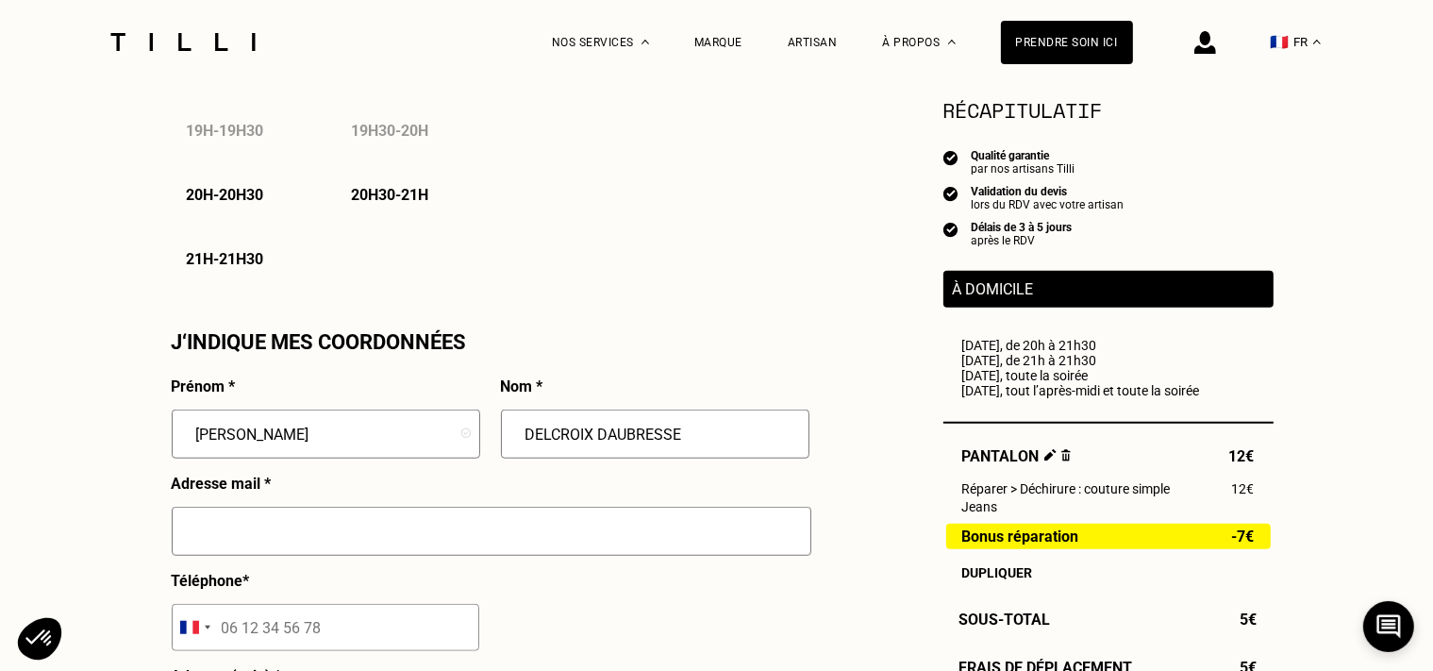
type input "DELCROIX DAUBRESSE"
click at [325, 531] on input "text" at bounding box center [492, 531] width 640 height 49
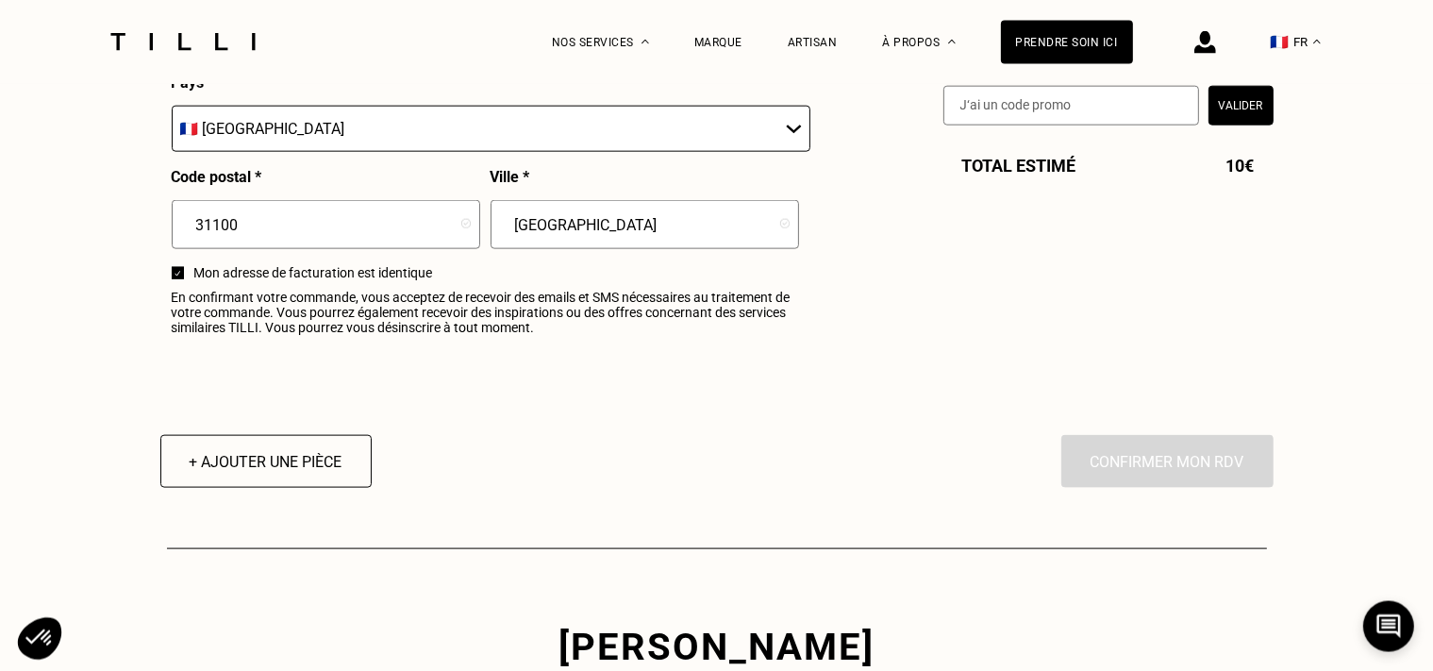
scroll to position [2390, 0]
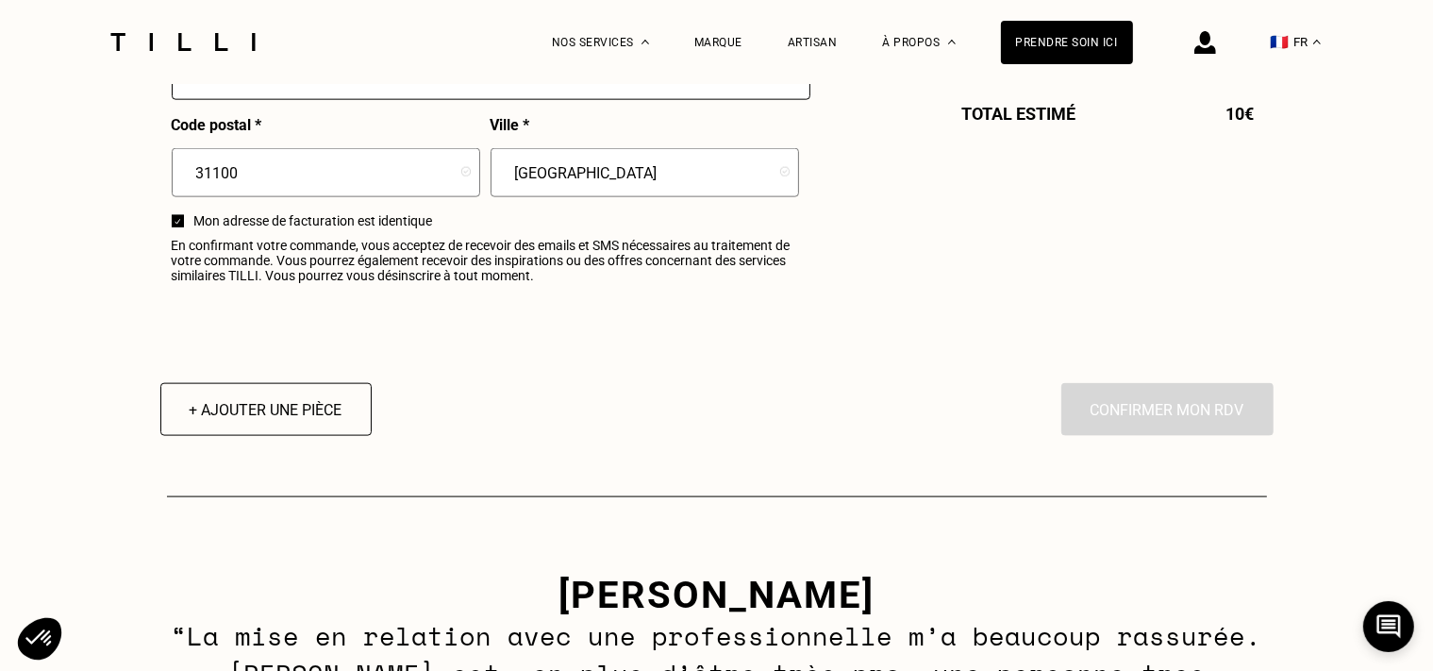
type input "[EMAIL_ADDRESS][DOMAIN_NAME]"
click at [180, 227] on div at bounding box center [178, 221] width 12 height 12
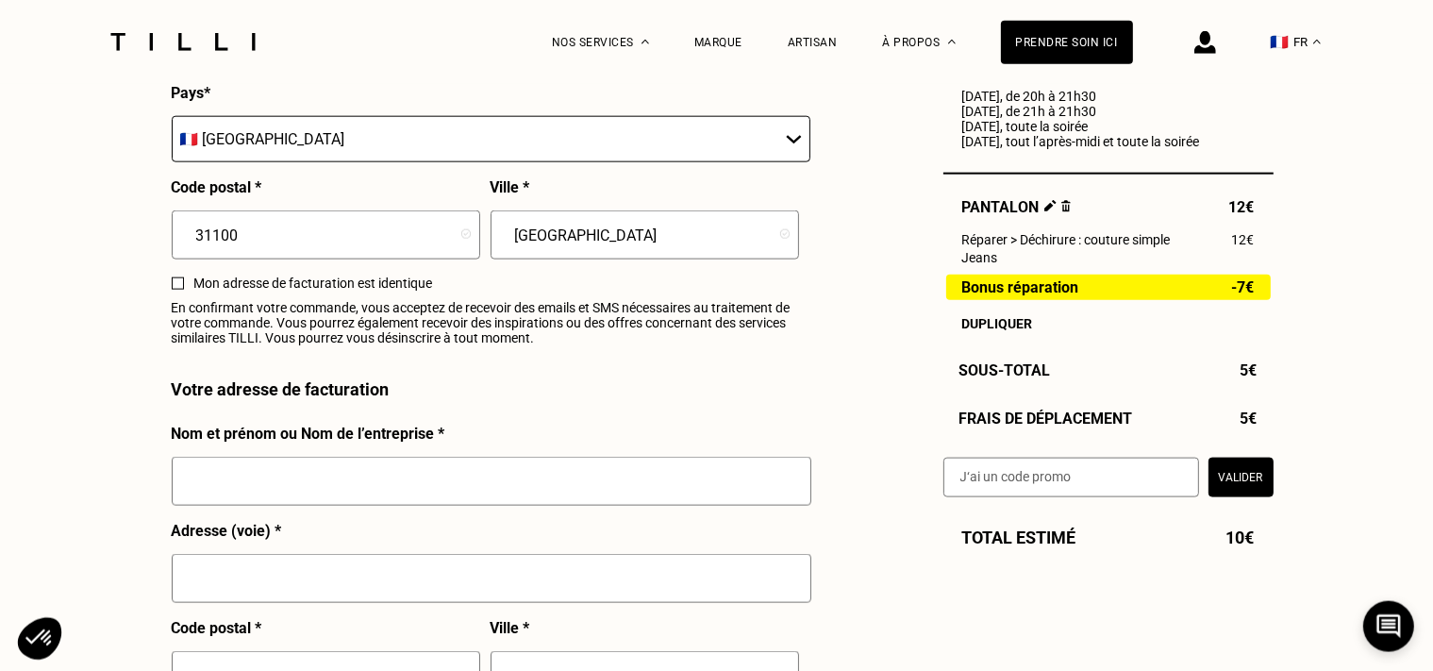
scroll to position [2290, 0]
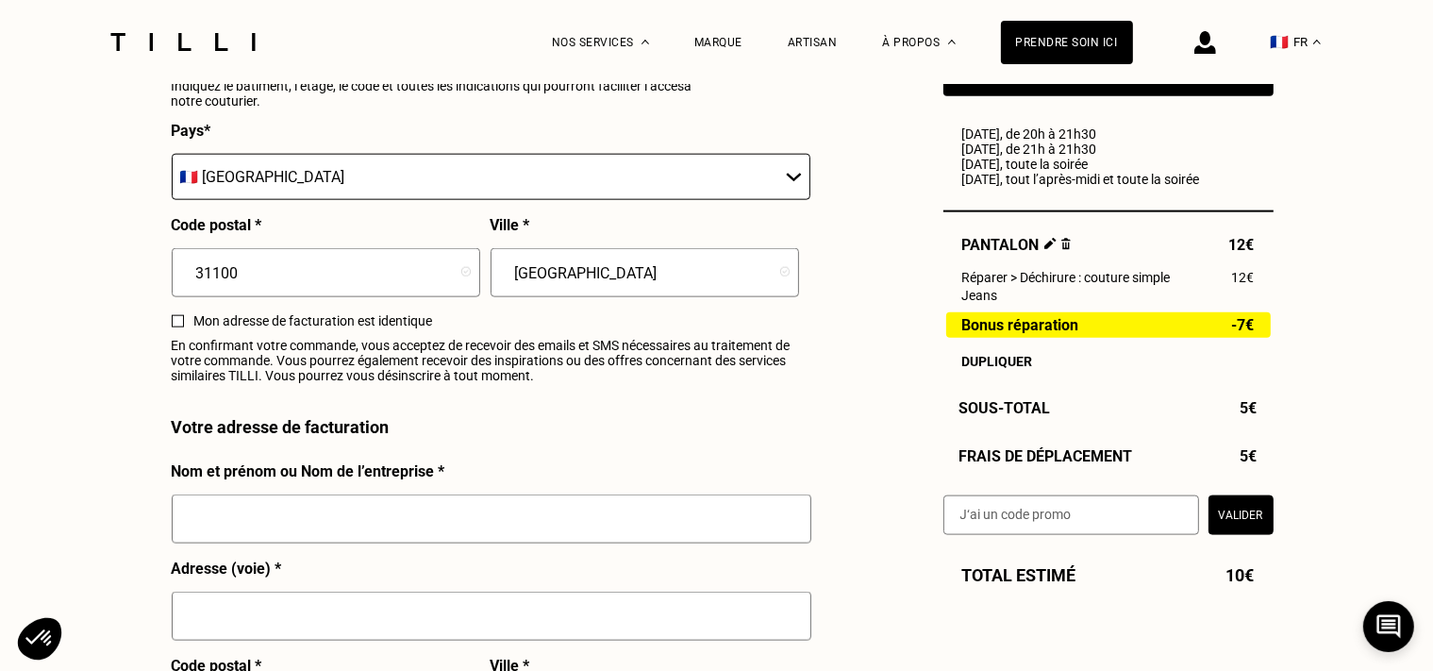
click at [176, 327] on div at bounding box center [178, 321] width 12 height 12
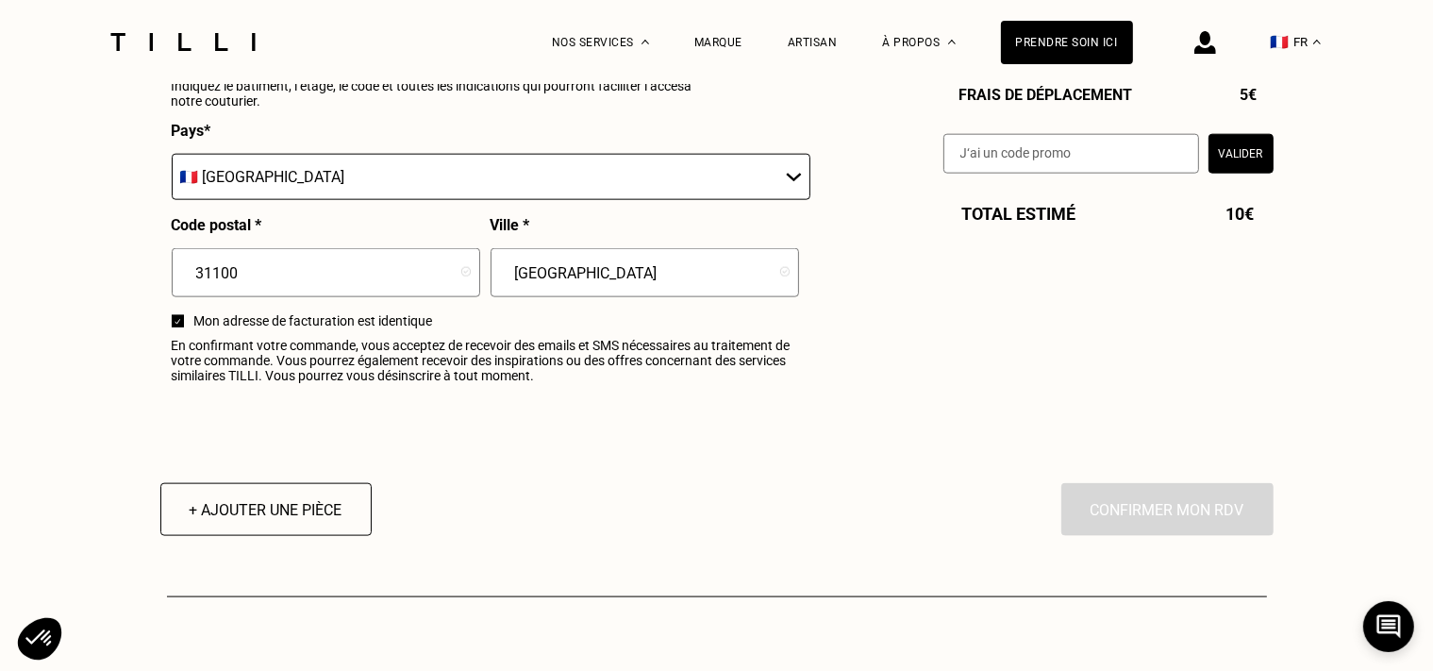
checkbox input "false"
click at [1156, 514] on div "En cliquant sur “Confirmer”, vous déclenchez l’intervention de l’un des nos art…" at bounding box center [1167, 509] width 212 height 53
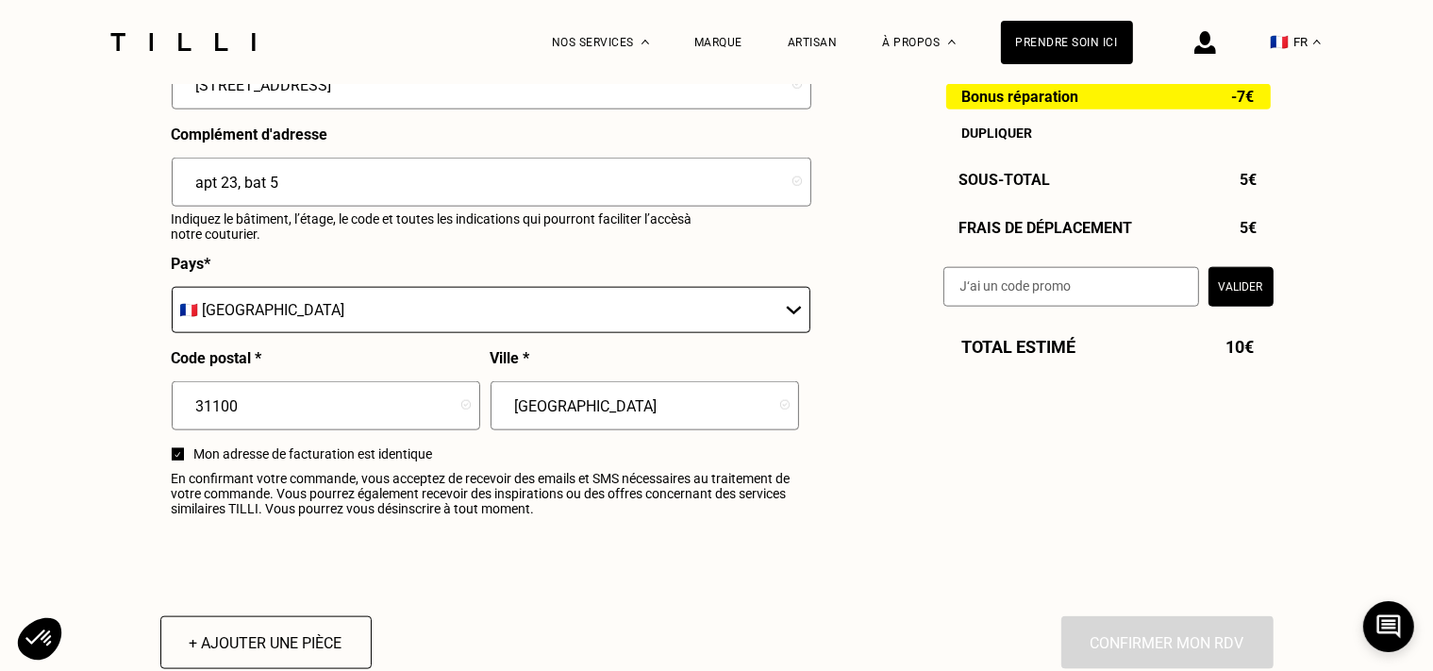
scroll to position [2091, 0]
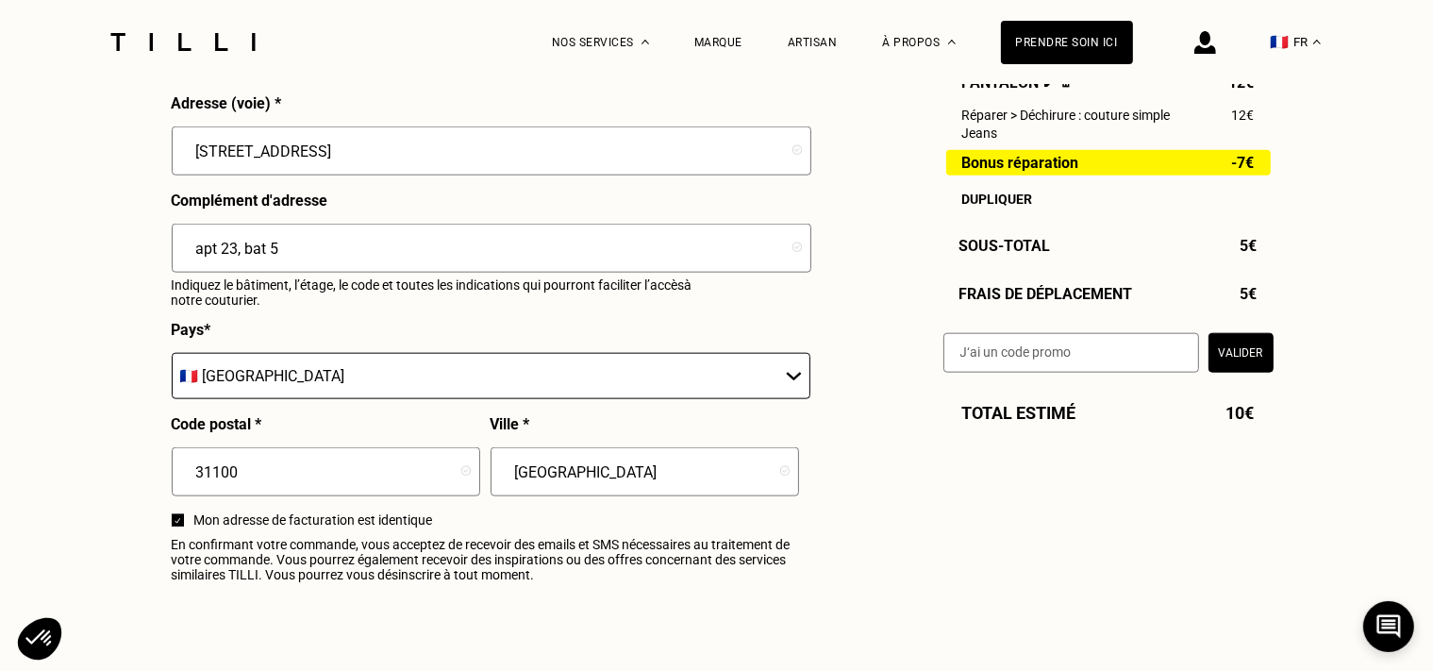
click at [1236, 362] on button "Valider" at bounding box center [1240, 352] width 65 height 40
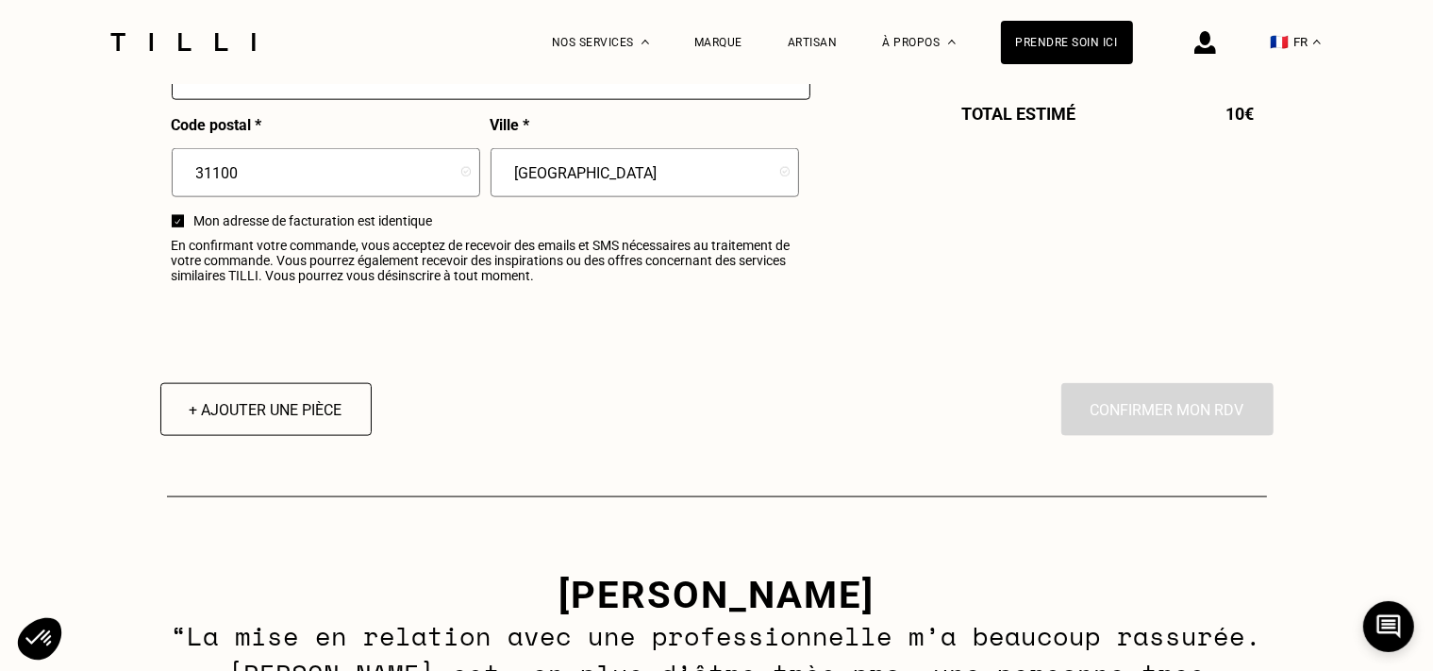
click at [1131, 411] on div "En cliquant sur “Confirmer”, vous déclenchez l’intervention de l’un des nos art…" at bounding box center [1167, 409] width 212 height 53
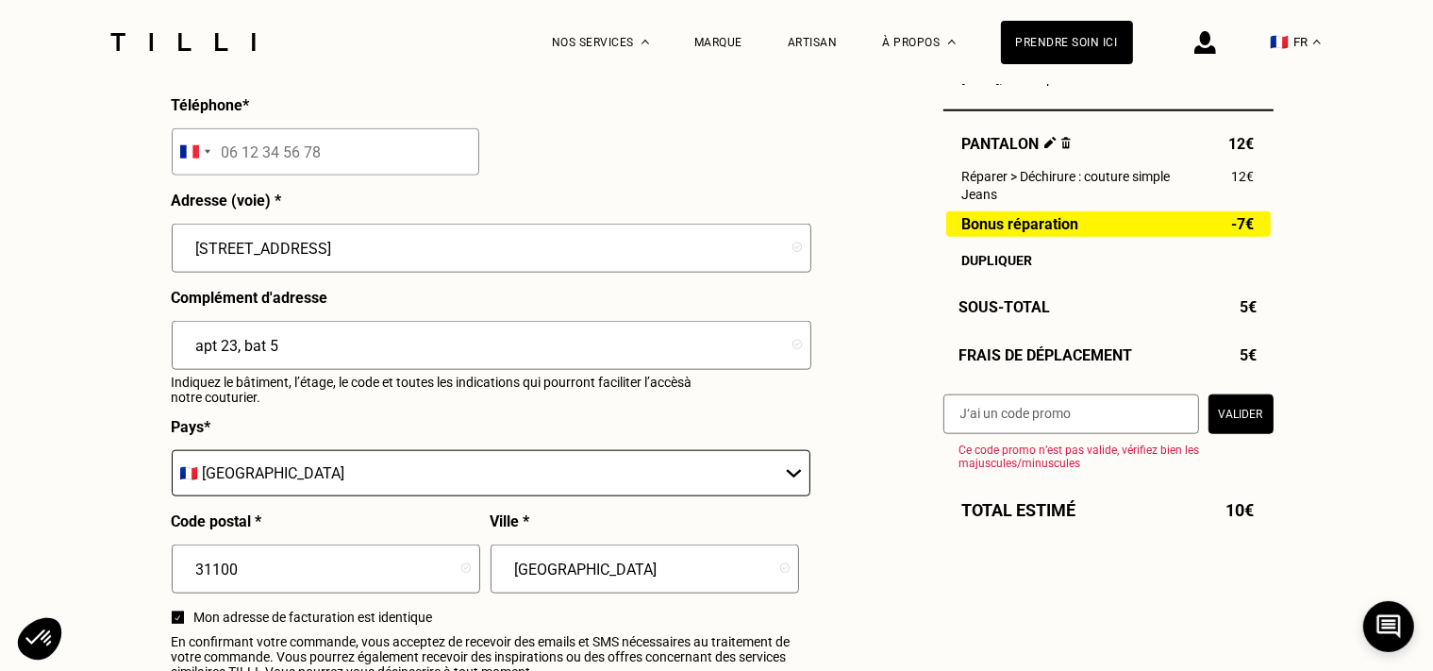
scroll to position [1992, 0]
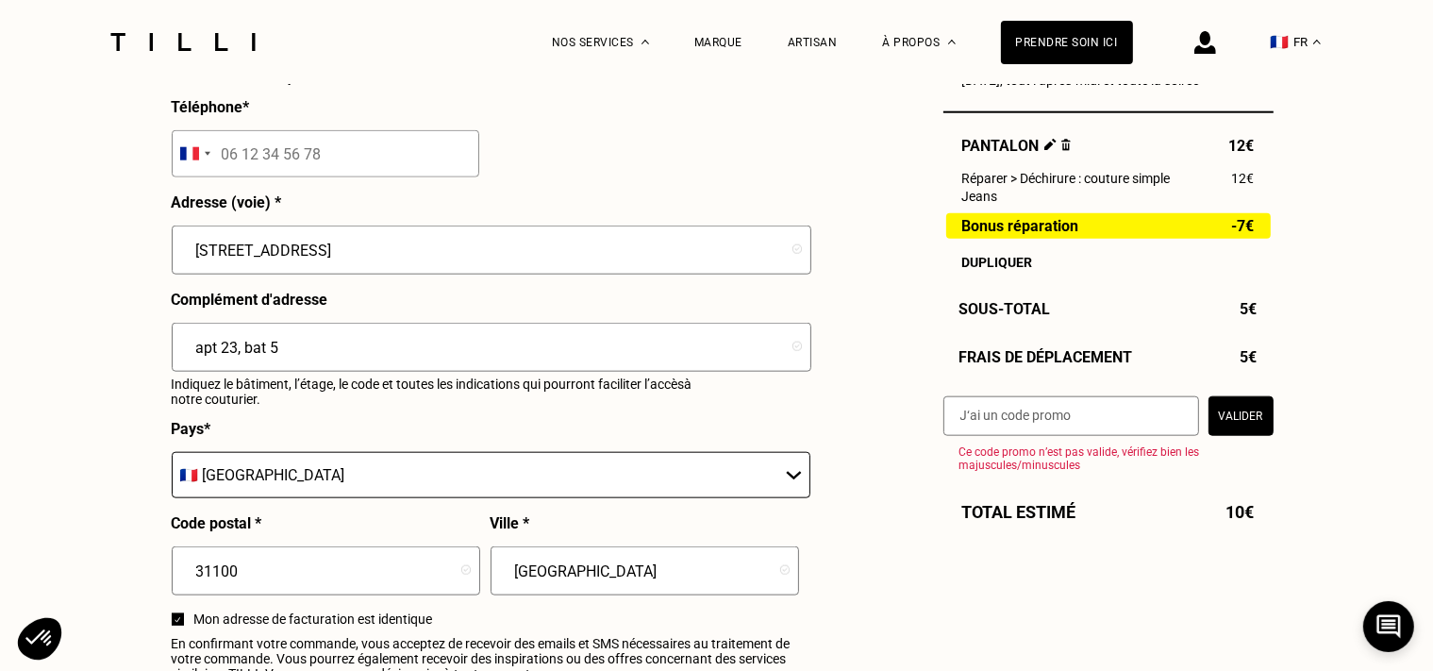
click at [453, 262] on input "[STREET_ADDRESS]" at bounding box center [492, 249] width 640 height 49
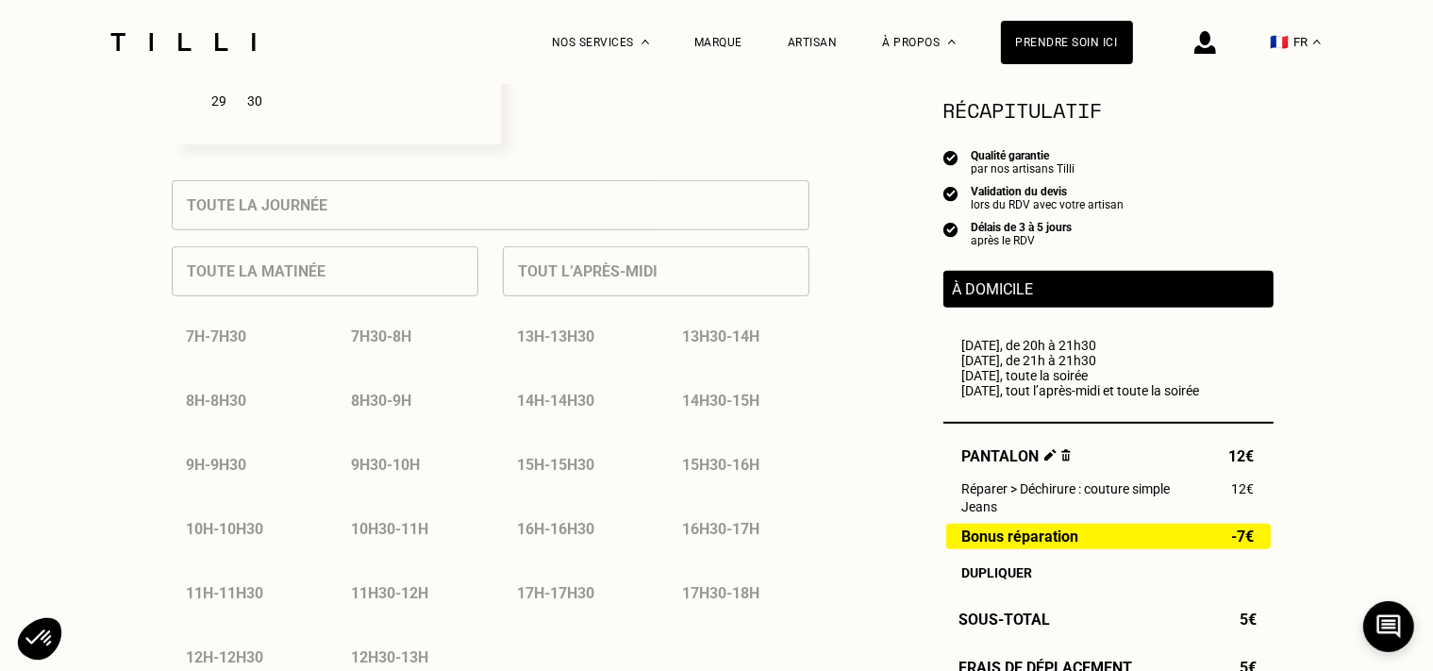
scroll to position [398, 0]
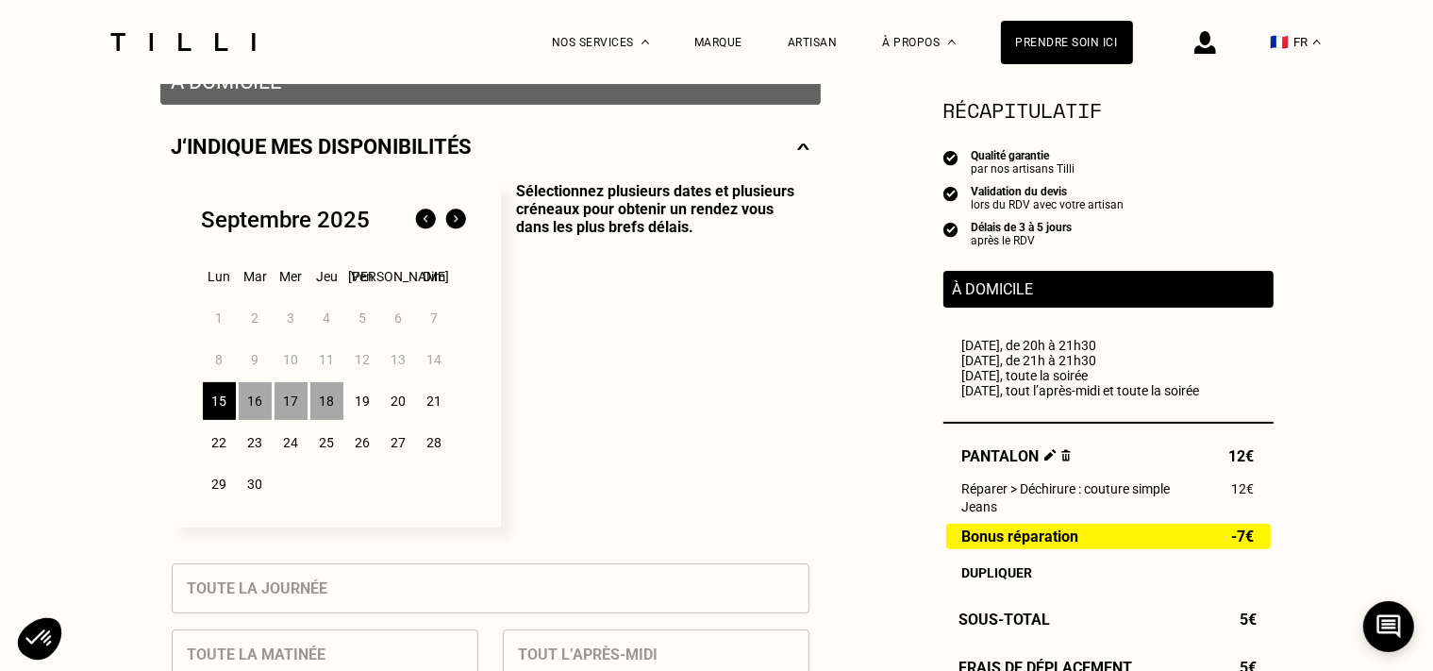
click at [265, 409] on div "16" at bounding box center [255, 401] width 33 height 38
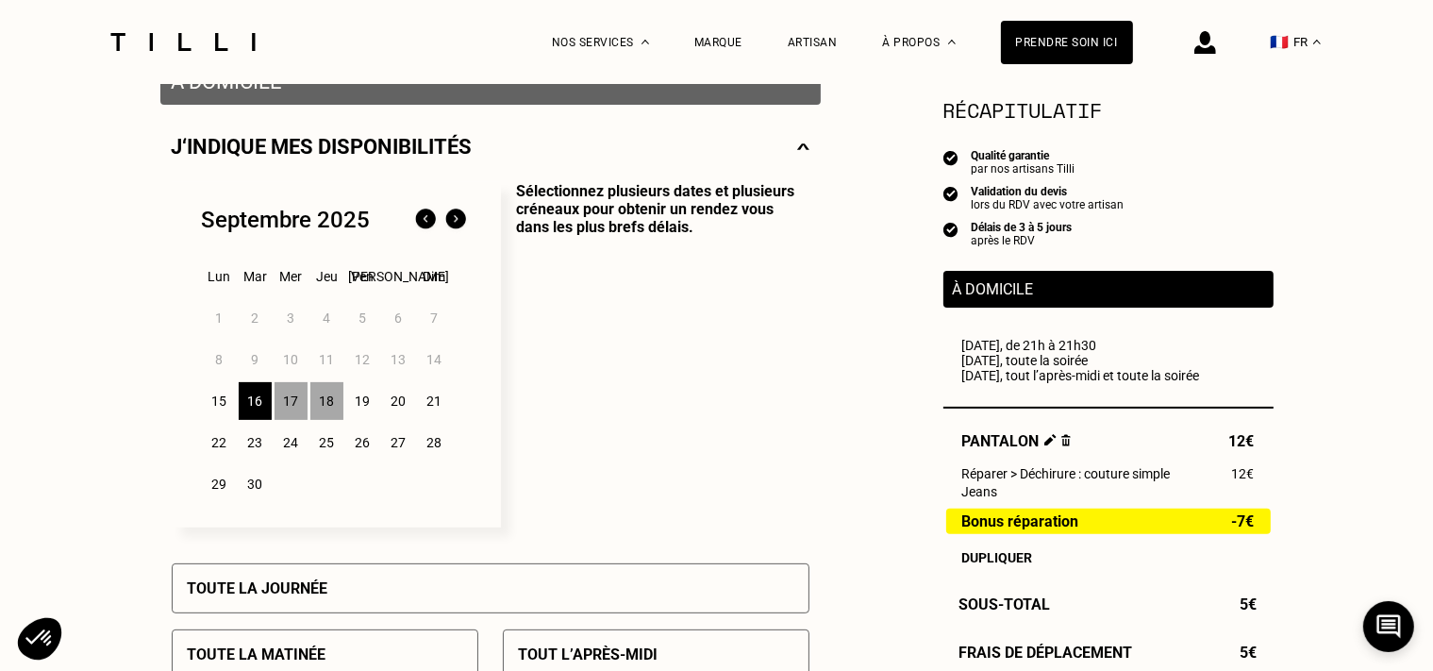
scroll to position [996, 0]
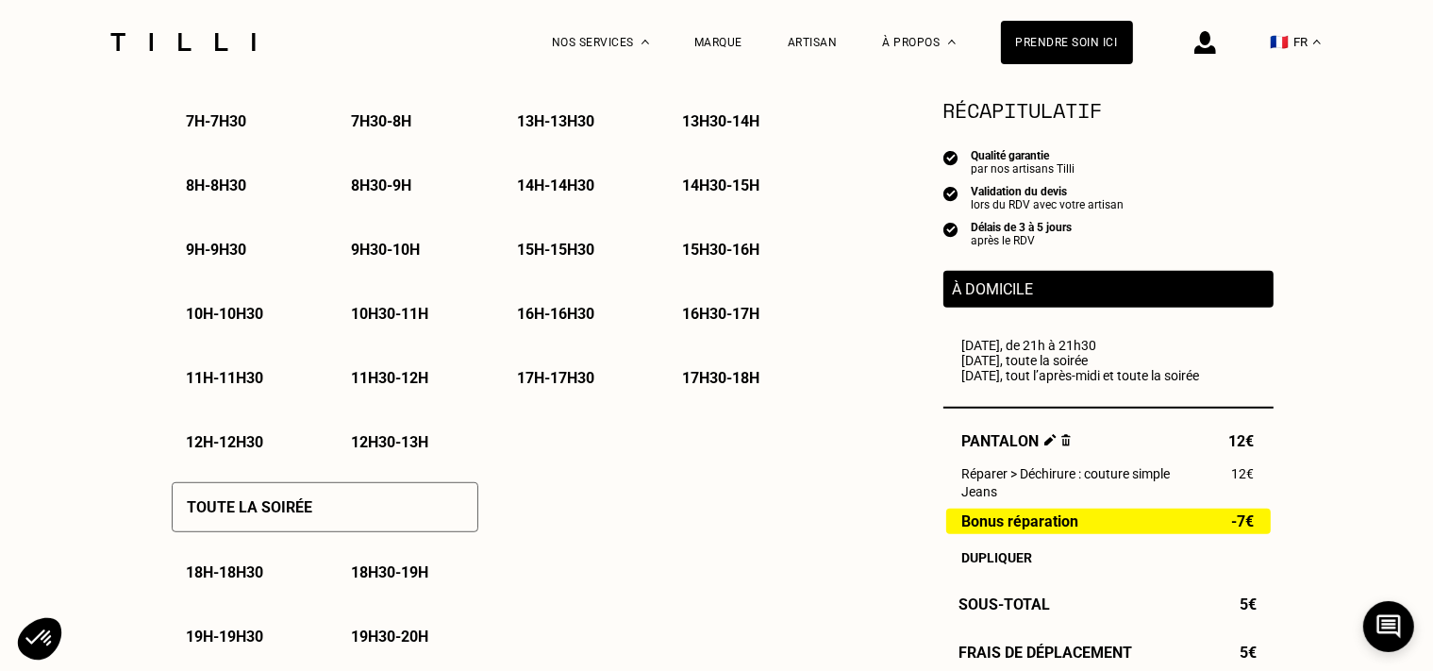
click at [1023, 298] on p "À domicile" at bounding box center [1108, 289] width 311 height 18
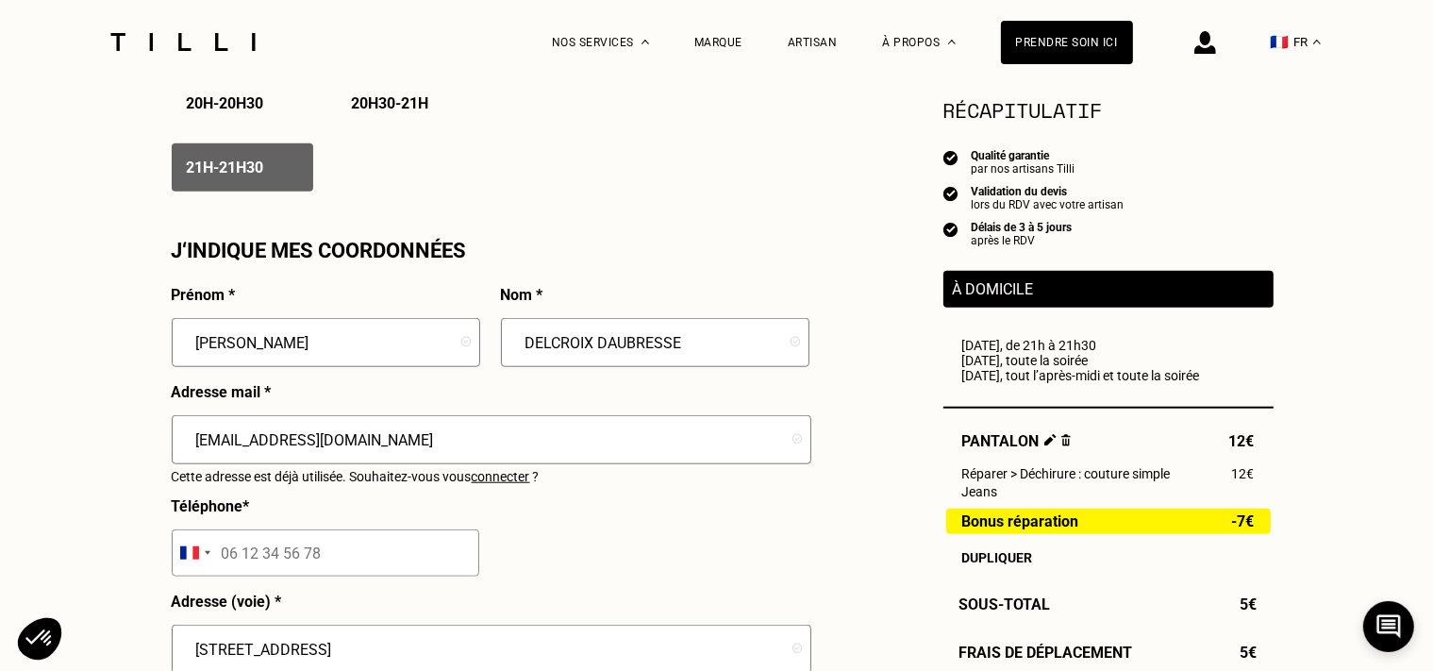
scroll to position [1693, 0]
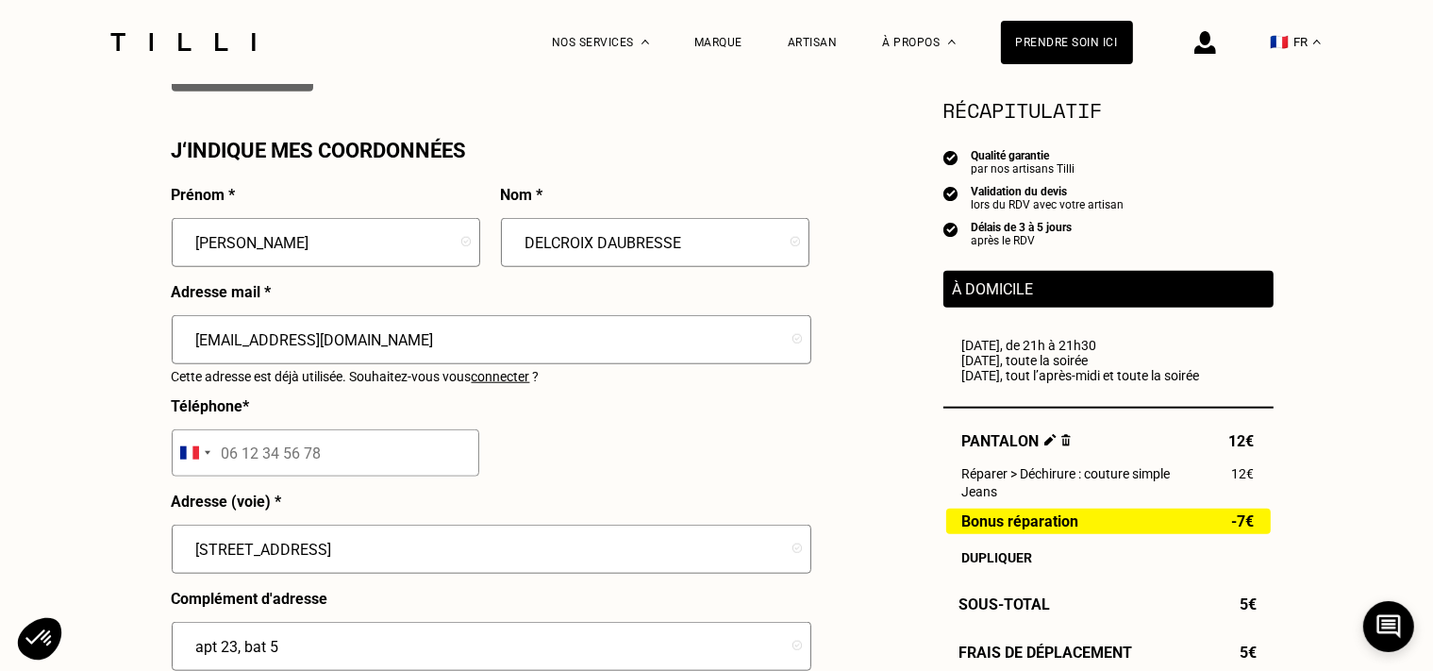
drag, startPoint x: 374, startPoint y: 344, endPoint x: 383, endPoint y: 345, distance: 9.5
click at [374, 345] on input "[EMAIL_ADDRESS][DOMAIN_NAME]" at bounding box center [492, 339] width 640 height 49
click at [355, 464] on input "tel" at bounding box center [326, 452] width 308 height 47
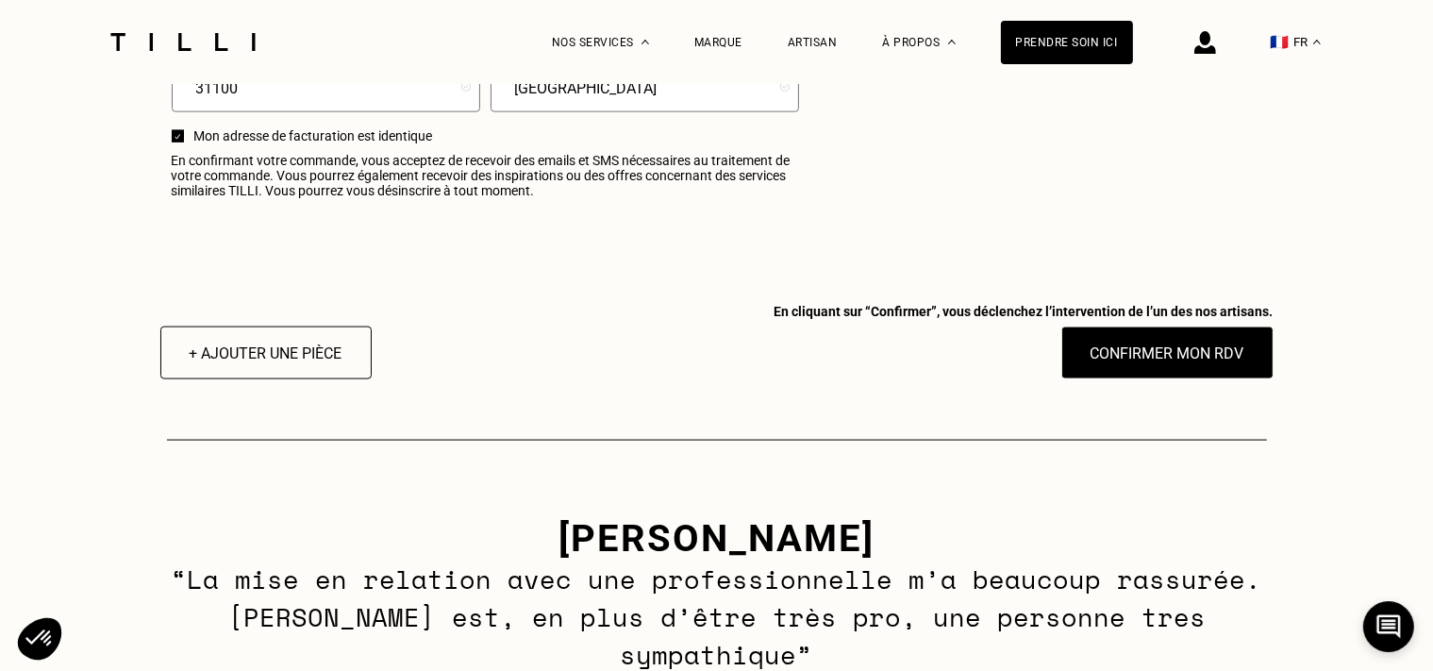
scroll to position [2589, 0]
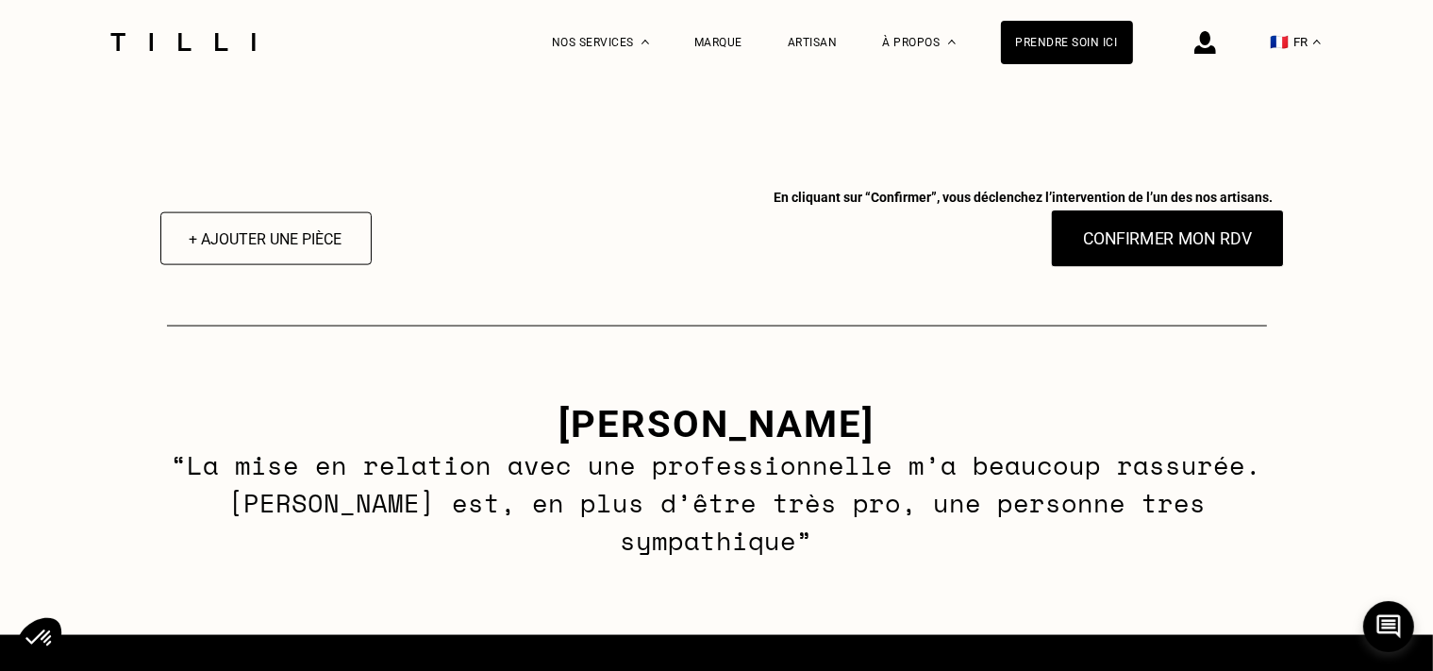
type input "06 49 37 97 75"
click at [1168, 258] on button "Confirmer mon RDV" at bounding box center [1167, 238] width 234 height 58
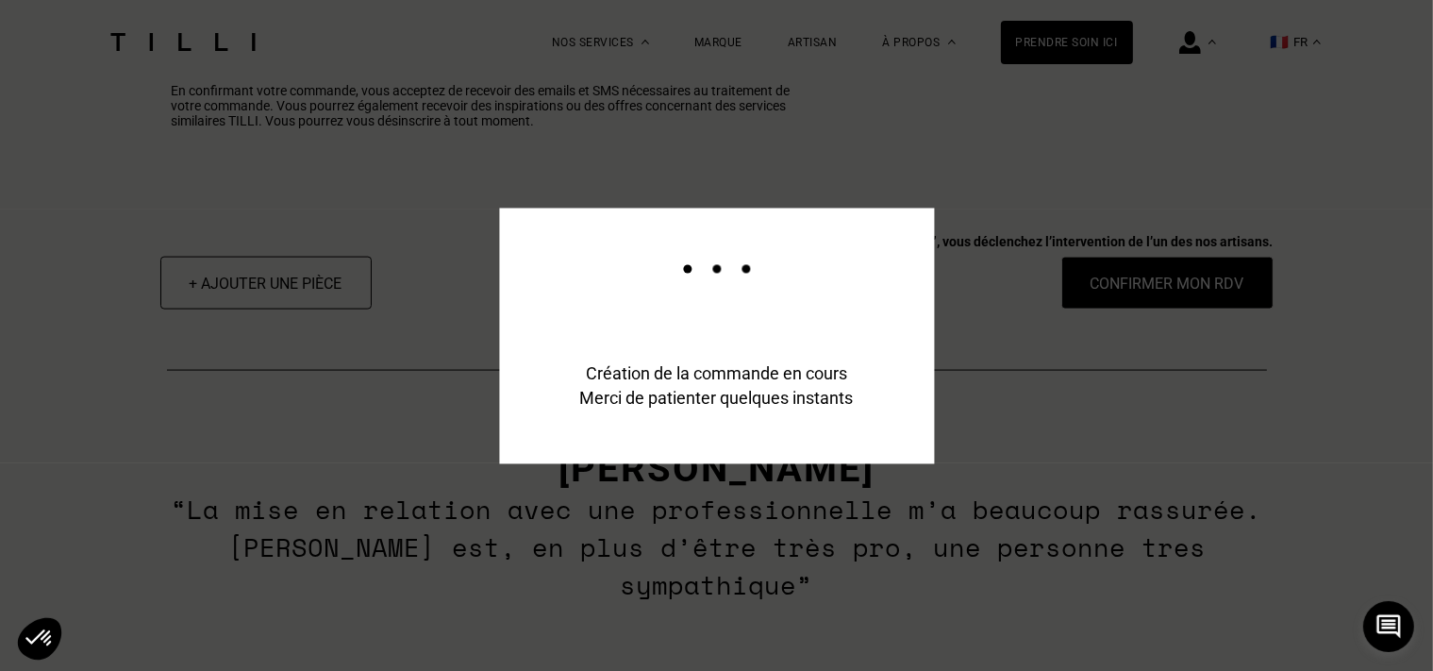
scroll to position [2636, 0]
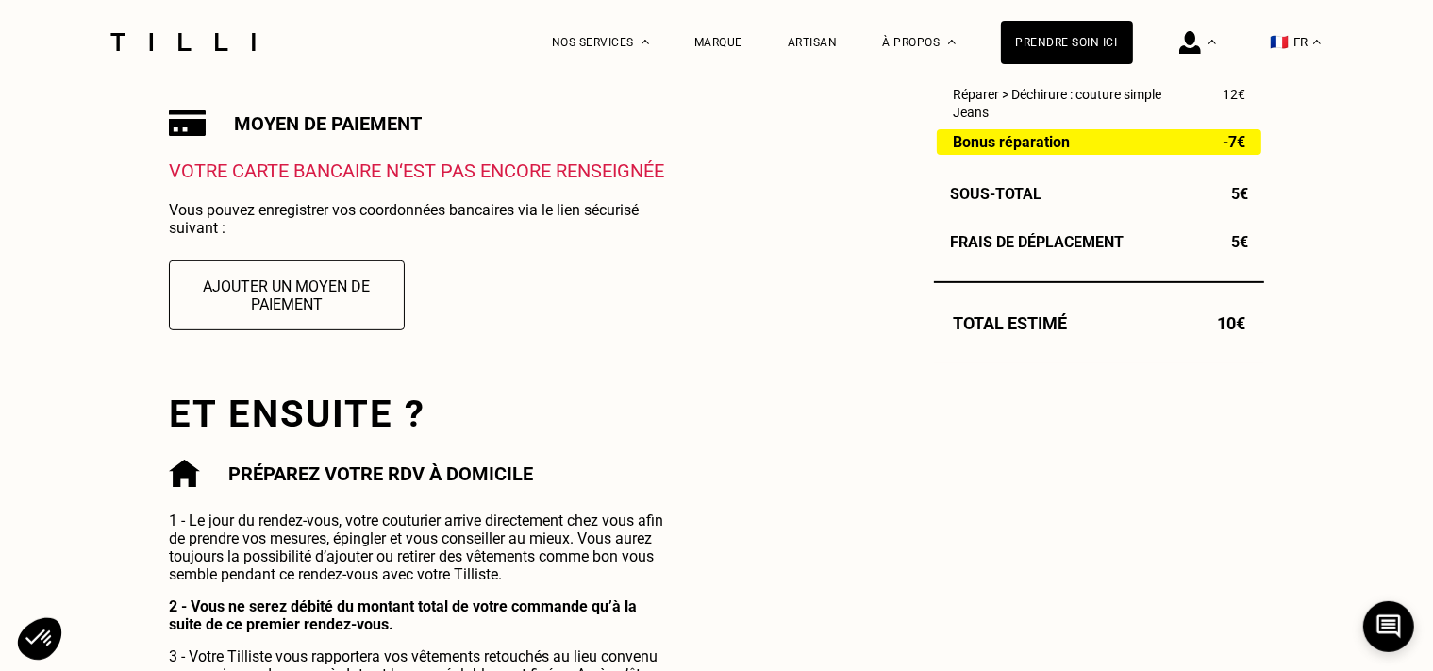
scroll to position [597, 0]
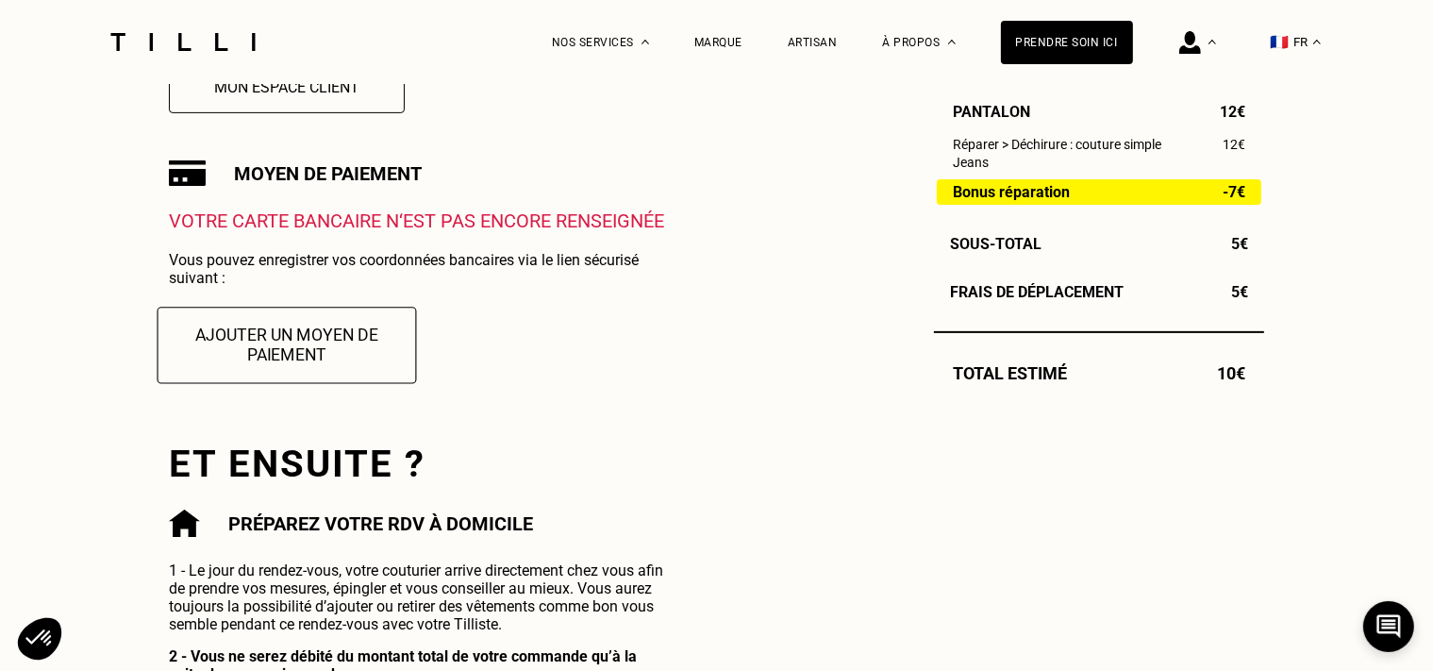
click at [255, 377] on button "Ajouter un moyen de paiement" at bounding box center [287, 345] width 259 height 76
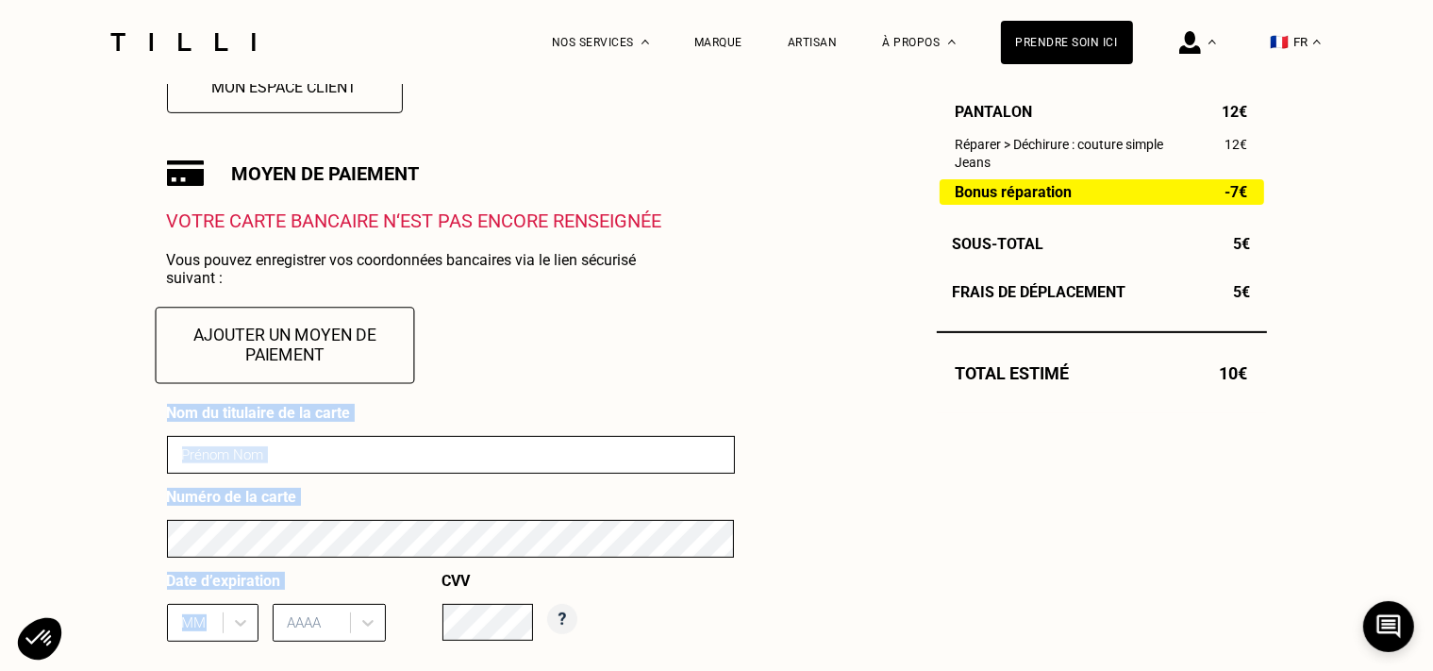
drag, startPoint x: 47, startPoint y: 302, endPoint x: 368, endPoint y: 348, distance: 324.0
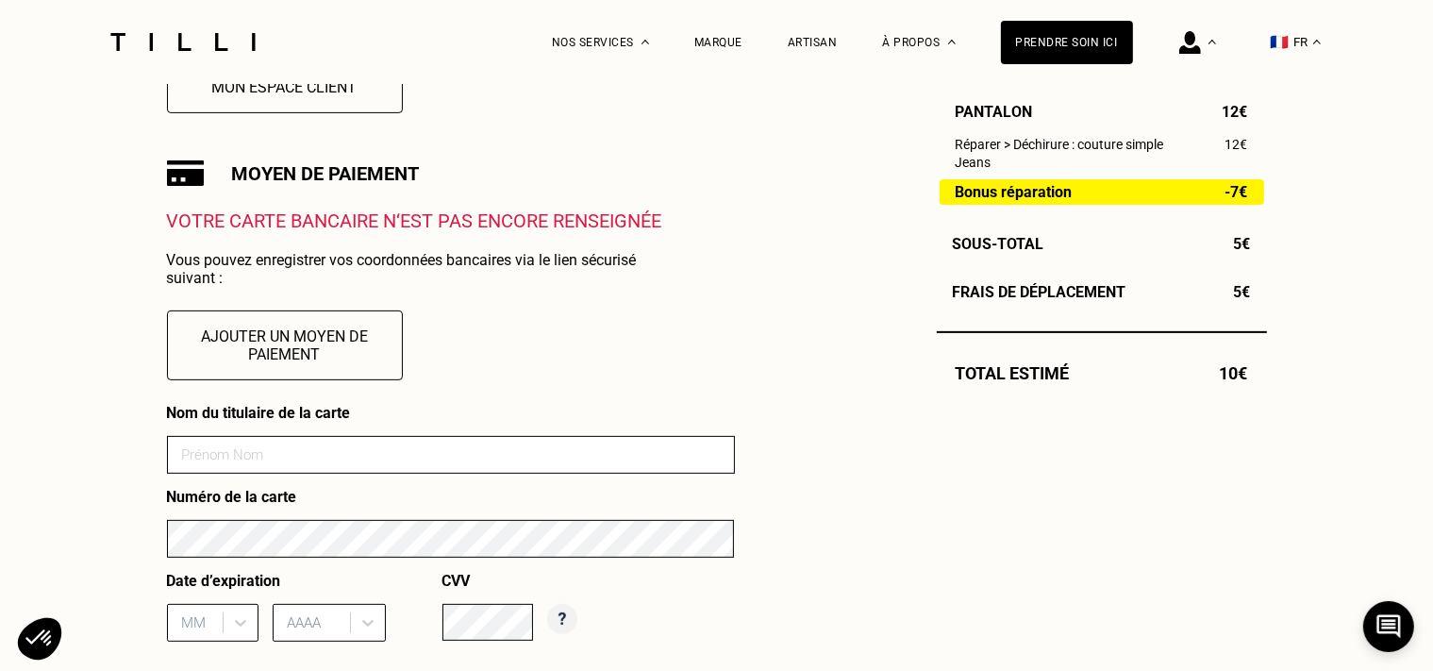
click at [248, 465] on input at bounding box center [451, 455] width 568 height 38
type input "[CREDIT_CARD_NUMBER]"
drag, startPoint x: 338, startPoint y: 468, endPoint x: 0, endPoint y: 468, distance: 337.7
click at [167, 468] on input "[CREDIT_CARD_NUMBER]" at bounding box center [451, 455] width 568 height 38
type input "delcroix"
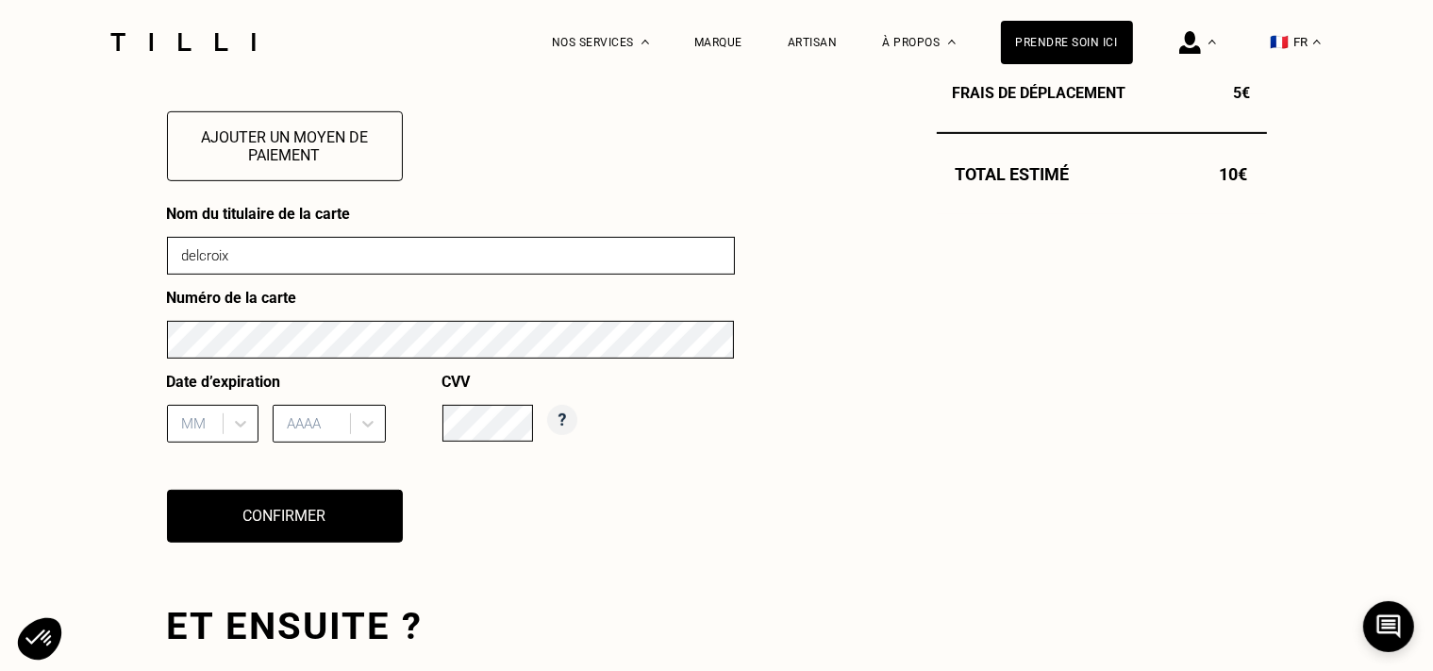
click at [184, 429] on input "text" at bounding box center [184, 423] width 4 height 17
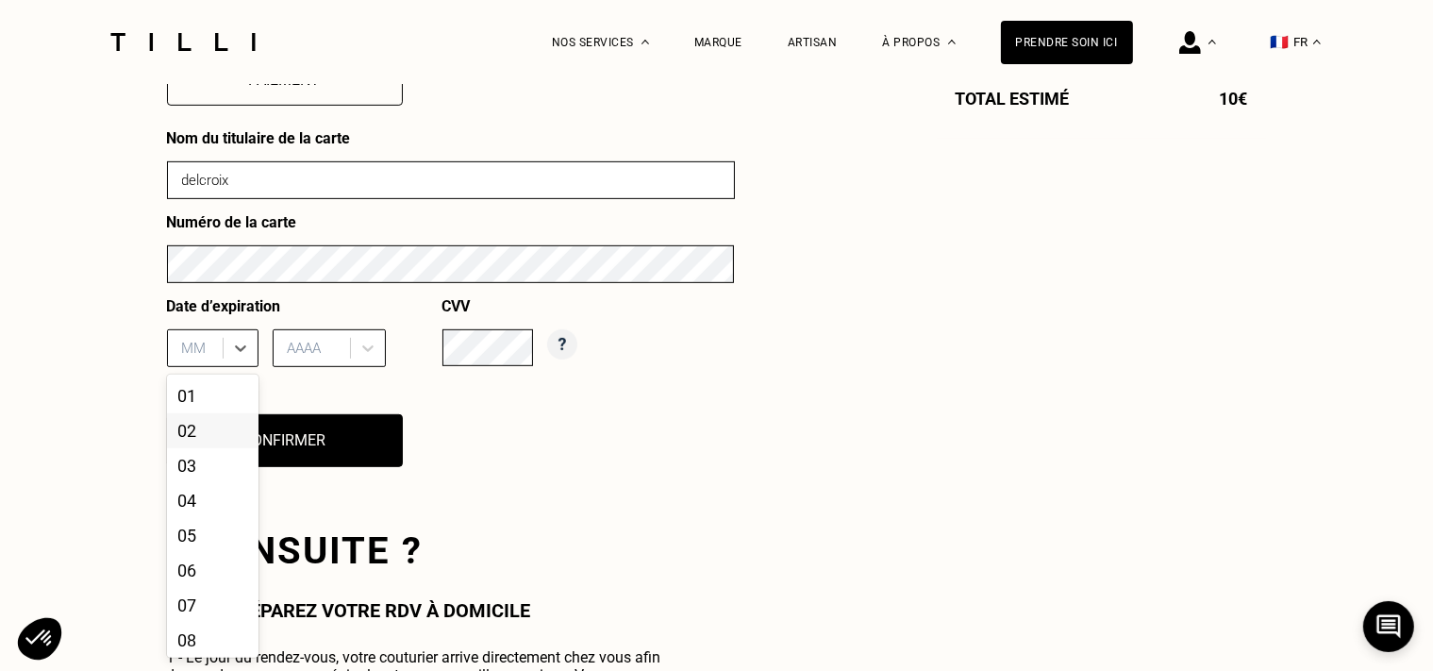
scroll to position [872, 0]
click at [198, 441] on div "02" at bounding box center [213, 430] width 92 height 35
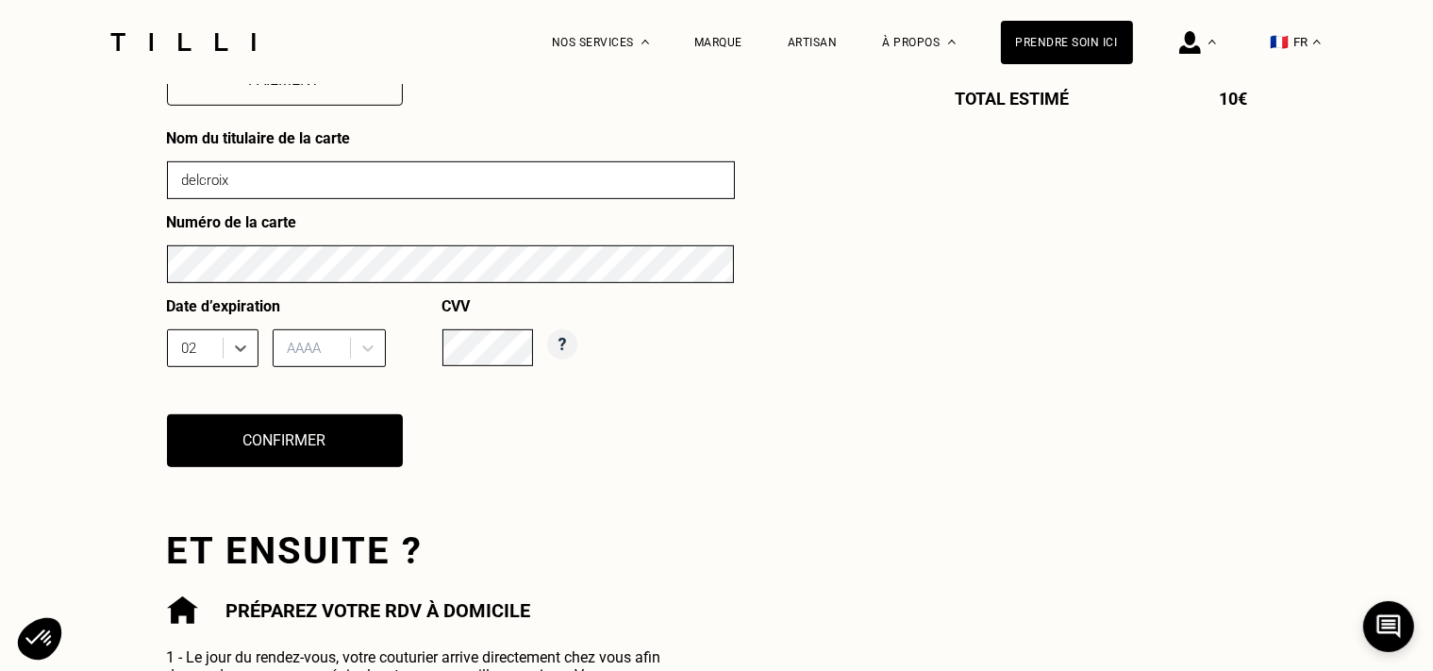
click at [305, 358] on div at bounding box center [314, 348] width 53 height 21
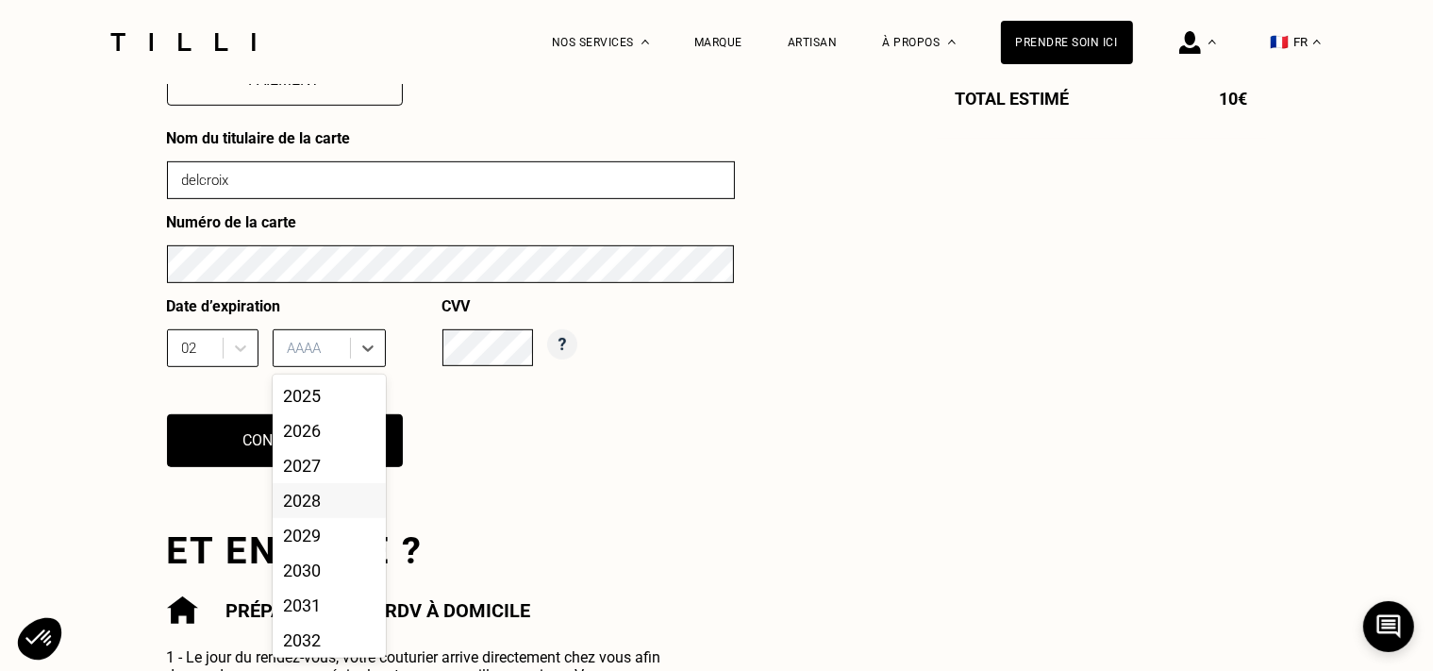
click at [310, 507] on div "2028" at bounding box center [329, 500] width 113 height 35
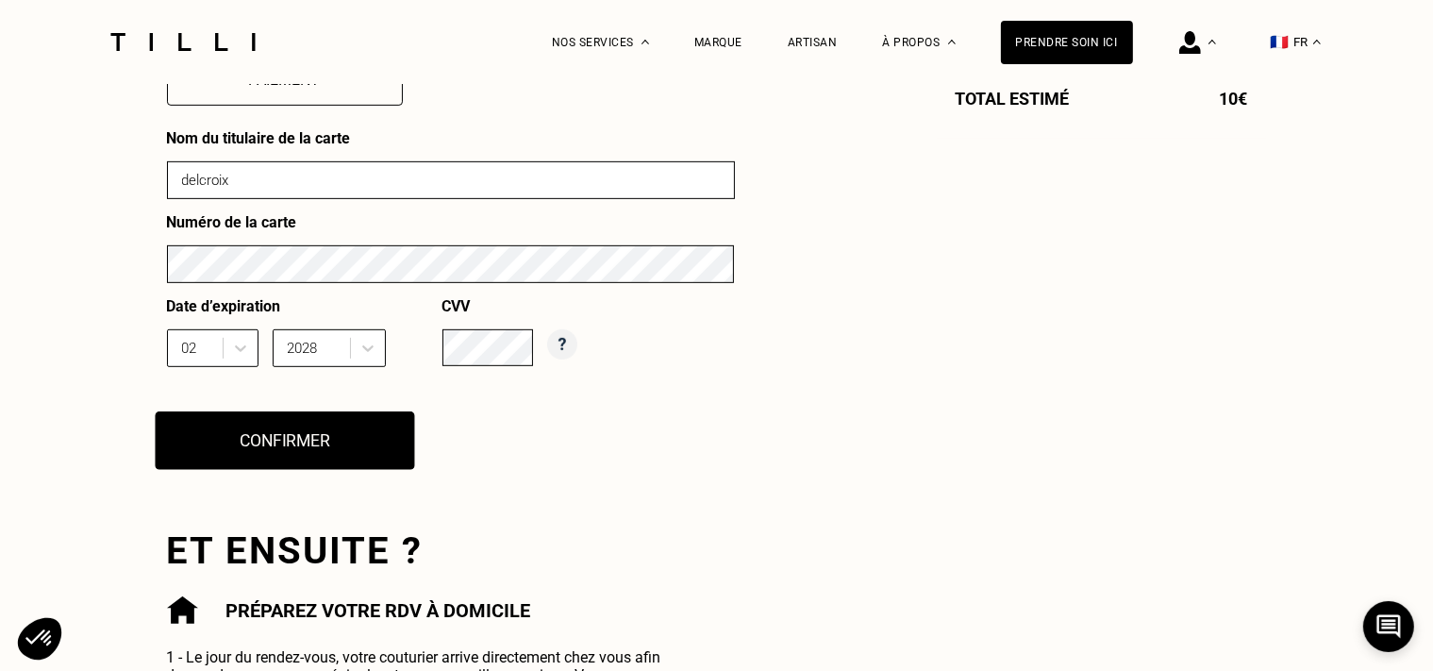
click at [264, 458] on button "Confirmer" at bounding box center [284, 440] width 259 height 58
